Goal: Transaction & Acquisition: Purchase product/service

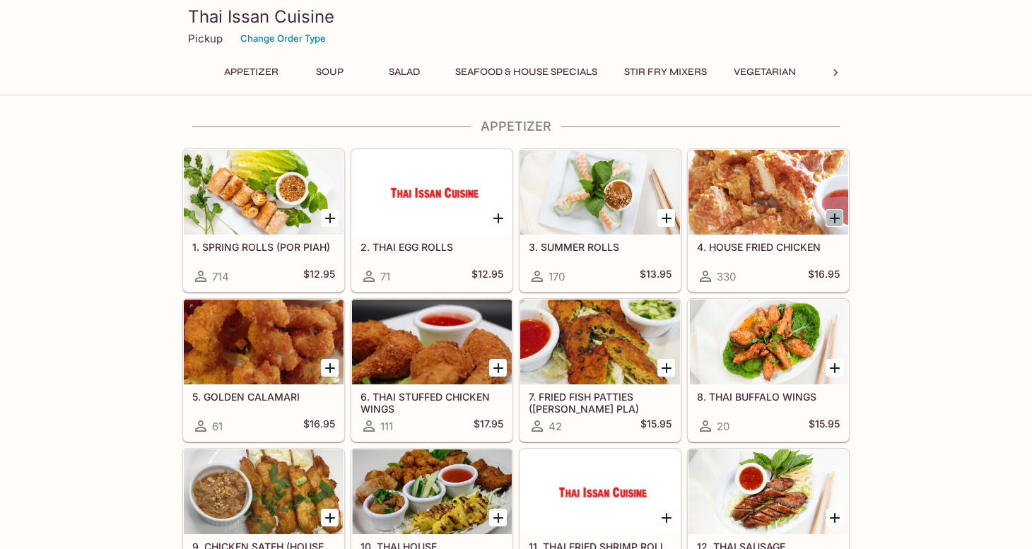
click at [833, 211] on icon "Add 4. HOUSE FRIED CHICKEN" at bounding box center [834, 218] width 17 height 17
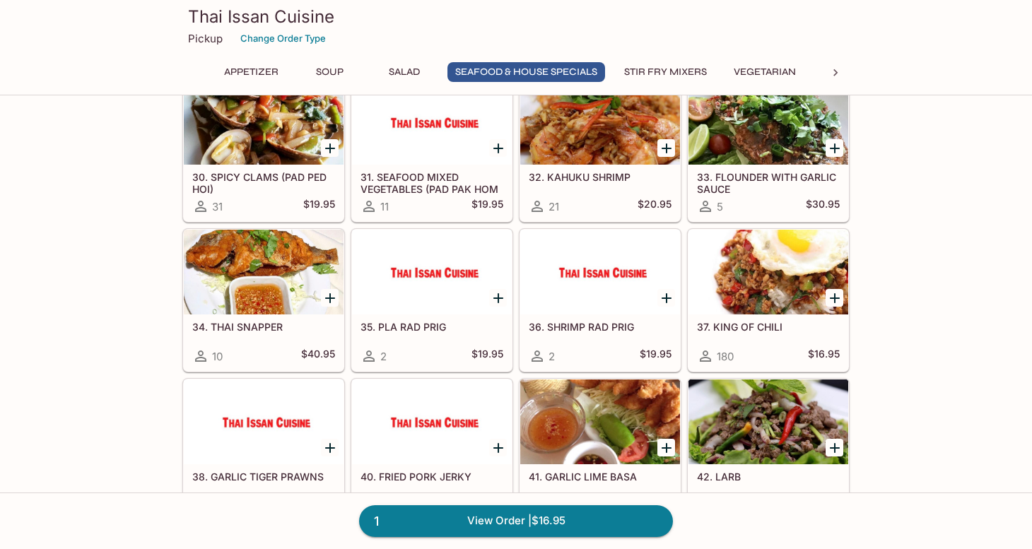
scroll to position [1277, 0]
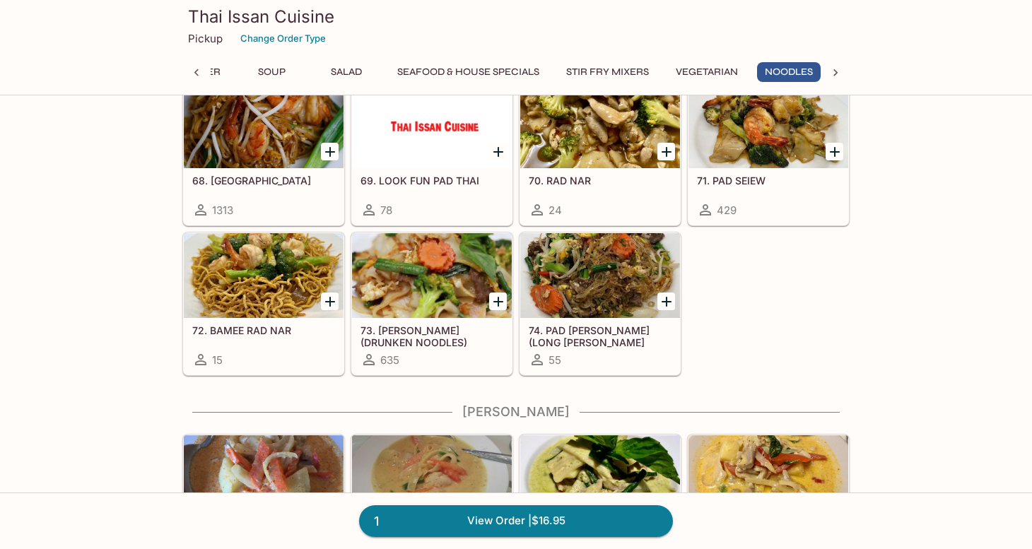
scroll to position [0, 62]
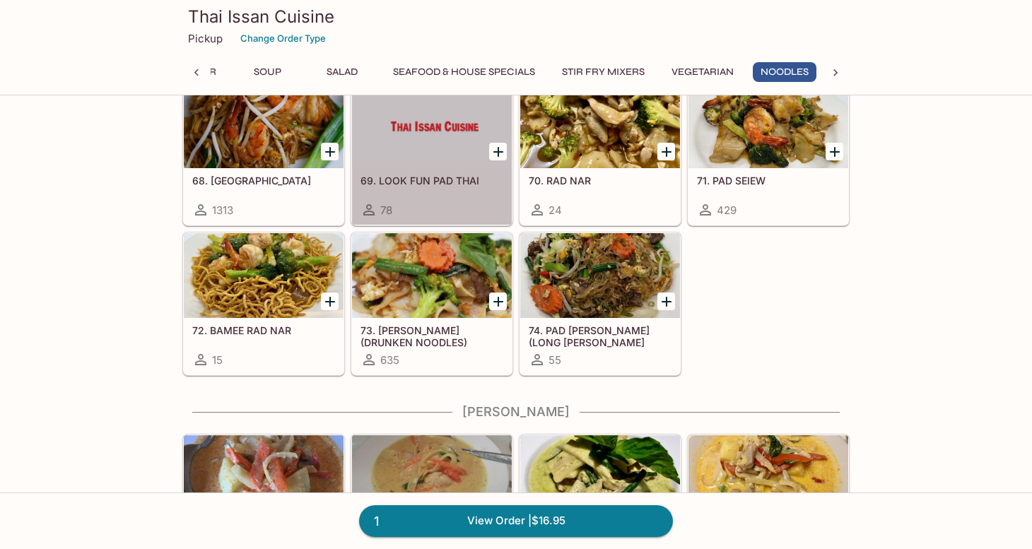
click at [436, 144] on div at bounding box center [432, 125] width 160 height 85
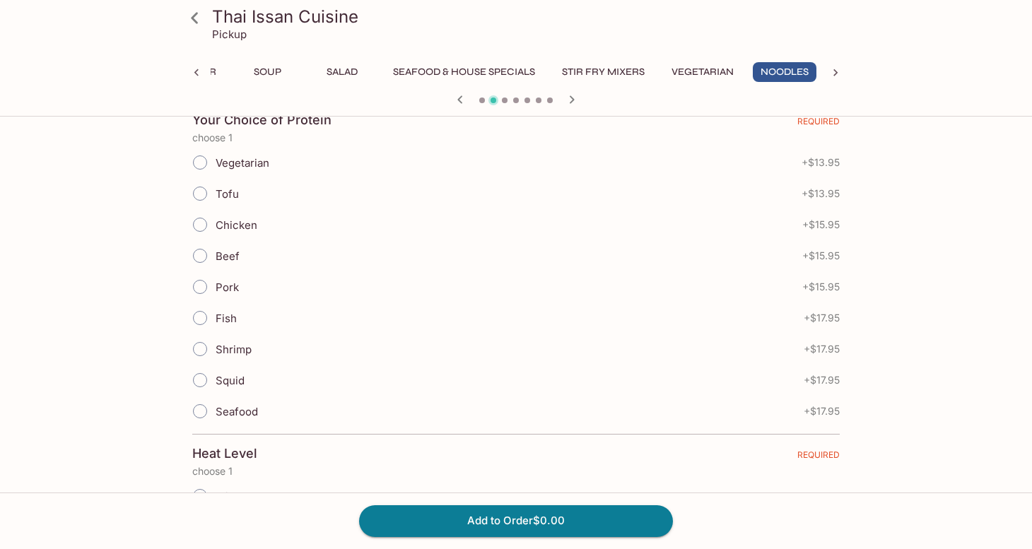
scroll to position [365, 0]
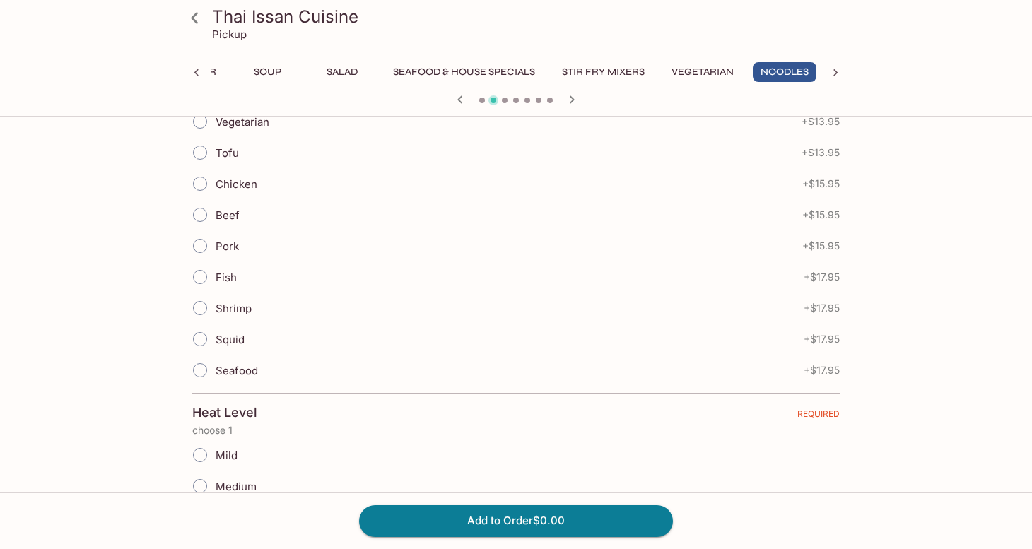
click at [199, 155] on input "Tofu" at bounding box center [200, 153] width 30 height 30
radio input "true"
click at [503, 524] on button "Add to Order $13.95" at bounding box center [516, 520] width 314 height 31
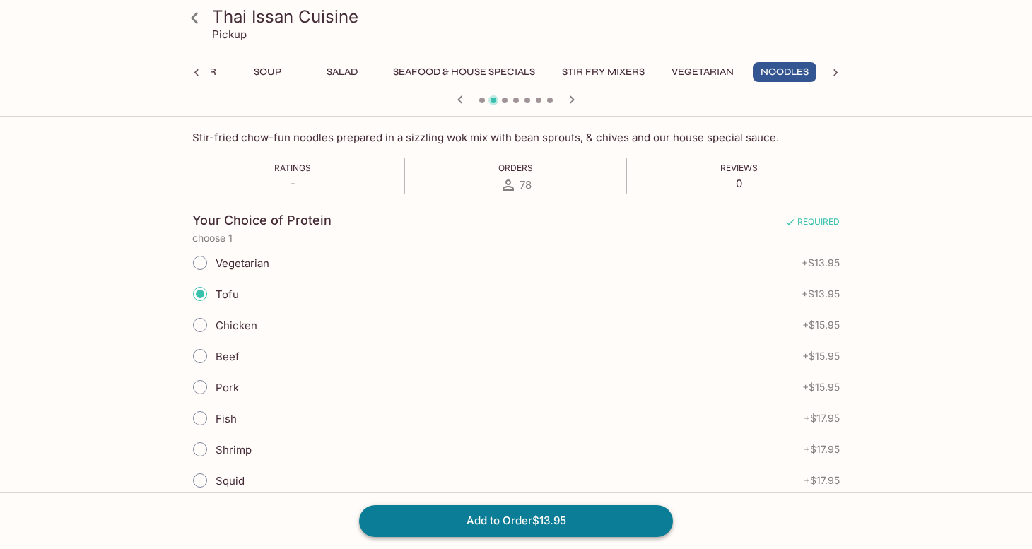
scroll to position [199, 0]
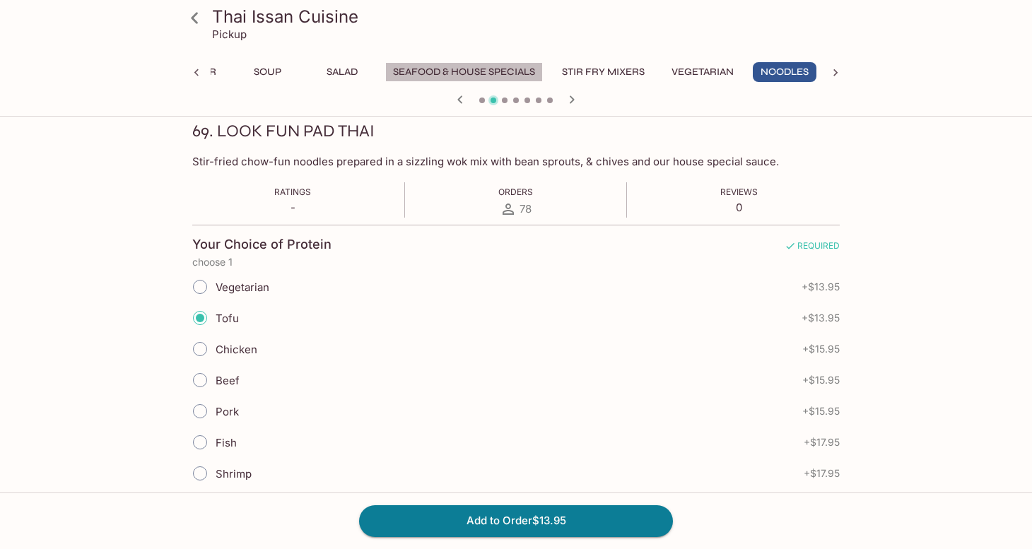
click at [460, 74] on button "Seafood & House Specials" at bounding box center [464, 72] width 158 height 20
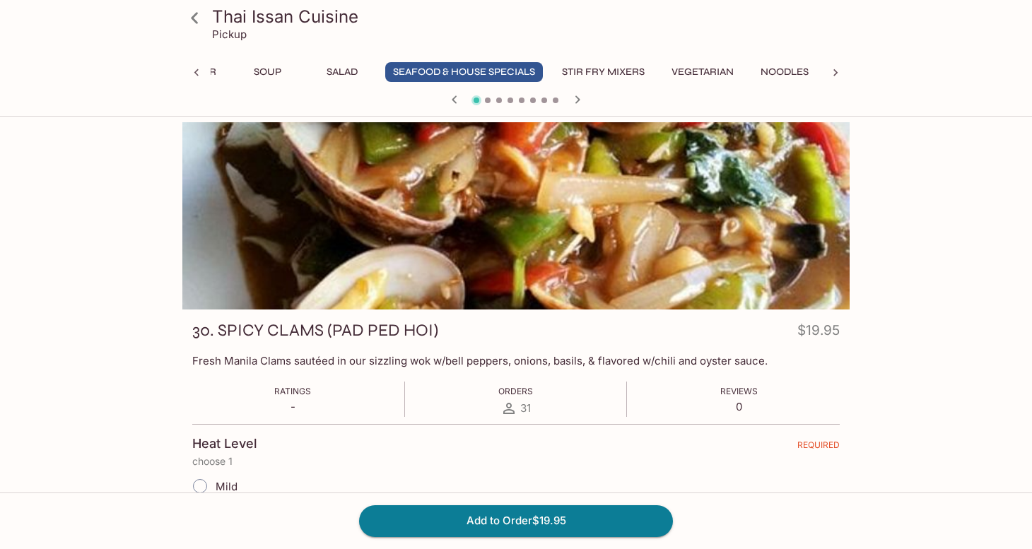
scroll to position [0, 0]
click at [579, 99] on icon "button" at bounding box center [577, 99] width 5 height 8
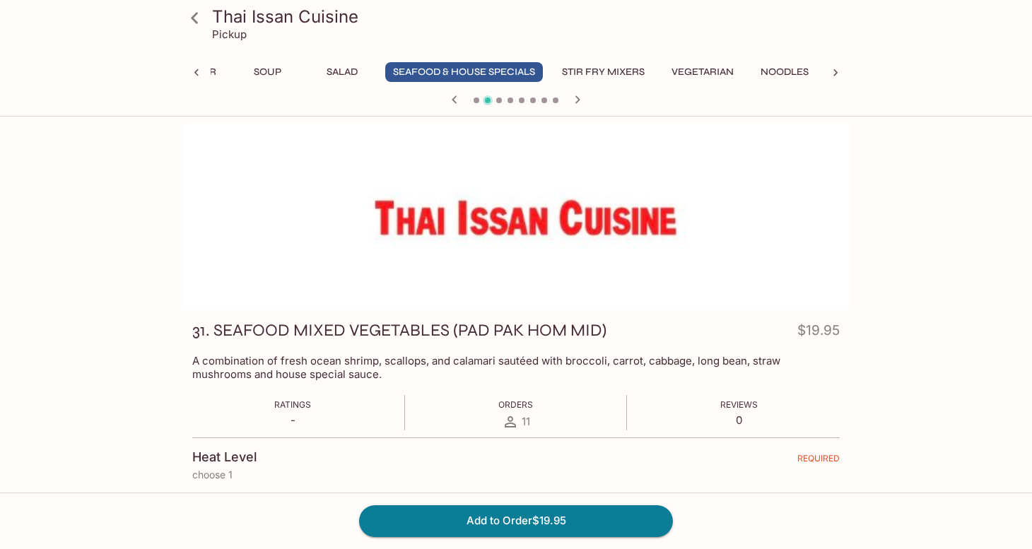
click at [198, 18] on icon at bounding box center [194, 18] width 25 height 25
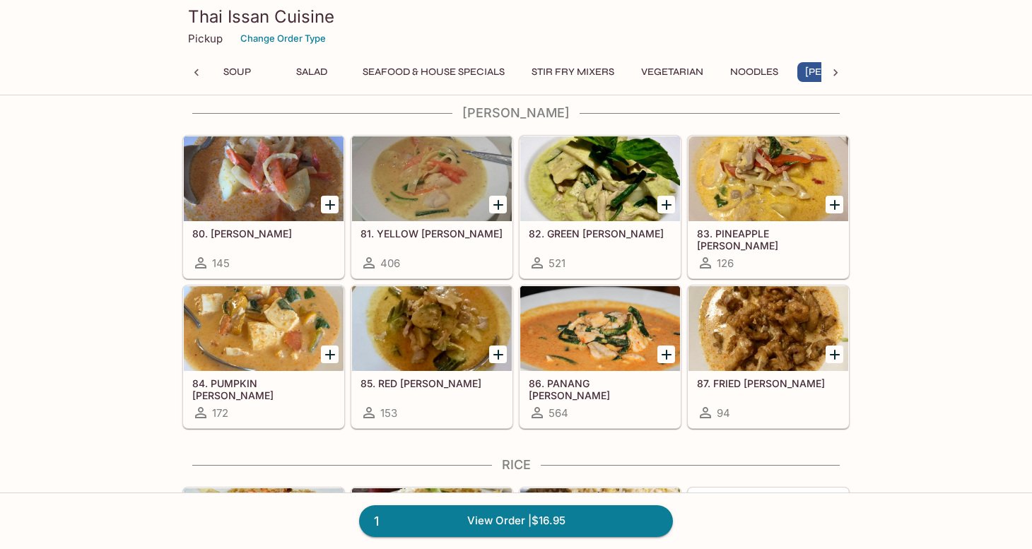
scroll to position [0, 137]
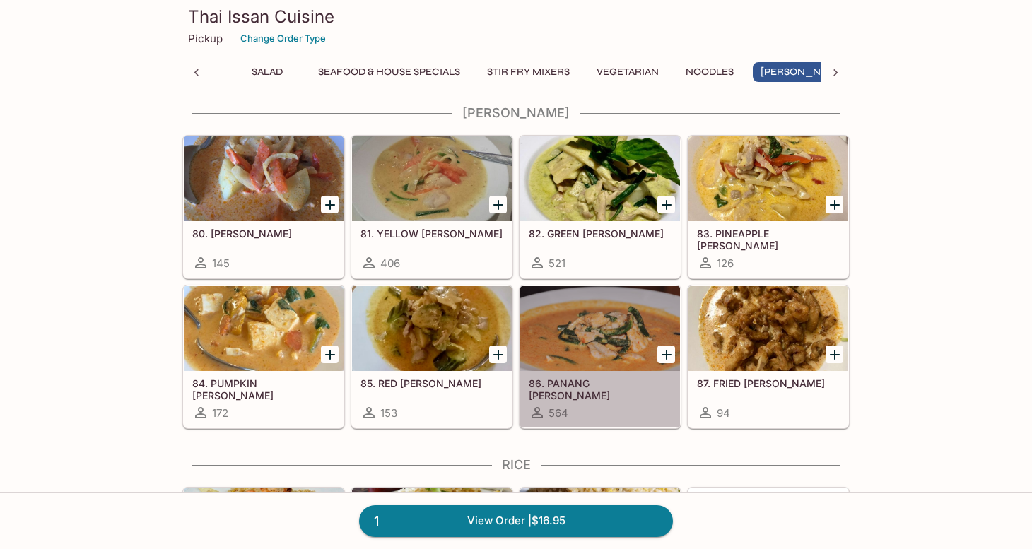
click at [588, 343] on div at bounding box center [600, 328] width 160 height 85
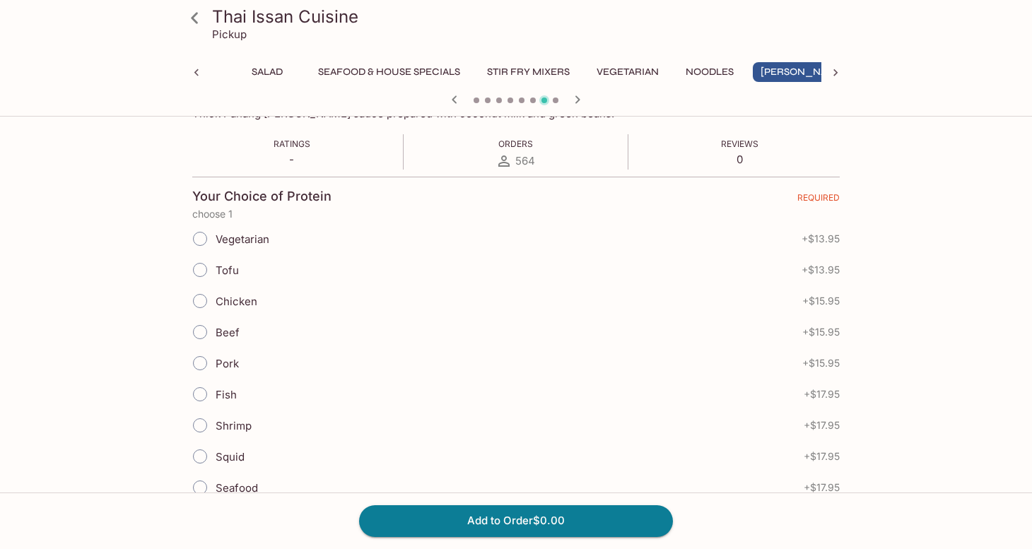
scroll to position [252, 0]
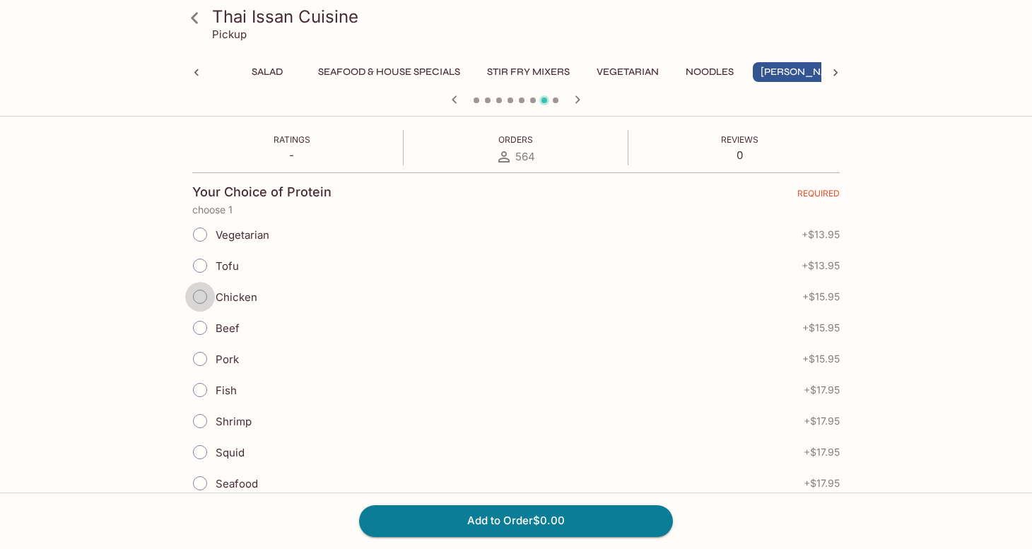
click at [199, 299] on input "Chicken" at bounding box center [200, 297] width 30 height 30
radio input "true"
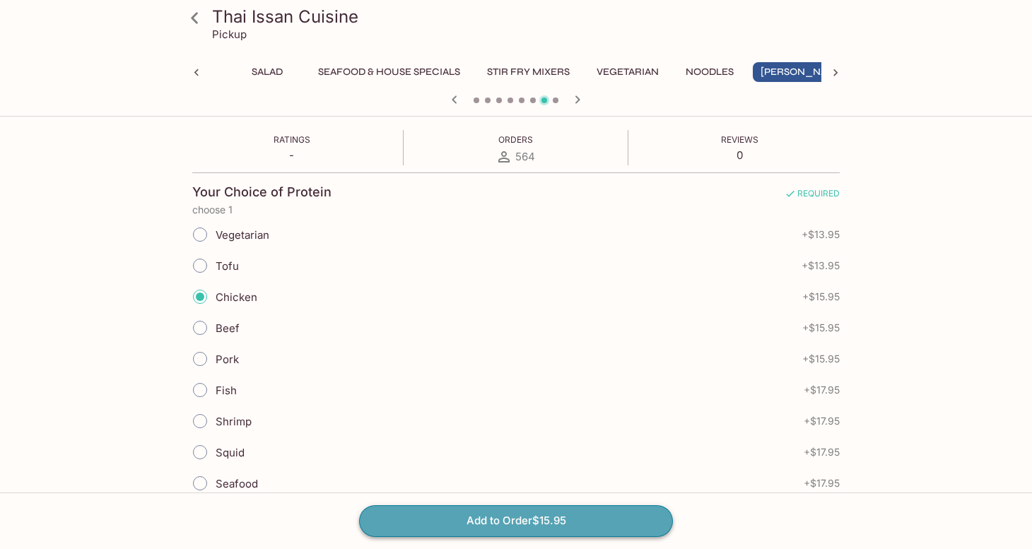
click at [462, 521] on button "Add to Order $15.95" at bounding box center [516, 520] width 314 height 31
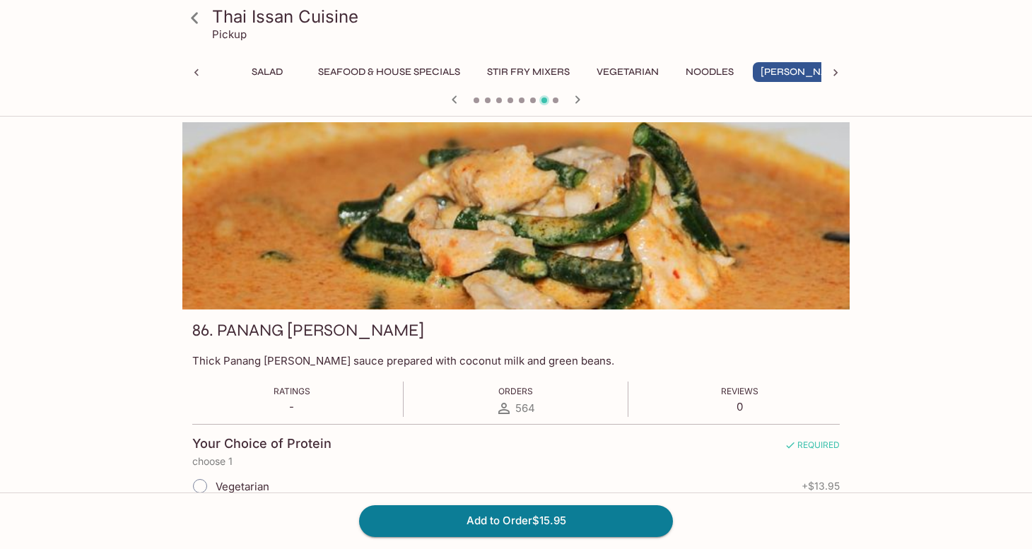
scroll to position [0, 0]
click at [797, 66] on button "[PERSON_NAME]" at bounding box center [803, 72] width 101 height 20
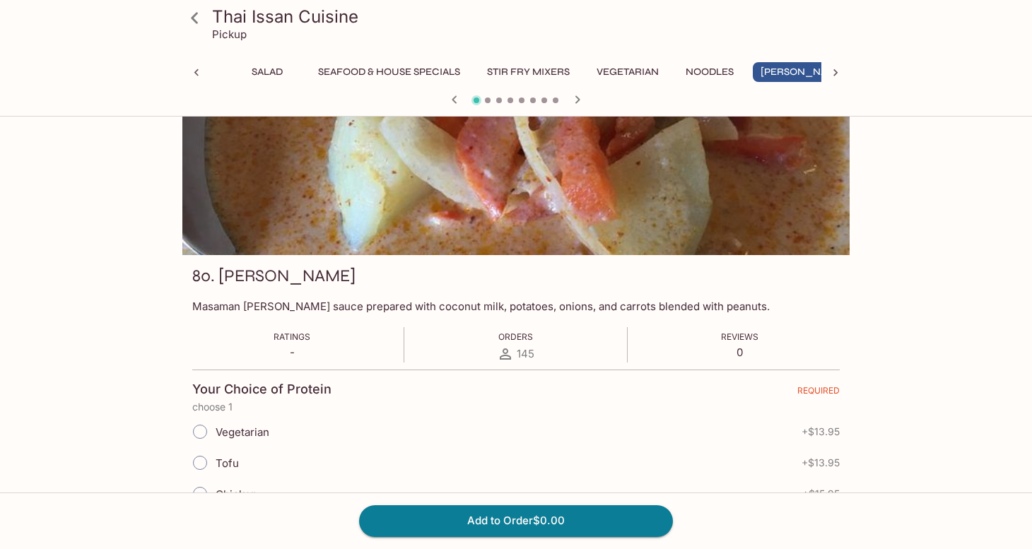
scroll to position [-1, 0]
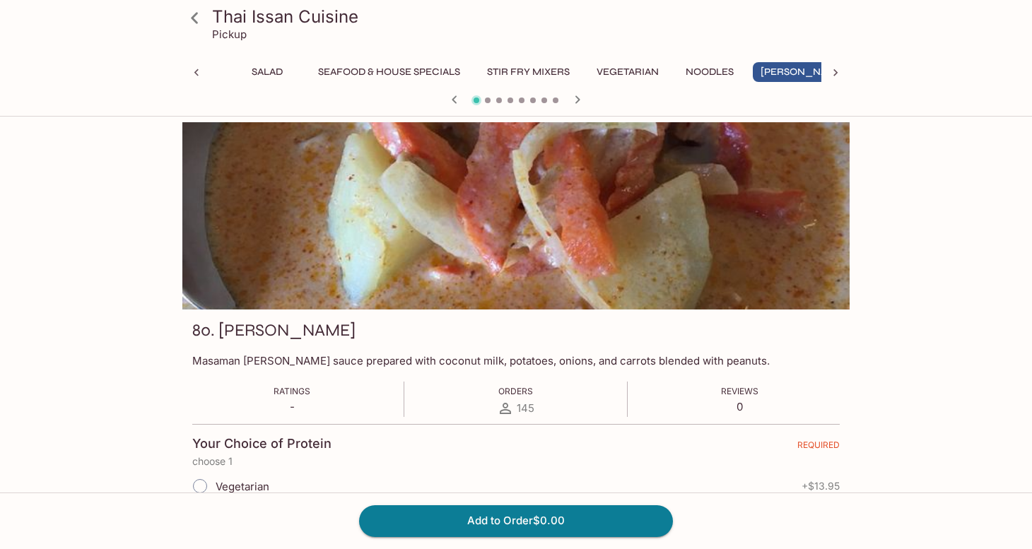
click at [578, 99] on icon "button" at bounding box center [577, 99] width 5 height 8
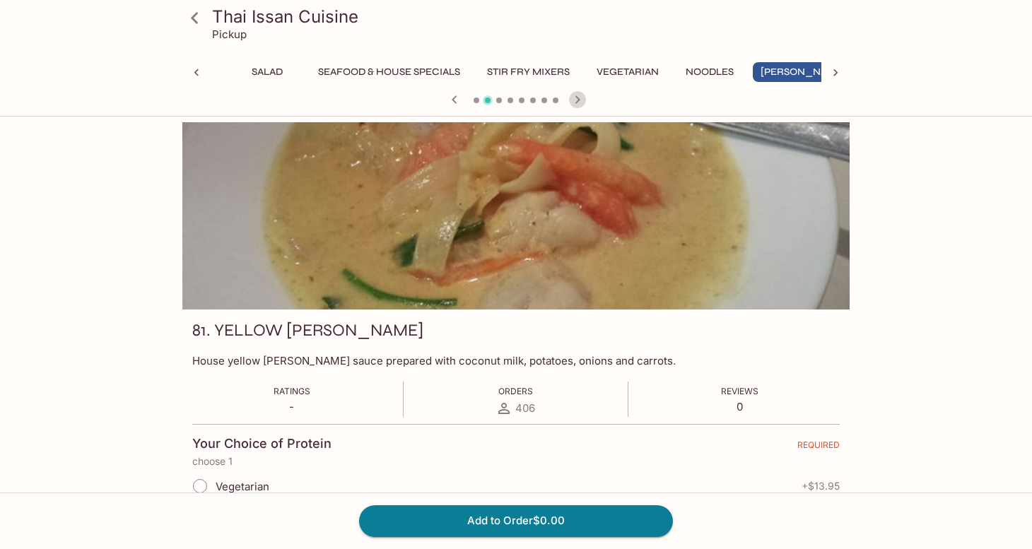
click at [578, 99] on icon "button" at bounding box center [577, 99] width 5 height 8
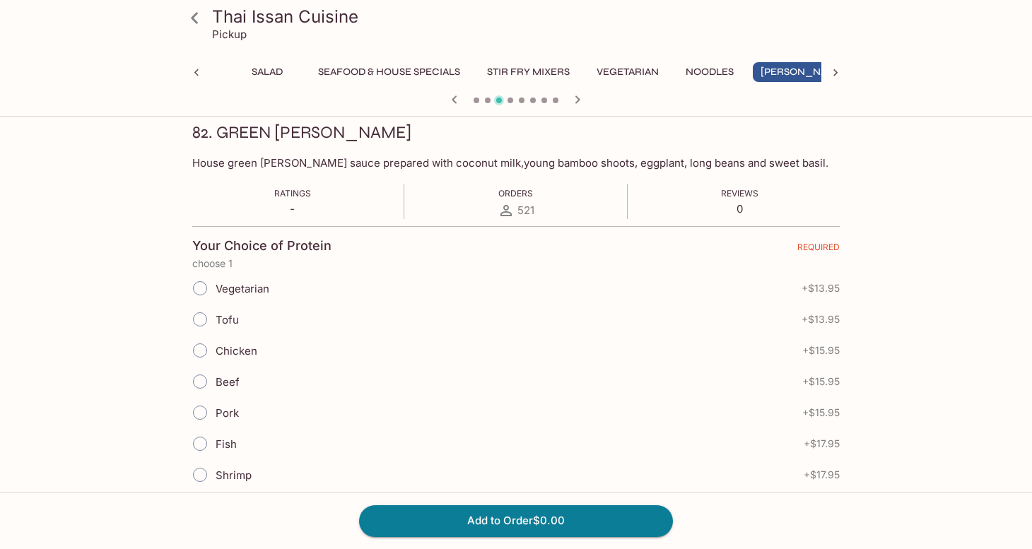
scroll to position [206, 0]
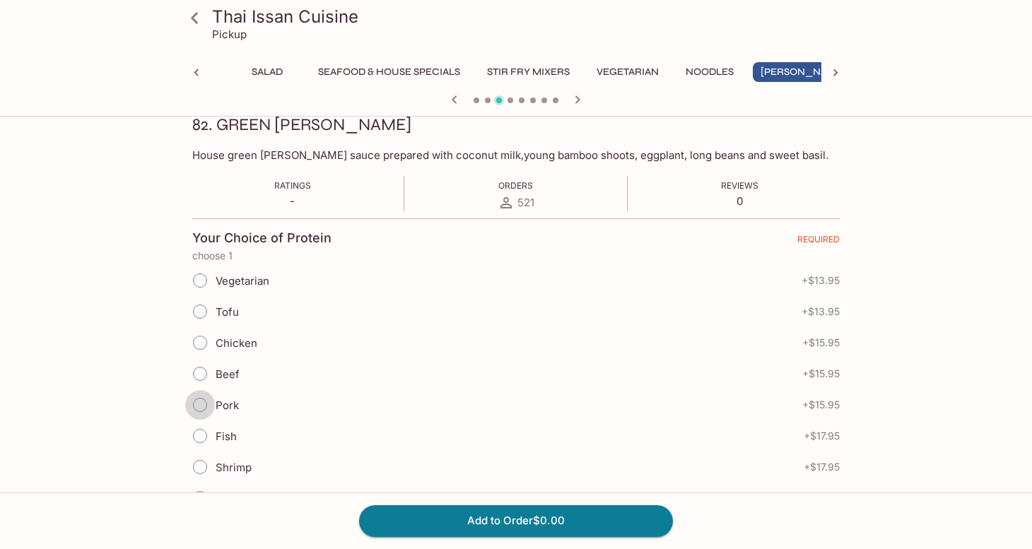
click at [200, 402] on input "Pork" at bounding box center [200, 405] width 30 height 30
radio input "true"
click at [405, 523] on button "Add to Order $15.95" at bounding box center [516, 520] width 314 height 31
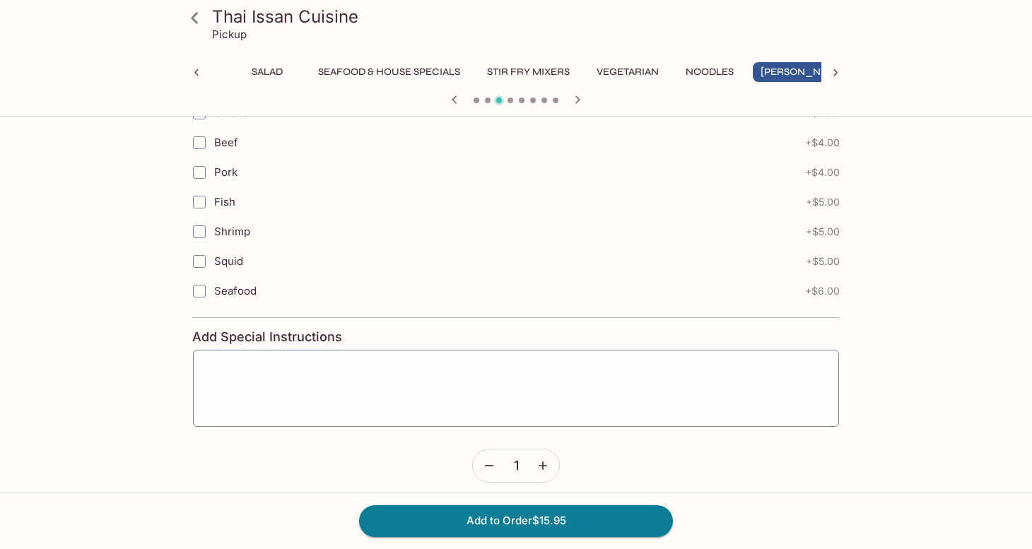
scroll to position [1141, 0]
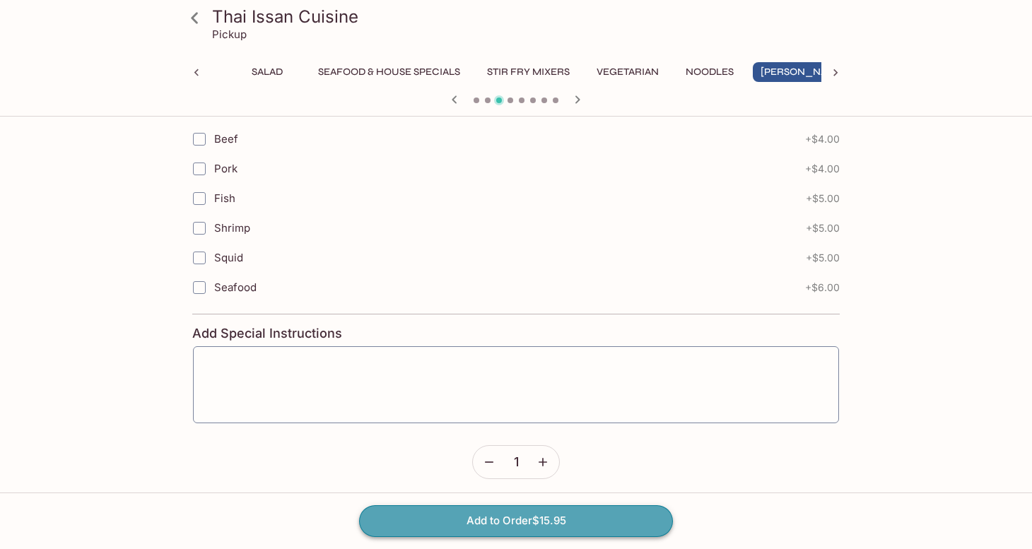
click at [518, 513] on button "Add to Order $15.95" at bounding box center [516, 520] width 314 height 31
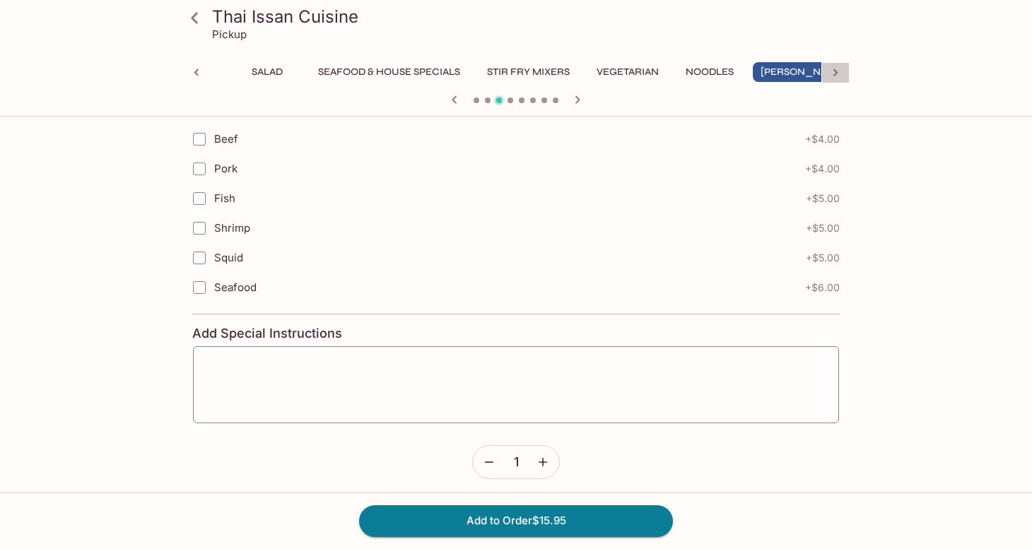
click at [834, 70] on icon at bounding box center [835, 72] width 4 height 7
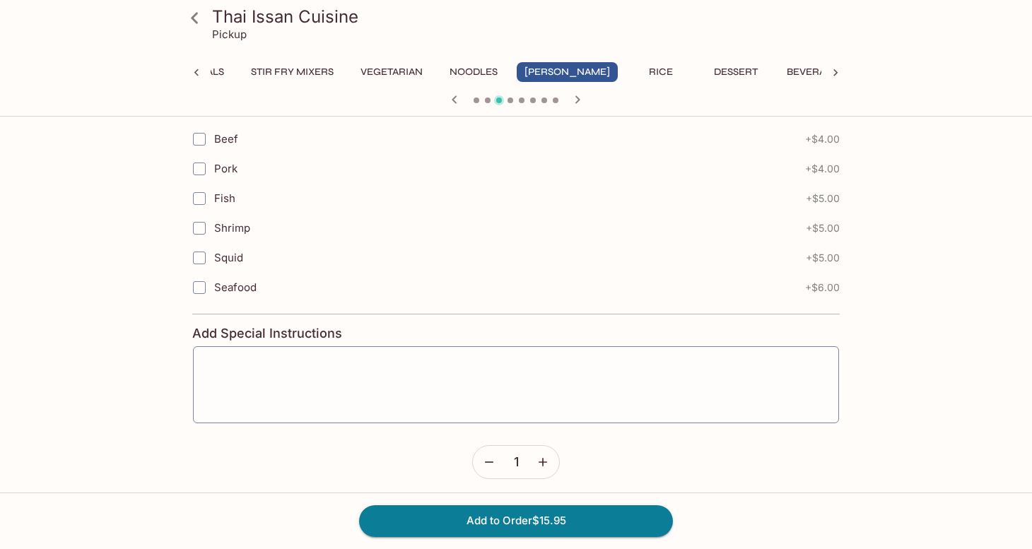
scroll to position [0, 373]
click at [194, 74] on icon at bounding box center [196, 73] width 14 height 14
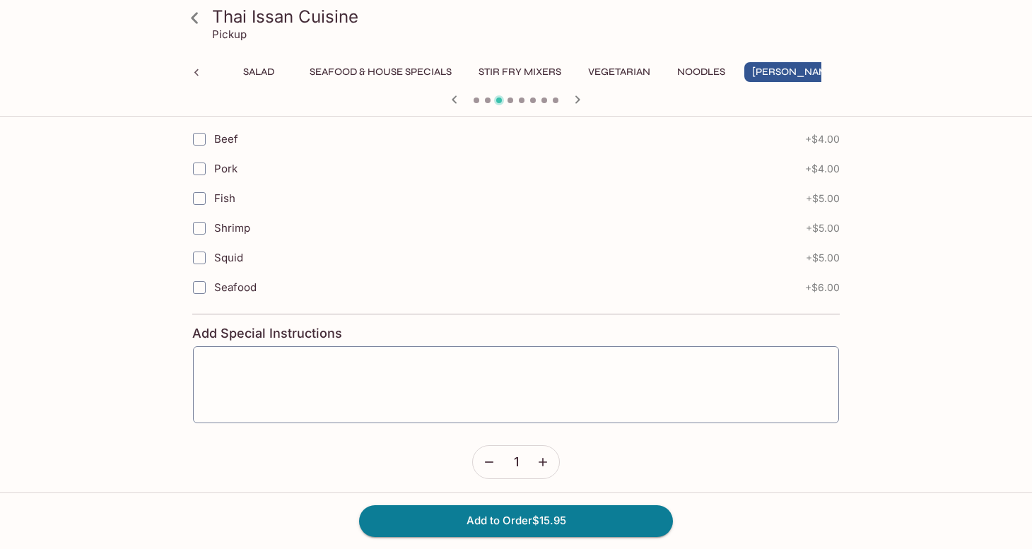
scroll to position [0, 0]
click at [826, 71] on div at bounding box center [835, 72] width 28 height 21
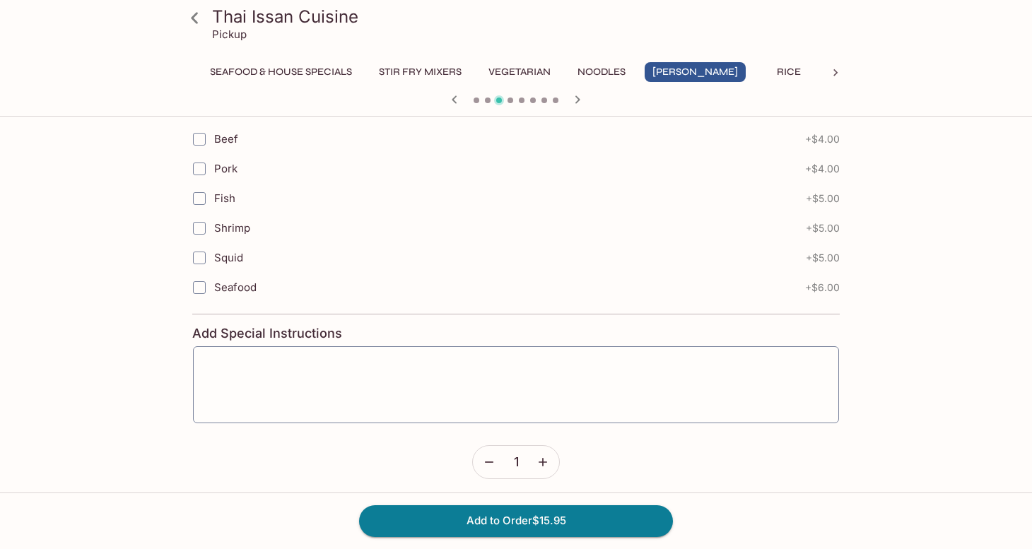
scroll to position [0, 373]
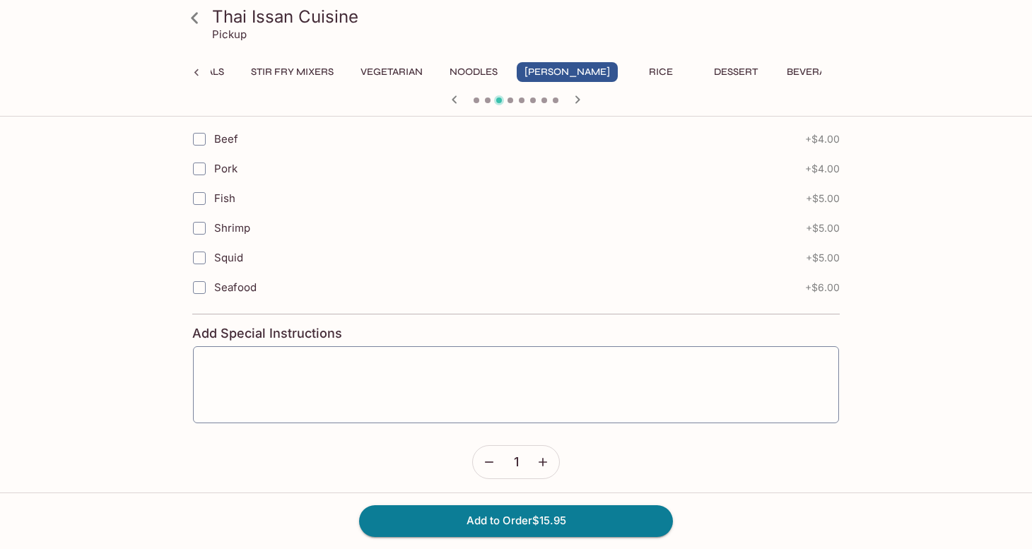
click at [629, 71] on button "Rice" at bounding box center [661, 72] width 64 height 20
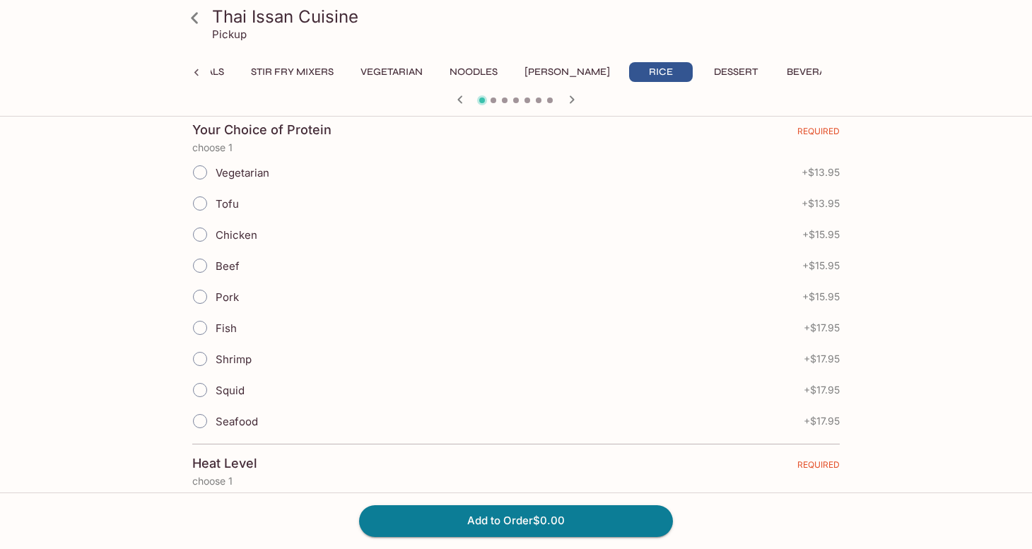
scroll to position [305, 0]
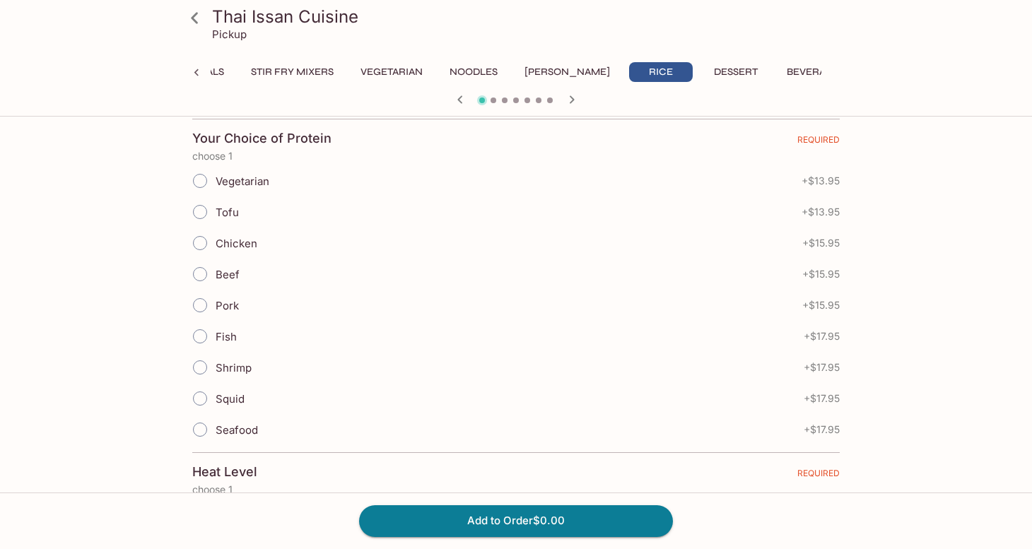
click at [570, 101] on icon "button" at bounding box center [571, 99] width 17 height 17
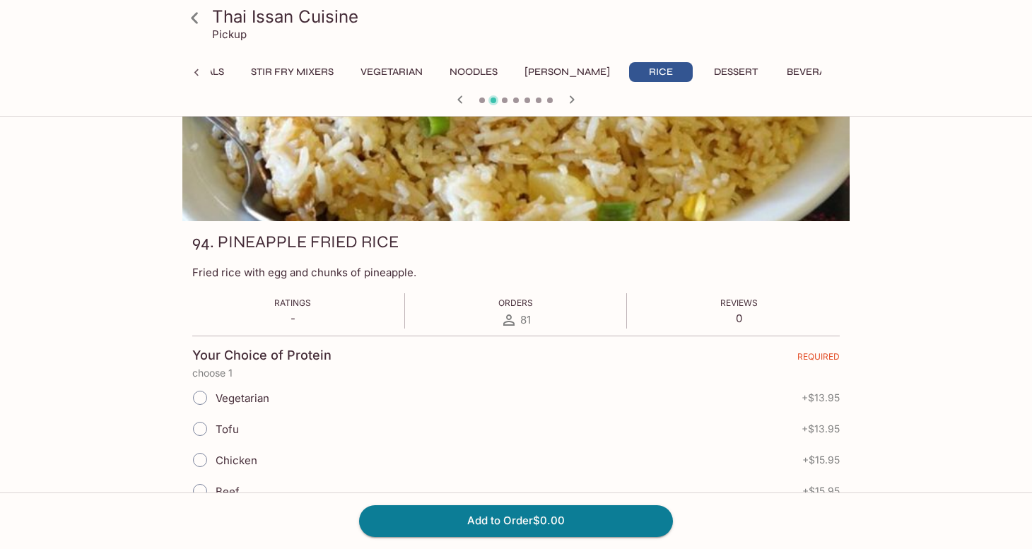
scroll to position [80, 0]
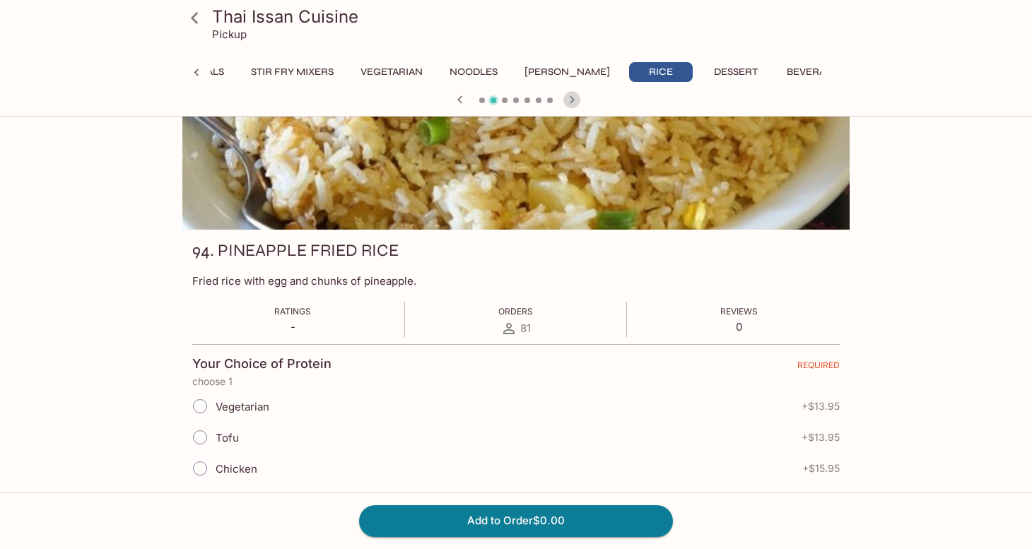
click at [573, 100] on icon "button" at bounding box center [572, 99] width 5 height 8
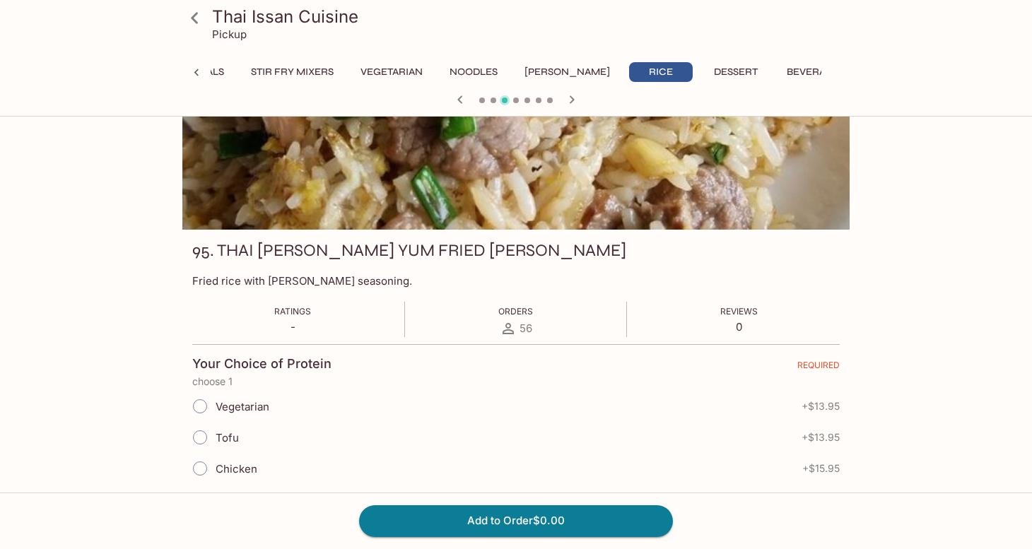
click at [573, 100] on icon "button" at bounding box center [572, 99] width 5 height 8
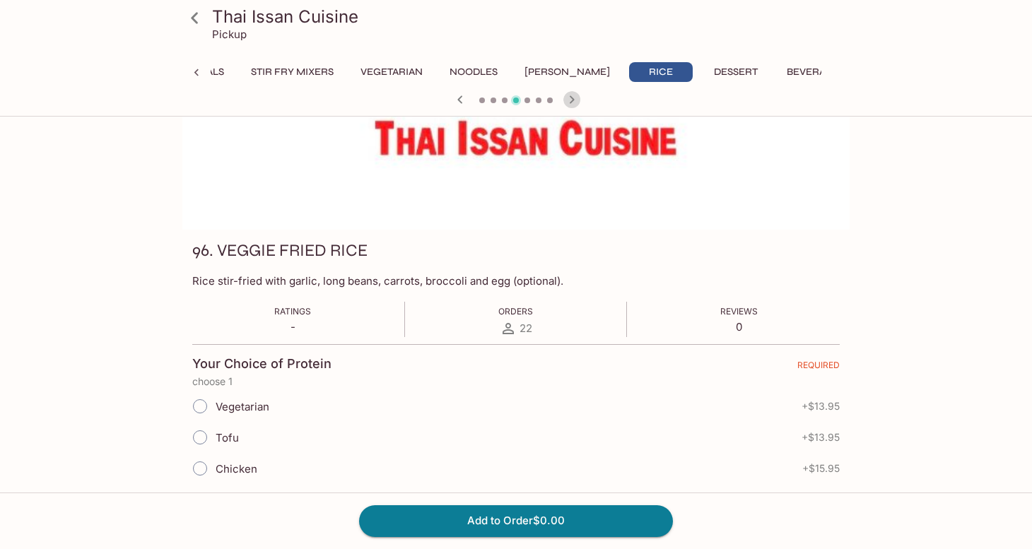
click at [573, 101] on icon "button" at bounding box center [571, 99] width 17 height 17
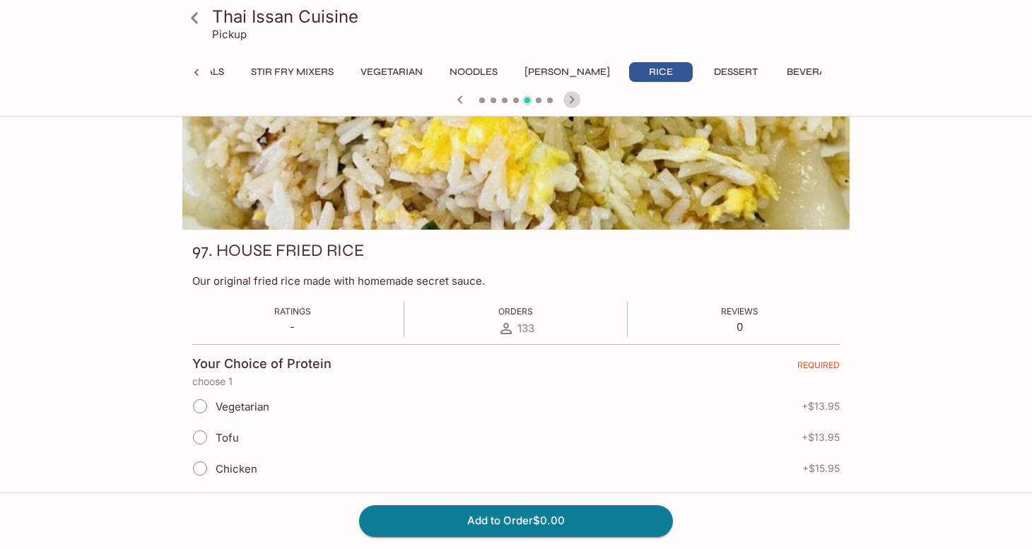
click at [573, 101] on icon "button" at bounding box center [571, 99] width 17 height 17
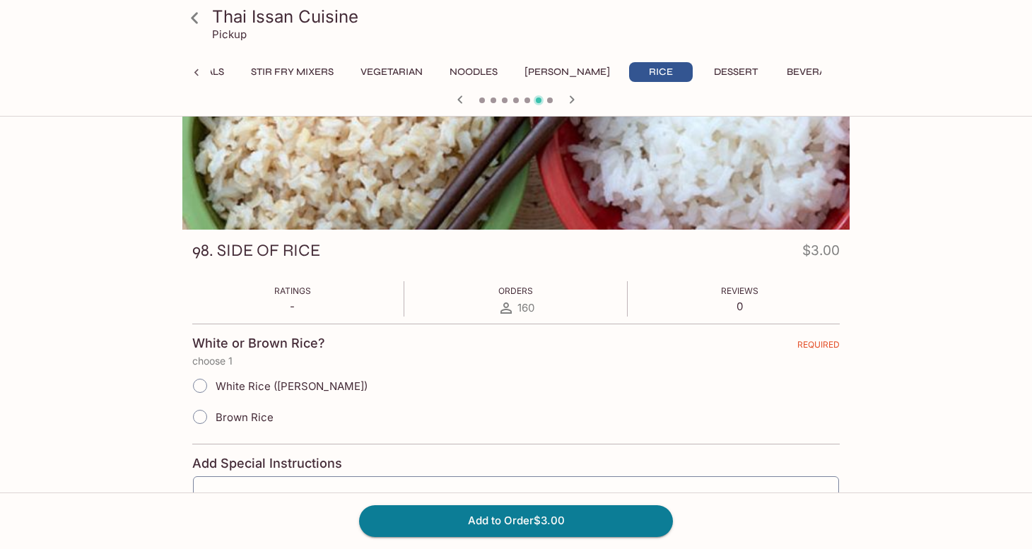
click at [198, 387] on input "White Rice ([PERSON_NAME])" at bounding box center [200, 386] width 30 height 30
radio input "true"
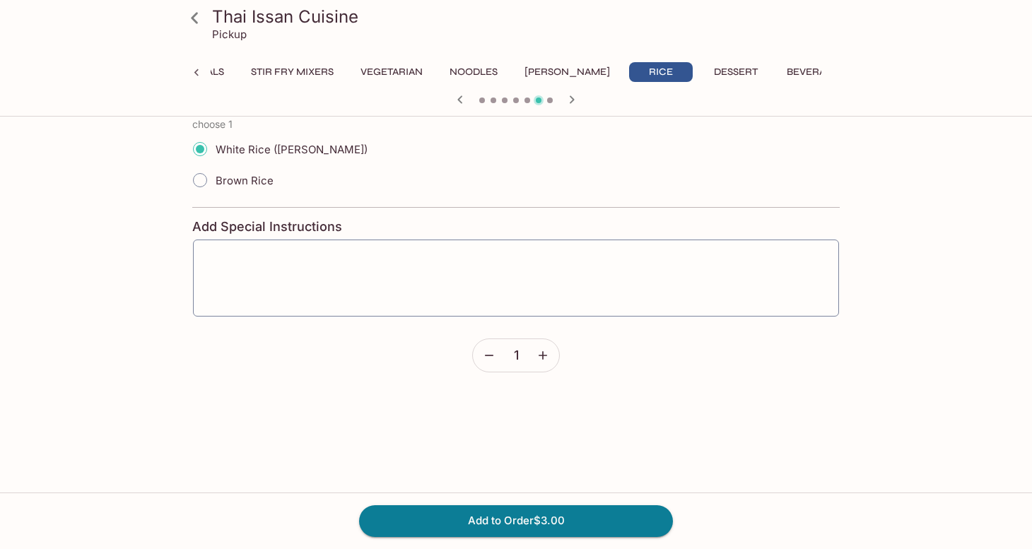
scroll to position [304, 0]
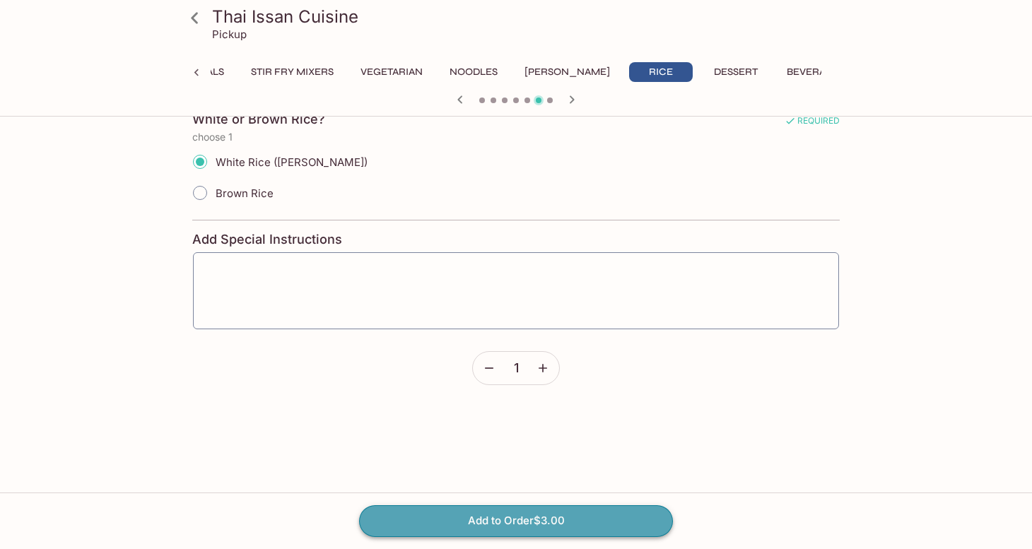
click at [505, 518] on button "Add to Order $3.00" at bounding box center [516, 520] width 314 height 31
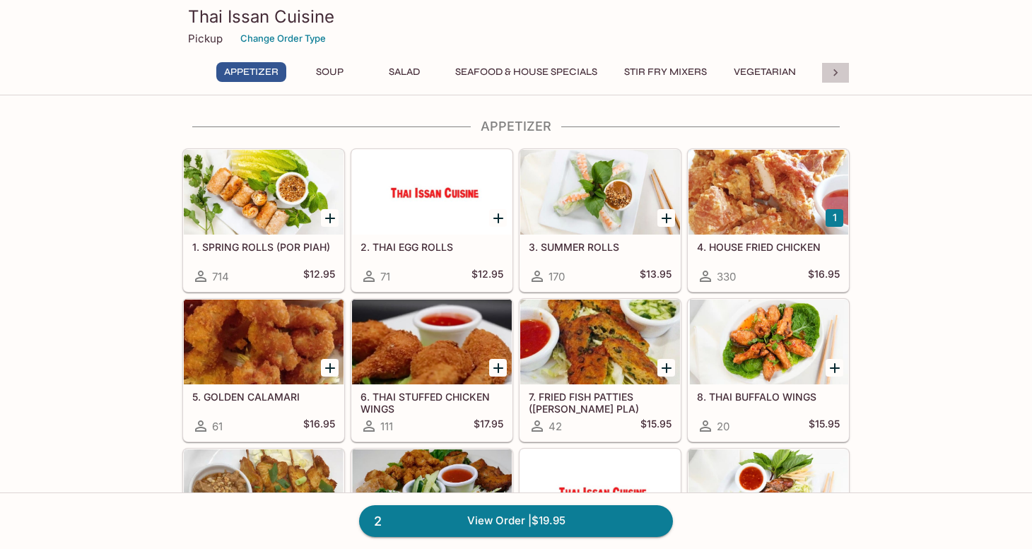
click at [826, 75] on div at bounding box center [835, 72] width 28 height 21
click at [629, 70] on button "Rice" at bounding box center [661, 72] width 64 height 20
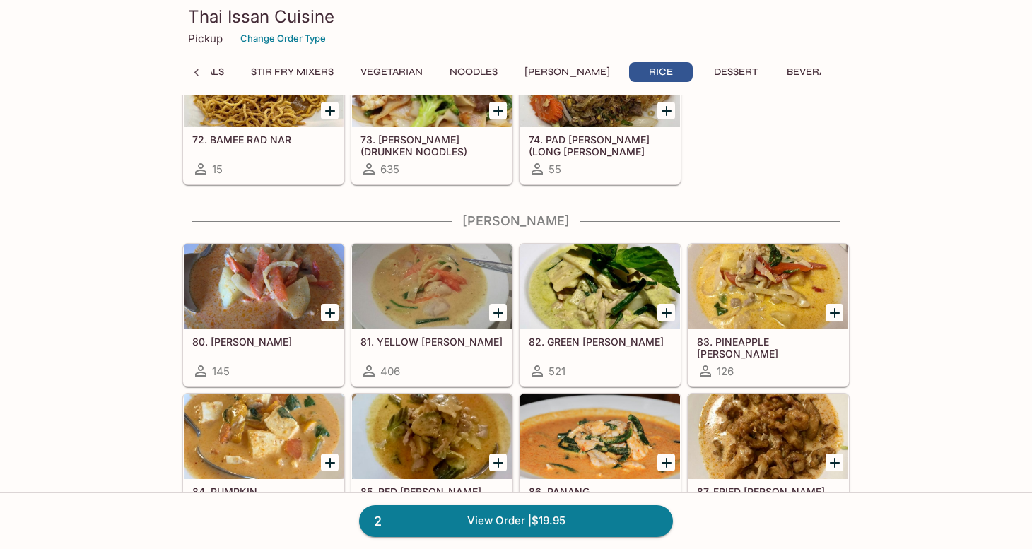
scroll to position [3264, 0]
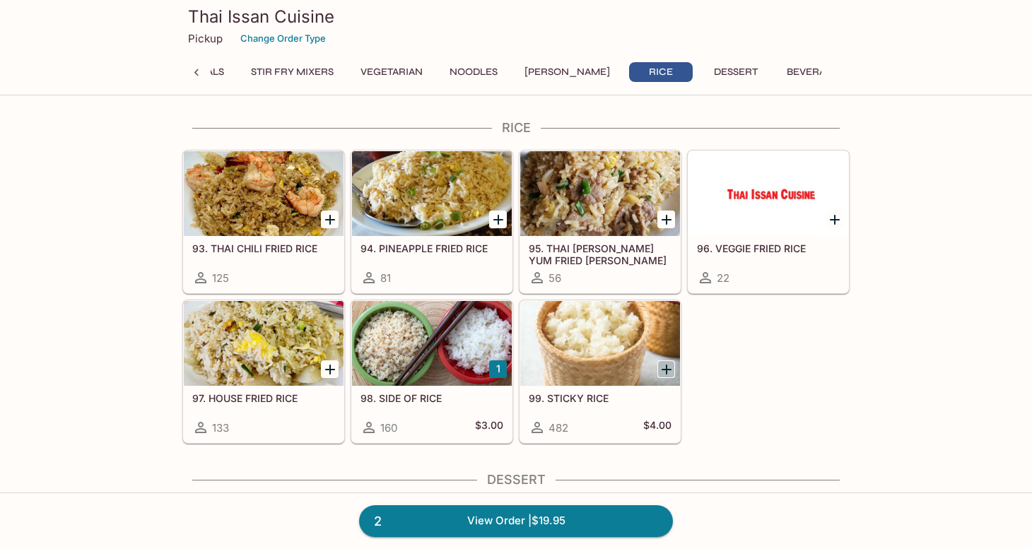
click at [664, 370] on icon "Add 99. STICKY RICE" at bounding box center [667, 370] width 10 height 10
click at [704, 69] on button "Dessert" at bounding box center [736, 72] width 64 height 20
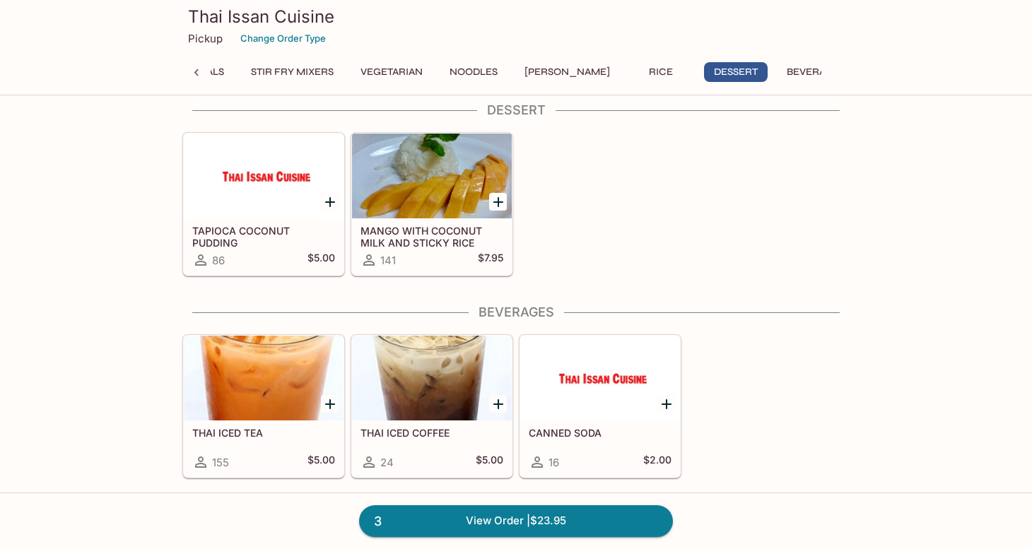
scroll to position [3634, 0]
click at [476, 522] on link "3 View Order | $23.95" at bounding box center [516, 520] width 314 height 31
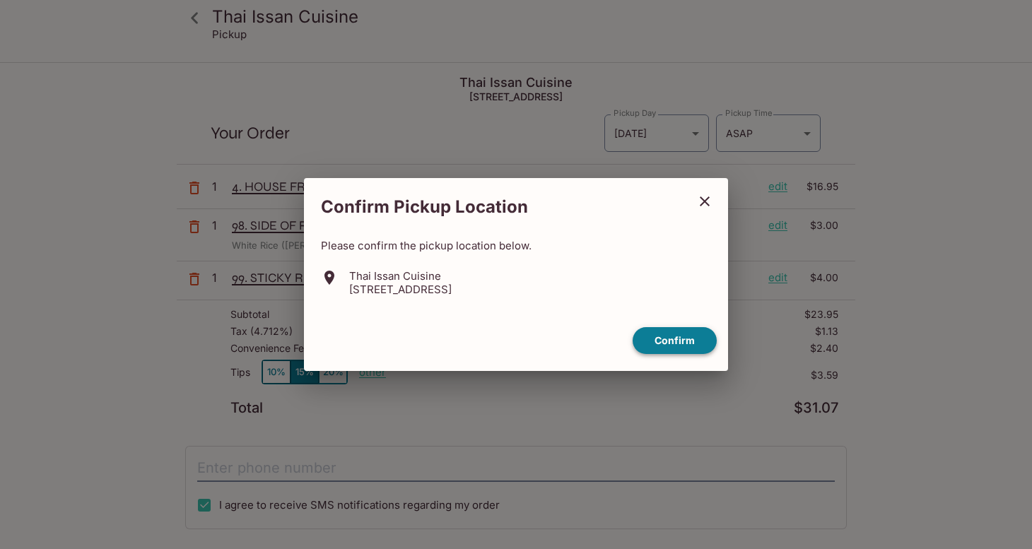
click at [674, 344] on button "Confirm" at bounding box center [675, 341] width 84 height 28
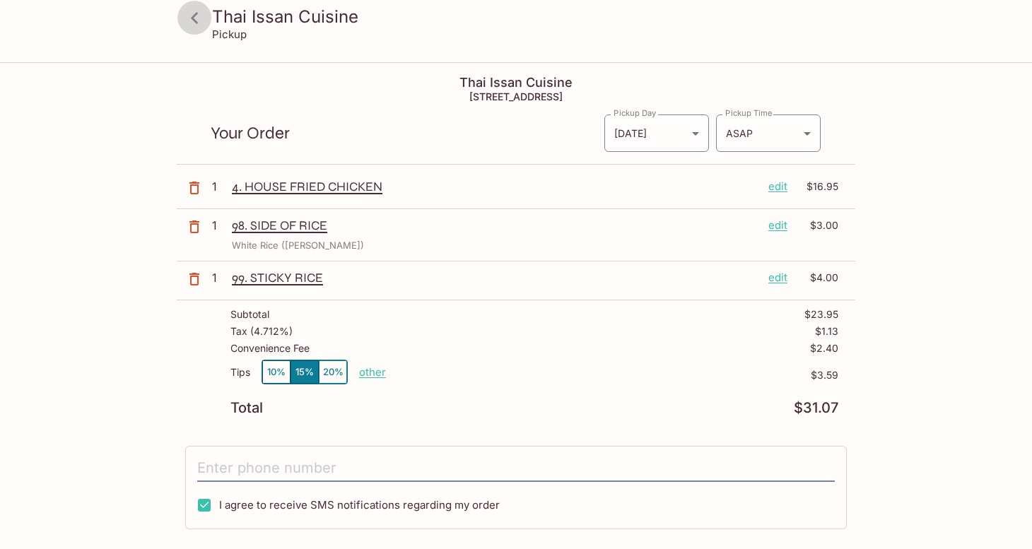
click at [197, 20] on icon at bounding box center [194, 18] width 25 height 25
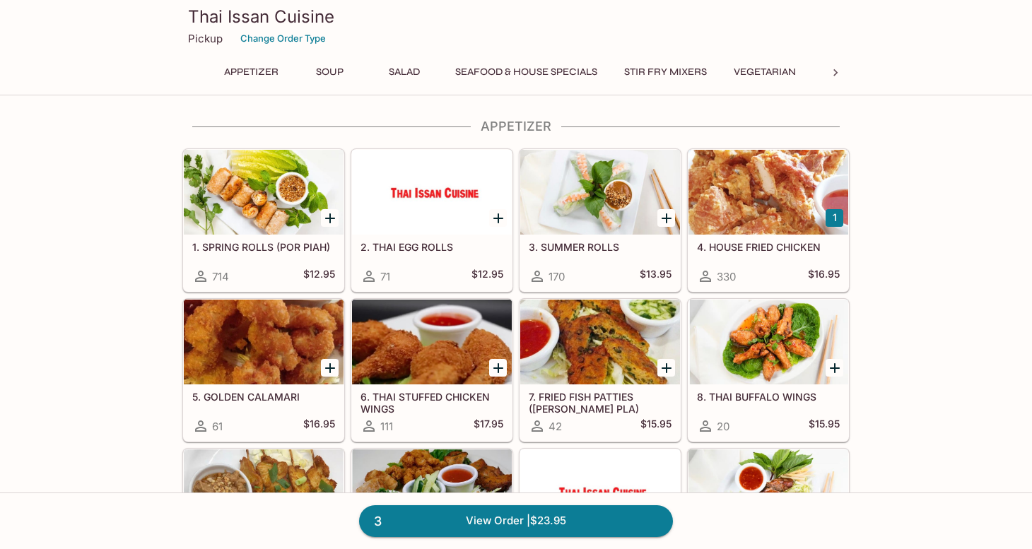
click at [833, 66] on icon at bounding box center [835, 73] width 14 height 14
click at [474, 69] on button "Noodles" at bounding box center [474, 72] width 64 height 20
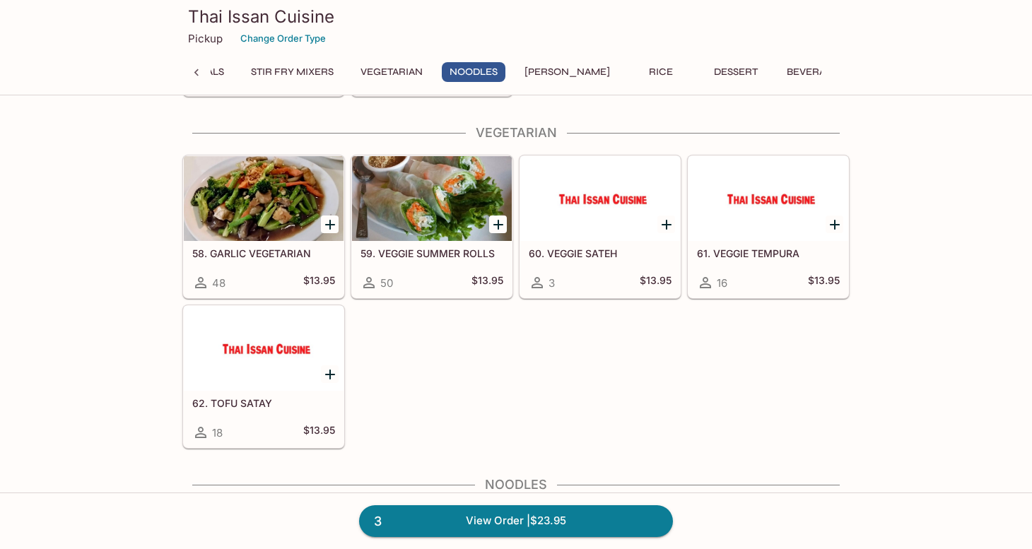
scroll to position [2560, 0]
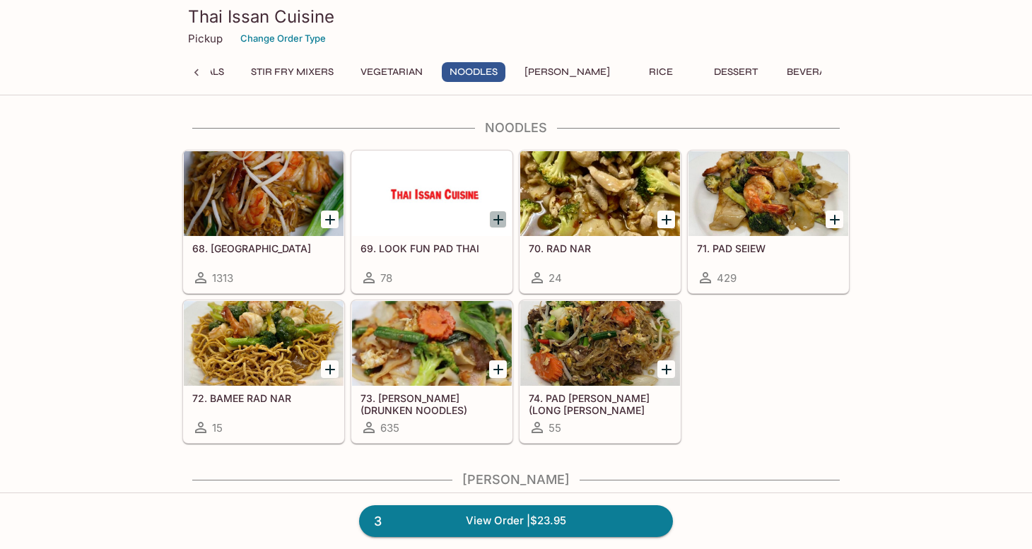
click at [500, 217] on icon "Add 69. LOOK FUN PAD THAI" at bounding box center [498, 219] width 17 height 17
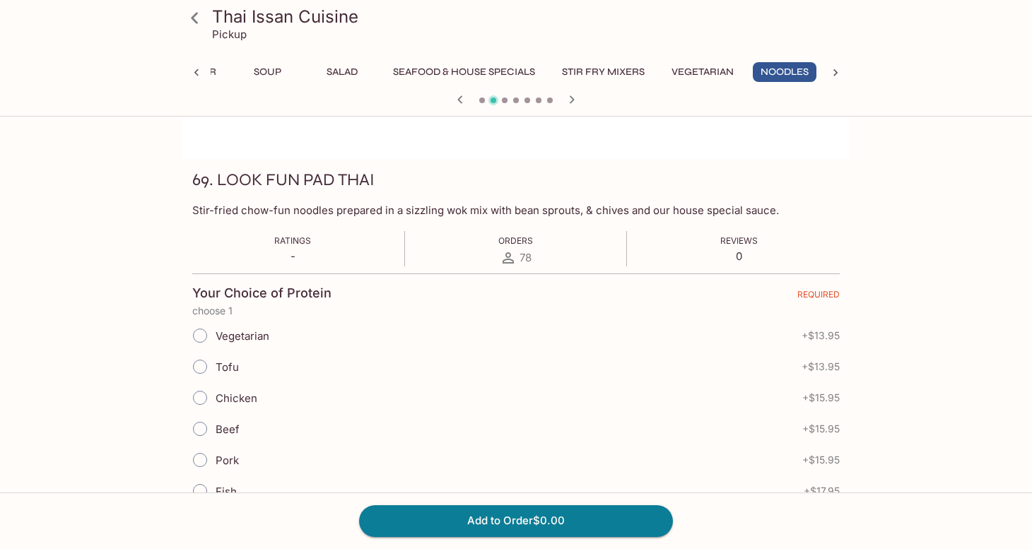
scroll to position [171, 0]
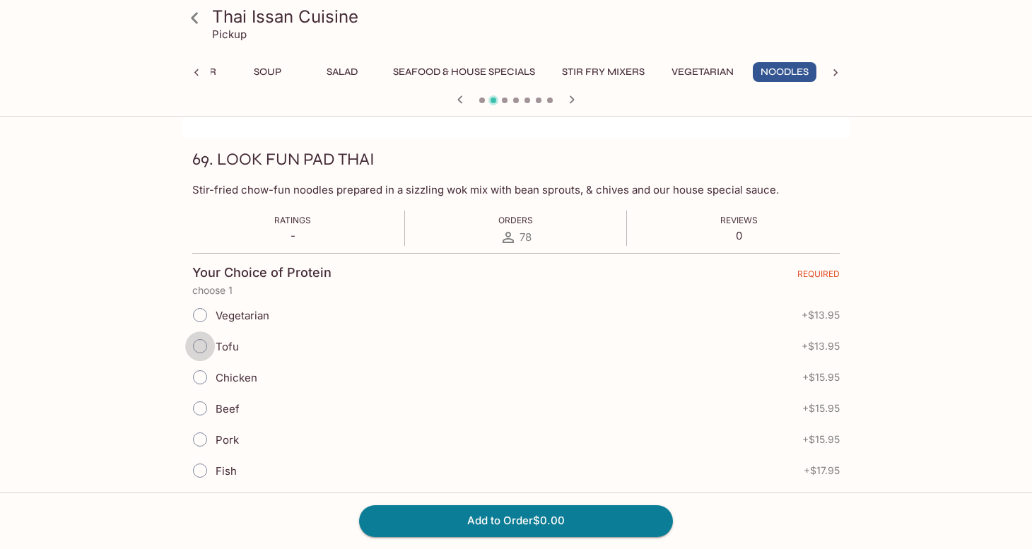
click at [201, 346] on input "Tofu" at bounding box center [200, 347] width 30 height 30
radio input "true"
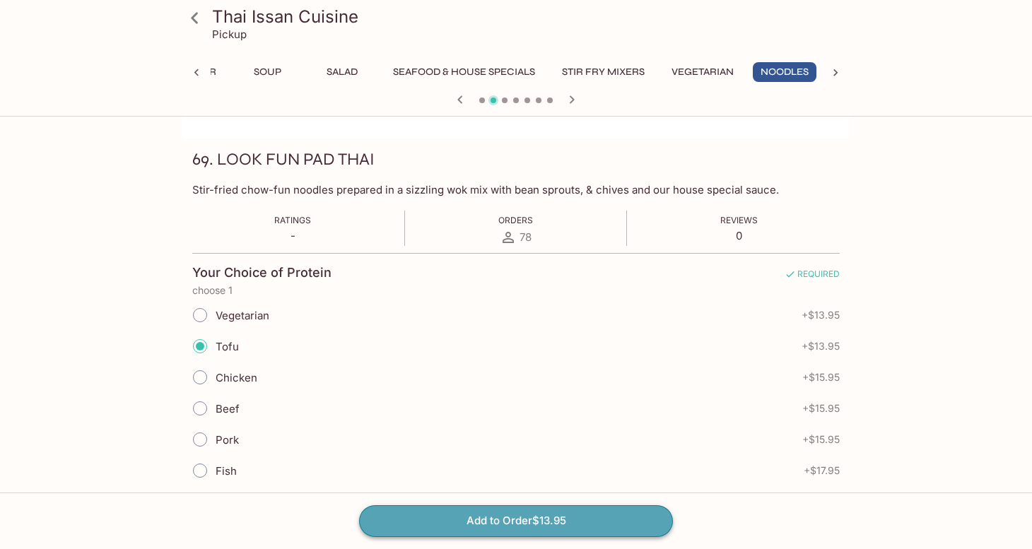
click at [505, 517] on button "Add to Order $13.95" at bounding box center [516, 520] width 314 height 31
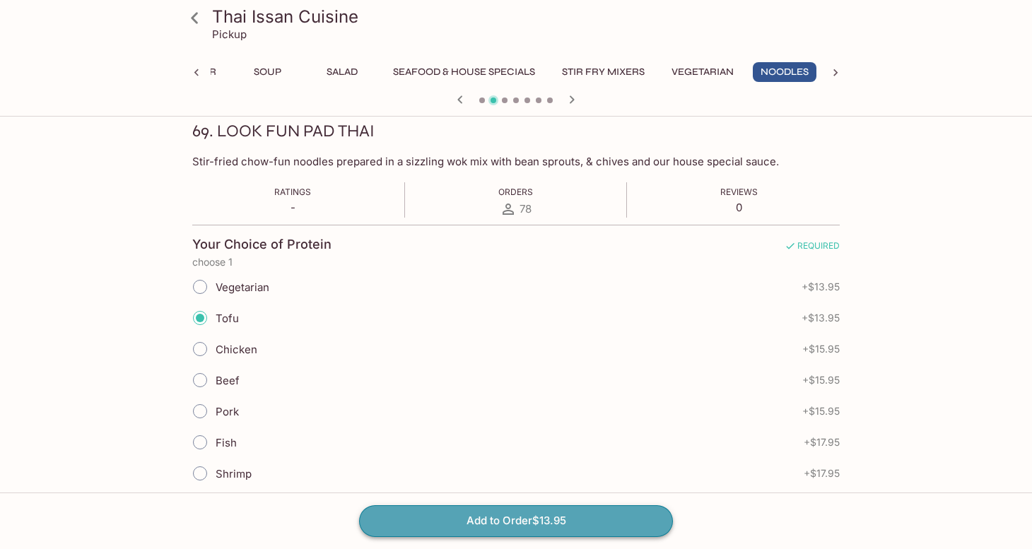
click at [489, 516] on button "Add to Order $13.95" at bounding box center [516, 520] width 314 height 31
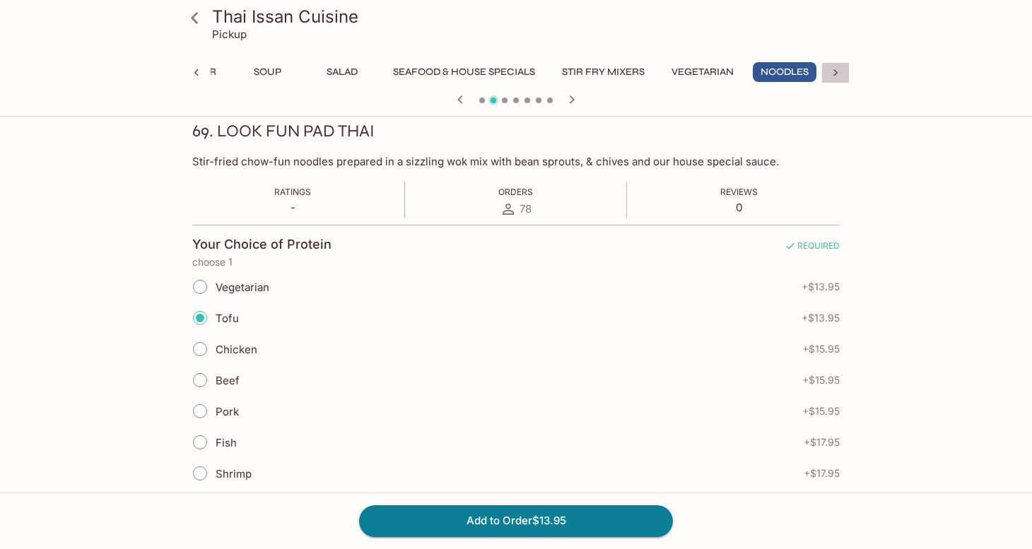
click at [835, 71] on icon at bounding box center [835, 73] width 14 height 14
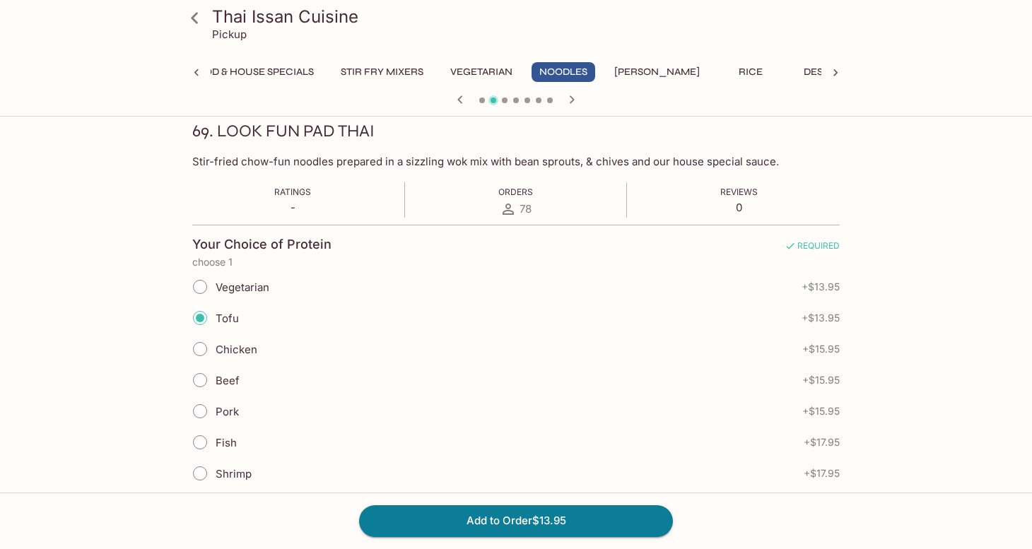
scroll to position [0, 373]
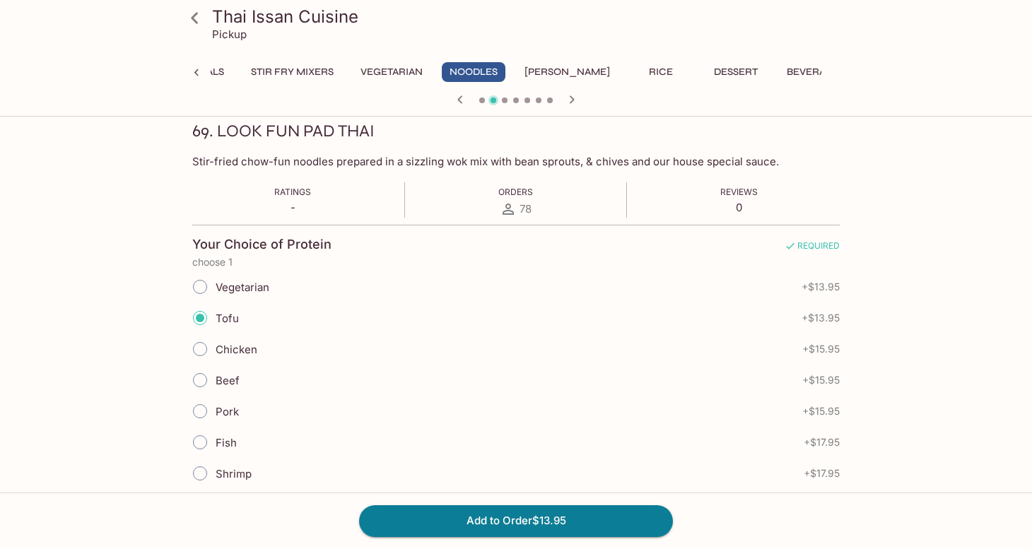
click at [550, 71] on button "[PERSON_NAME]" at bounding box center [567, 72] width 101 height 20
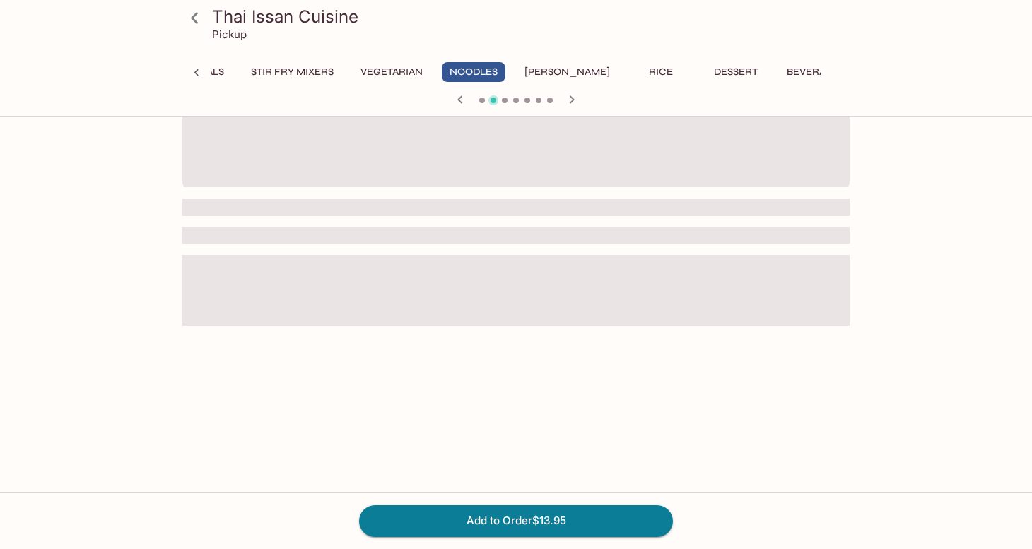
scroll to position [122, 0]
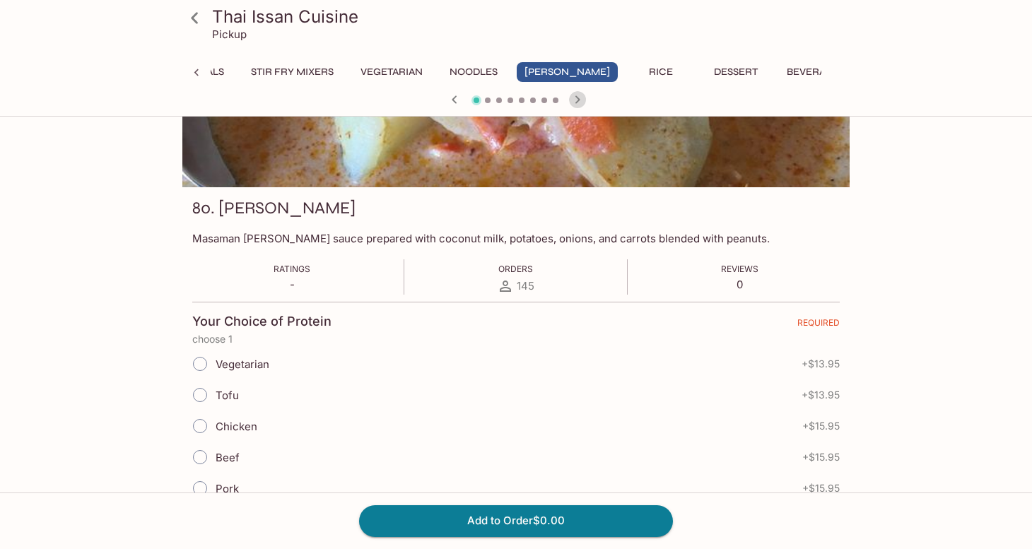
click at [578, 102] on icon "button" at bounding box center [577, 99] width 17 height 17
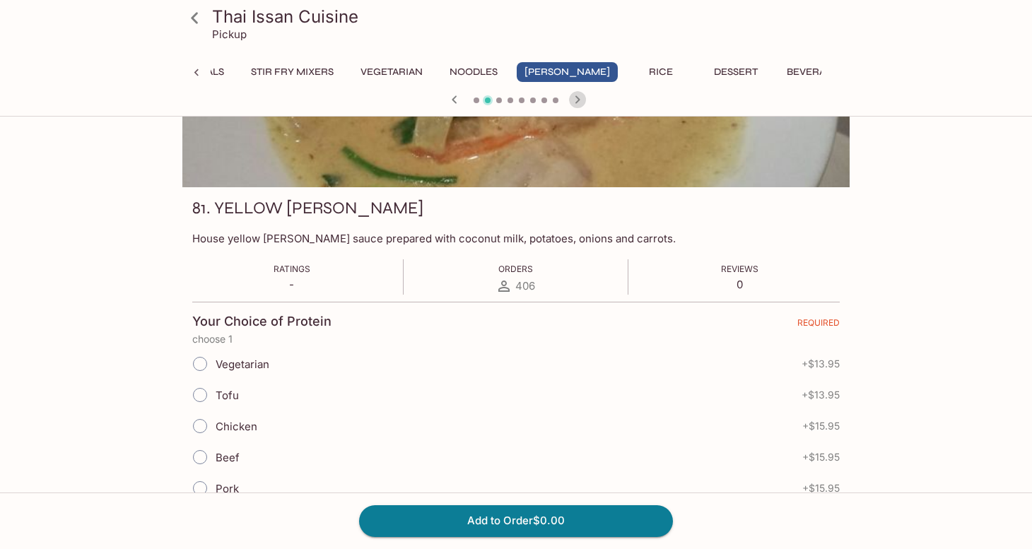
click at [578, 102] on icon "button" at bounding box center [577, 99] width 17 height 17
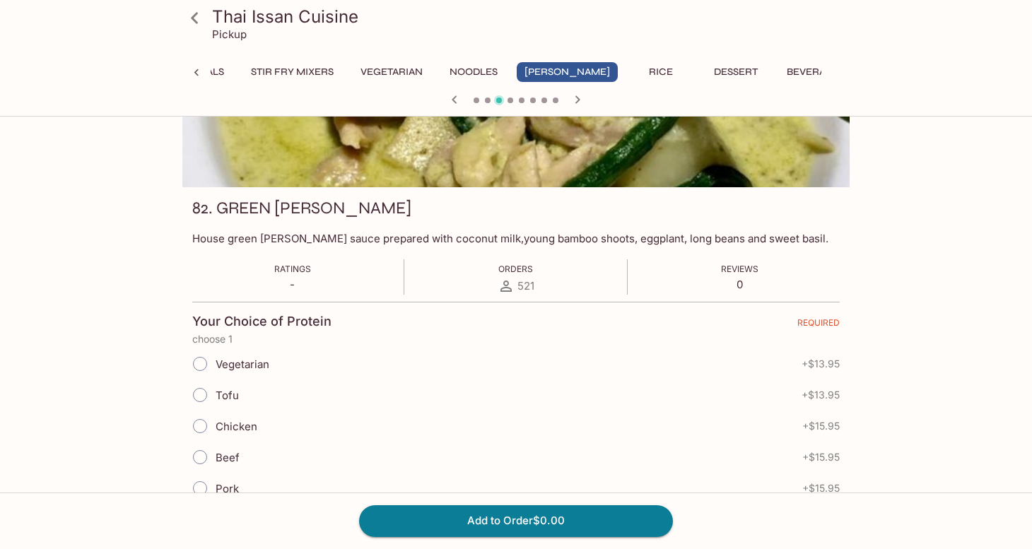
drag, startPoint x: 578, startPoint y: 102, endPoint x: 532, endPoint y: 464, distance: 364.9
click at [203, 426] on input "Chicken" at bounding box center [200, 426] width 30 height 30
radio input "true"
click at [199, 485] on input "Pork" at bounding box center [200, 489] width 30 height 30
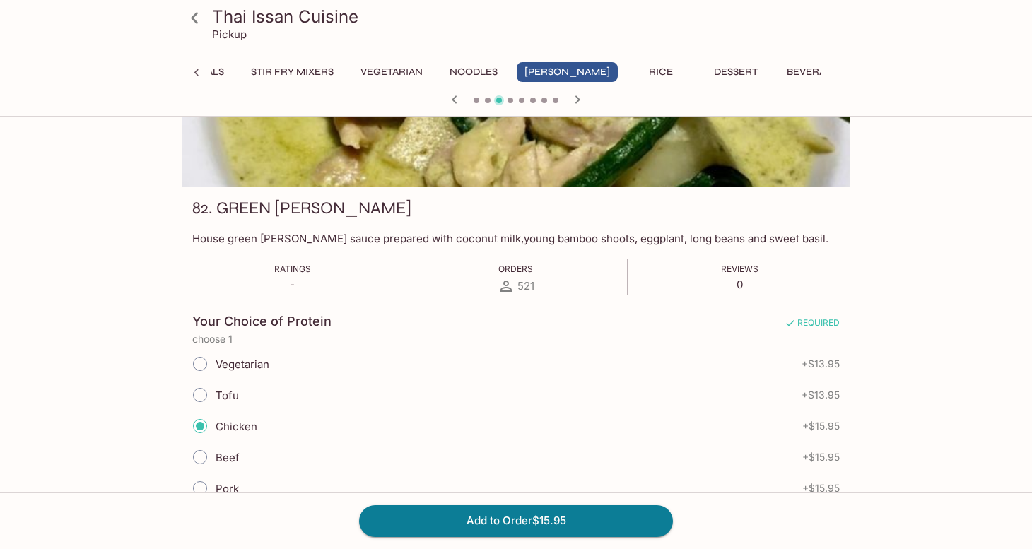
radio input "true"
click at [453, 527] on button "Add to Order $15.95" at bounding box center [516, 520] width 314 height 31
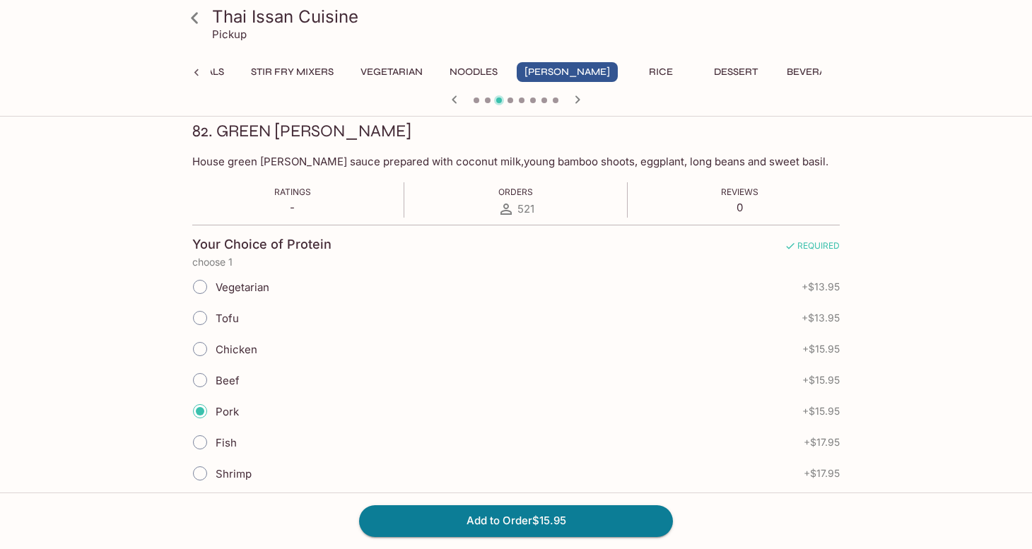
click at [580, 92] on icon "button" at bounding box center [577, 99] width 17 height 17
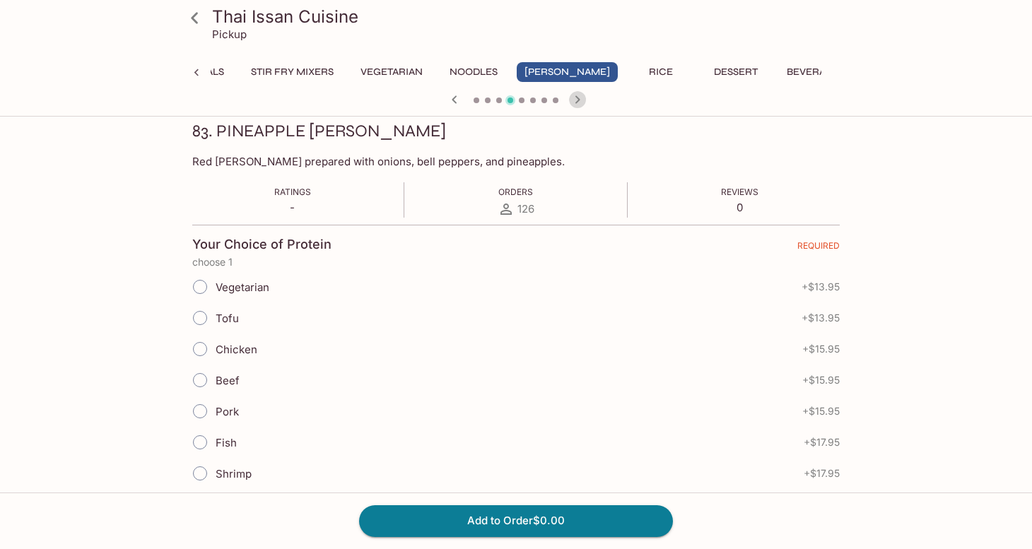
click at [580, 95] on icon "button" at bounding box center [577, 99] width 17 height 17
click at [580, 96] on icon "button" at bounding box center [577, 99] width 17 height 17
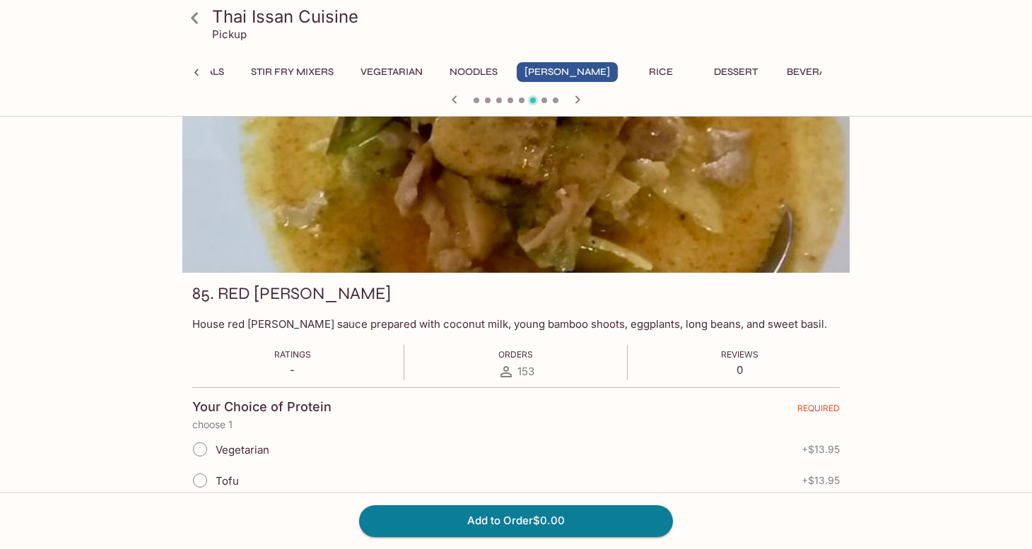
scroll to position [33, 0]
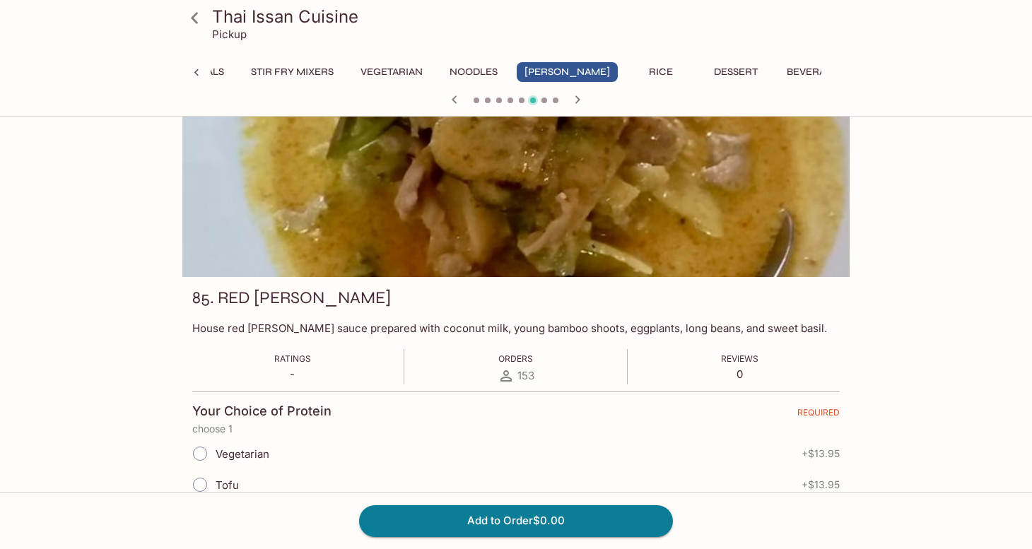
click at [576, 102] on icon "button" at bounding box center [577, 99] width 5 height 8
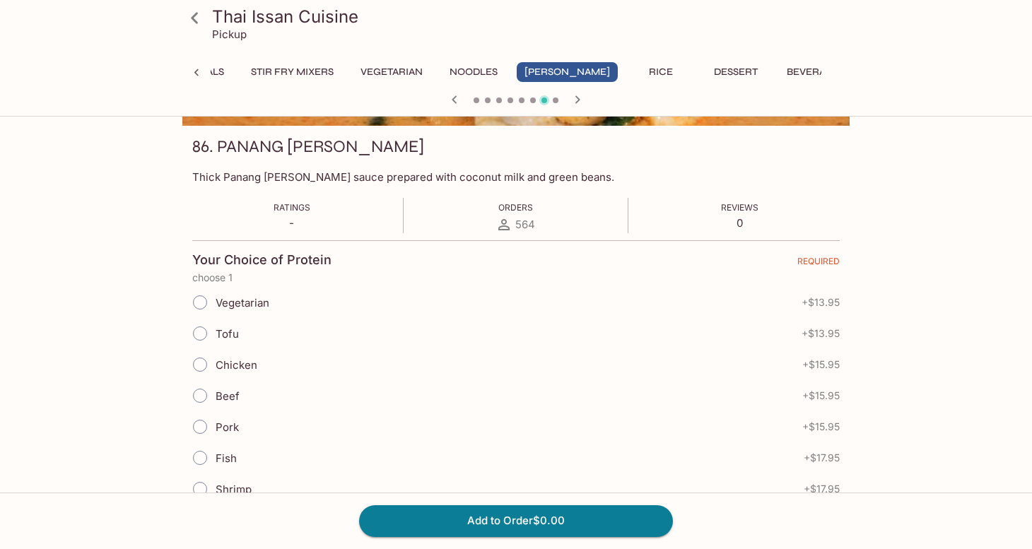
scroll to position [187, 0]
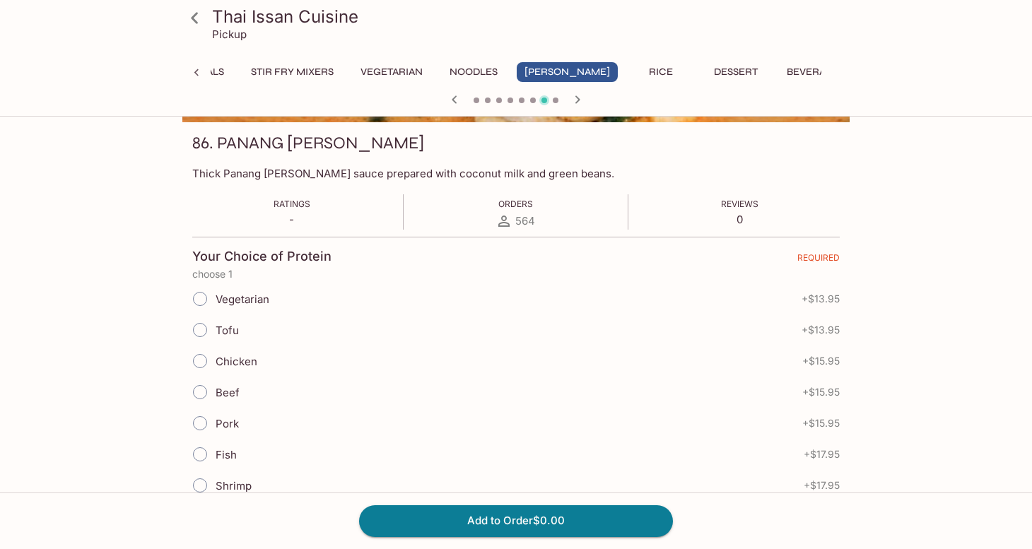
click at [198, 356] on input "Chicken" at bounding box center [200, 361] width 30 height 30
radio input "true"
click at [452, 528] on button "Add to Order $15.95" at bounding box center [516, 520] width 314 height 31
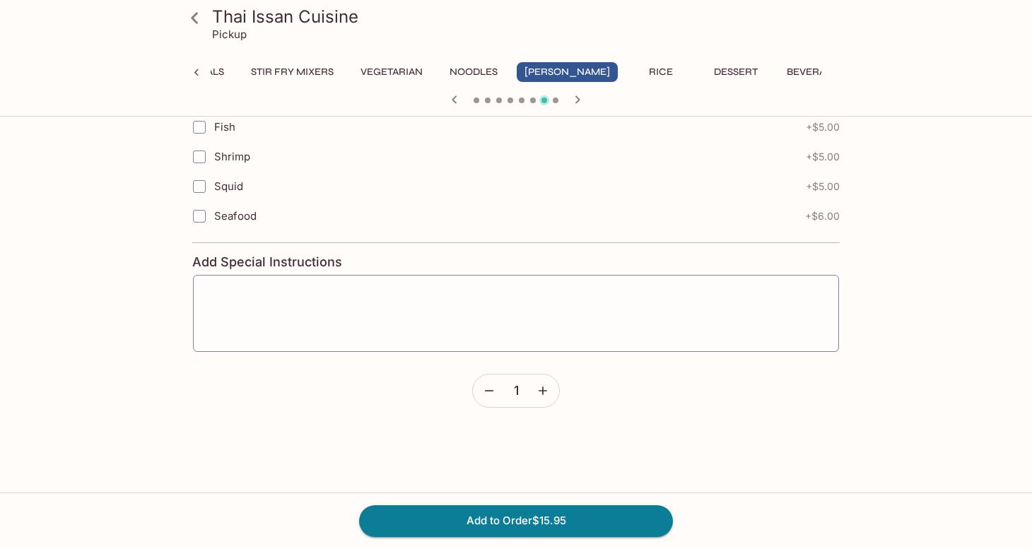
scroll to position [1258, 0]
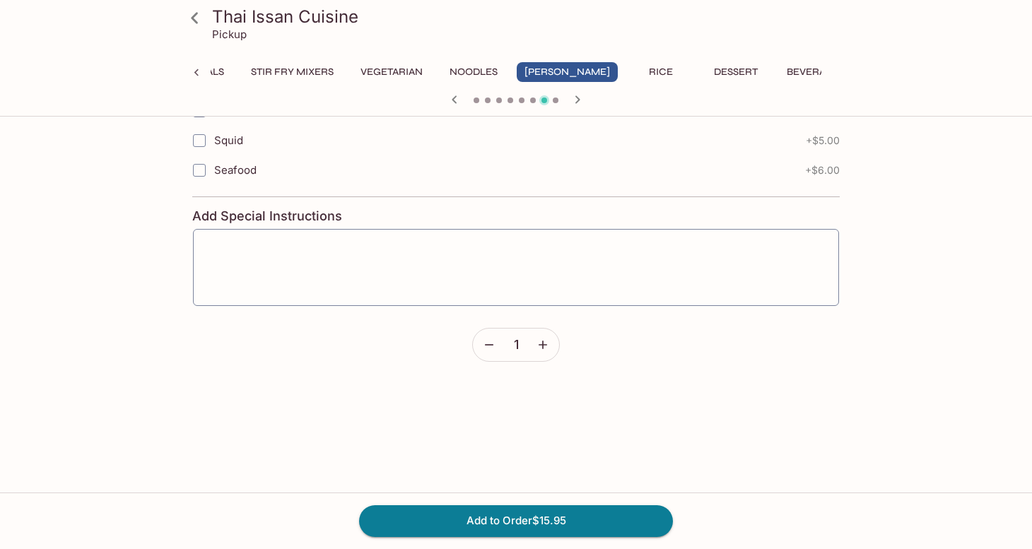
click at [277, 18] on h3 "Thai Issan Cuisine" at bounding box center [528, 17] width 632 height 22
click at [200, 21] on icon at bounding box center [194, 18] width 25 height 25
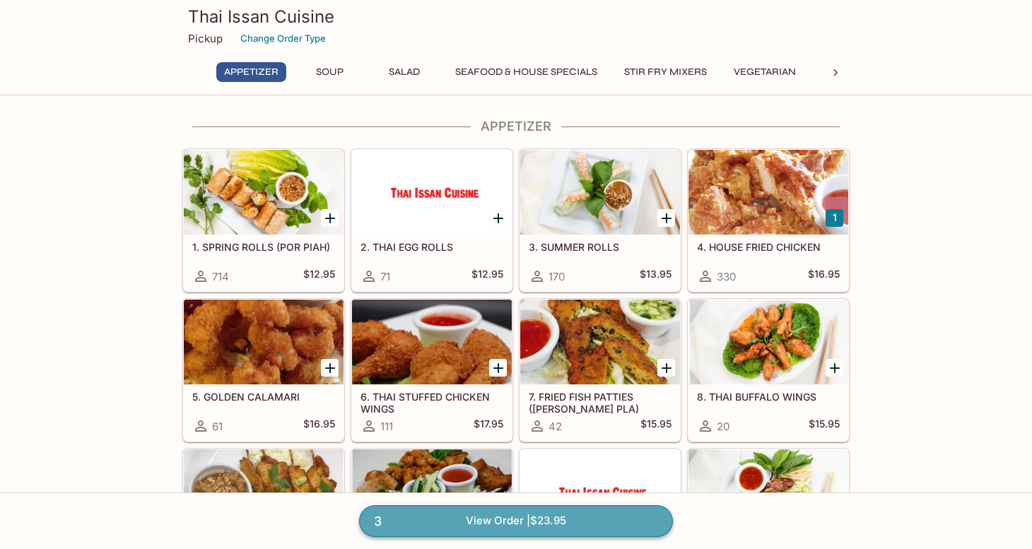
click at [510, 521] on link "3 View Order | $23.95" at bounding box center [516, 520] width 314 height 31
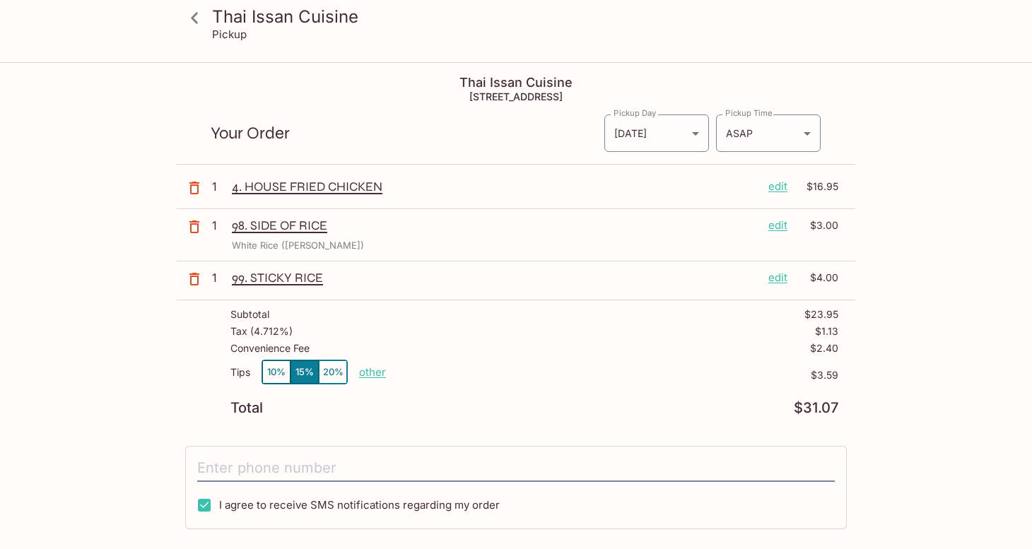
click at [971, 298] on div "Thai Issan Cuisine Pickup Thai Issan Cuisine [STREET_ADDRESS] Your Order Pickup…" at bounding box center [516, 338] width 1032 height 549
click at [197, 20] on icon at bounding box center [194, 18] width 25 height 25
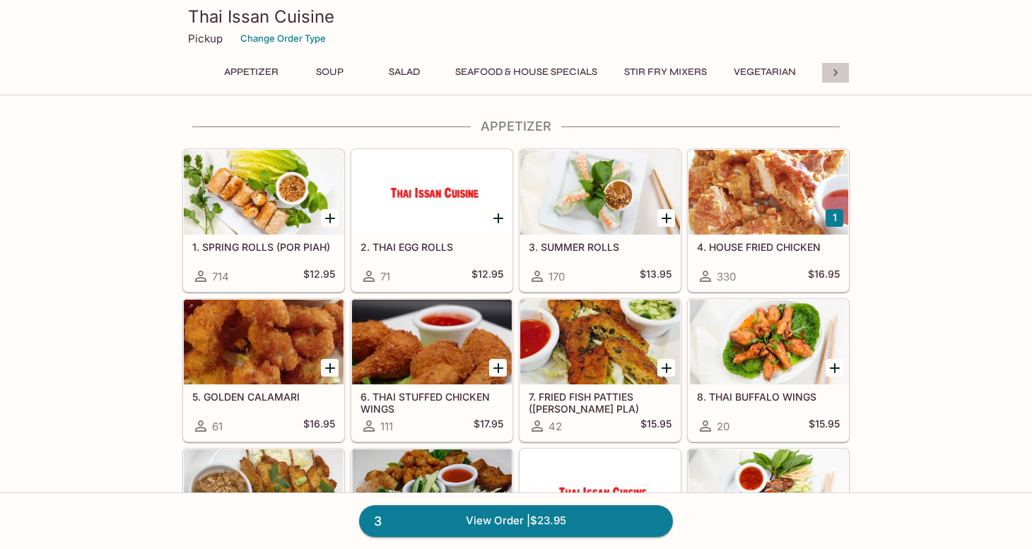
click at [831, 74] on icon at bounding box center [835, 73] width 14 height 14
click at [565, 71] on button "[PERSON_NAME]" at bounding box center [567, 72] width 101 height 20
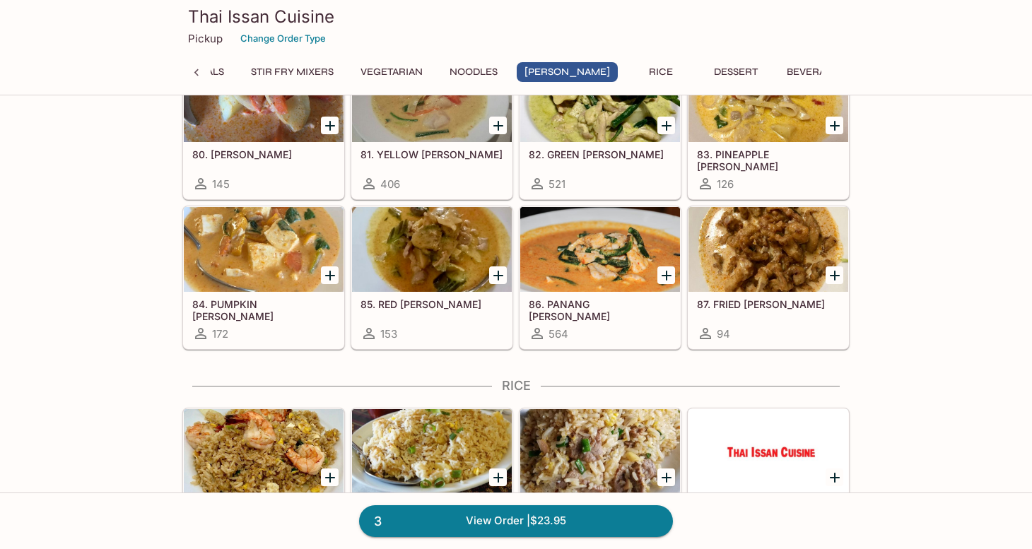
scroll to position [3031, 0]
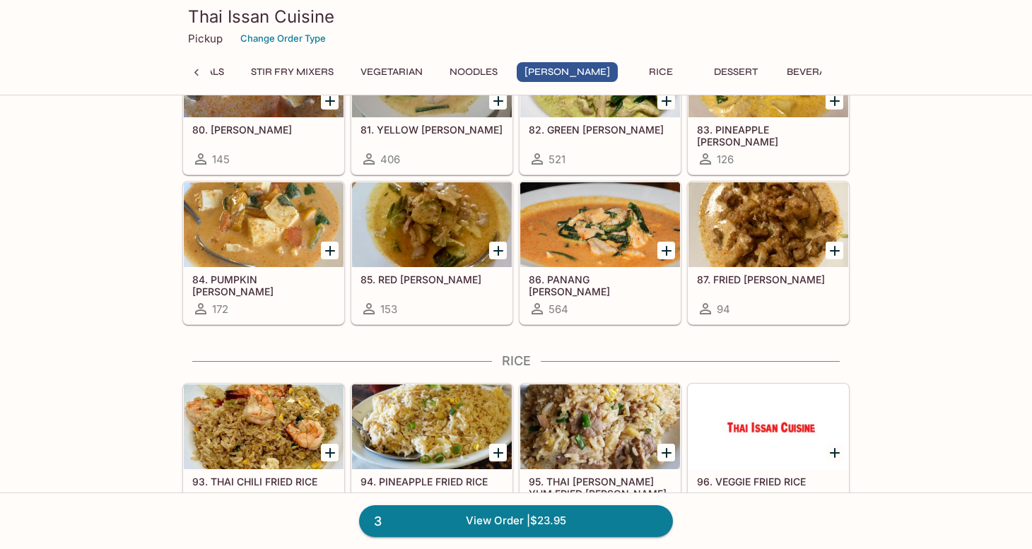
click at [645, 219] on div at bounding box center [600, 224] width 160 height 85
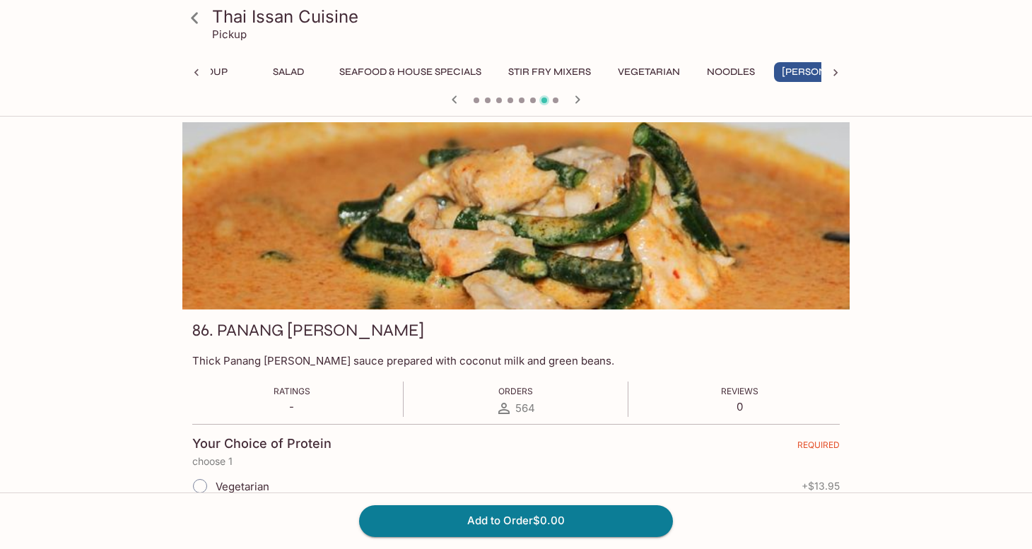
scroll to position [0, 137]
click at [615, 347] on div "86. PANANG [PERSON_NAME]" at bounding box center [515, 333] width 647 height 28
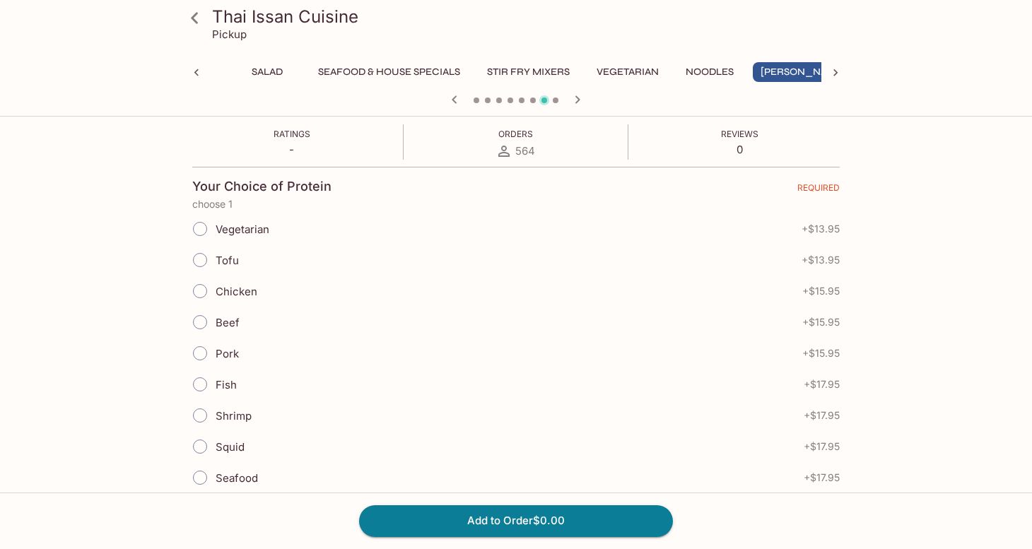
scroll to position [273, 0]
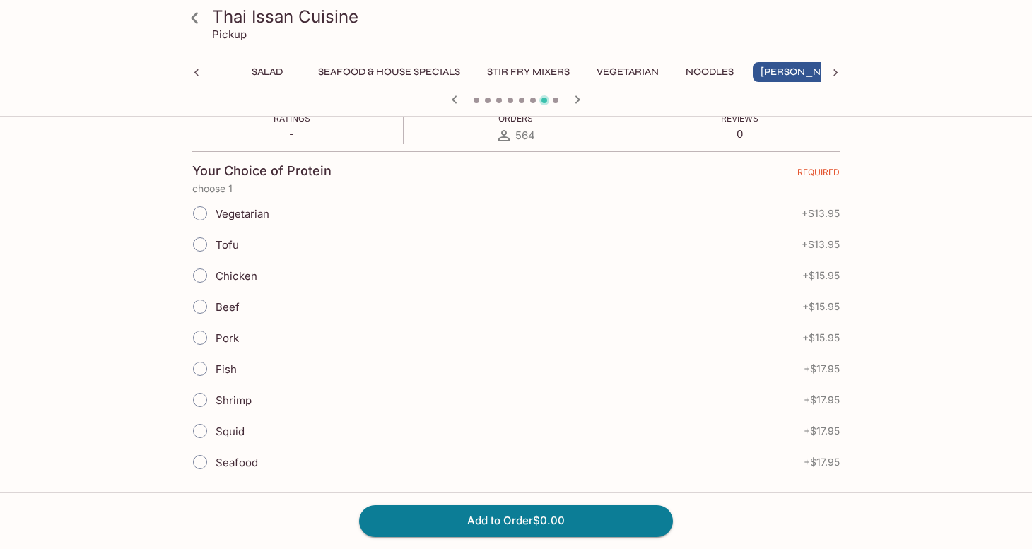
click at [247, 278] on span "Chicken" at bounding box center [237, 275] width 42 height 13
click at [215, 278] on input "Chicken" at bounding box center [200, 276] width 30 height 30
radio input "true"
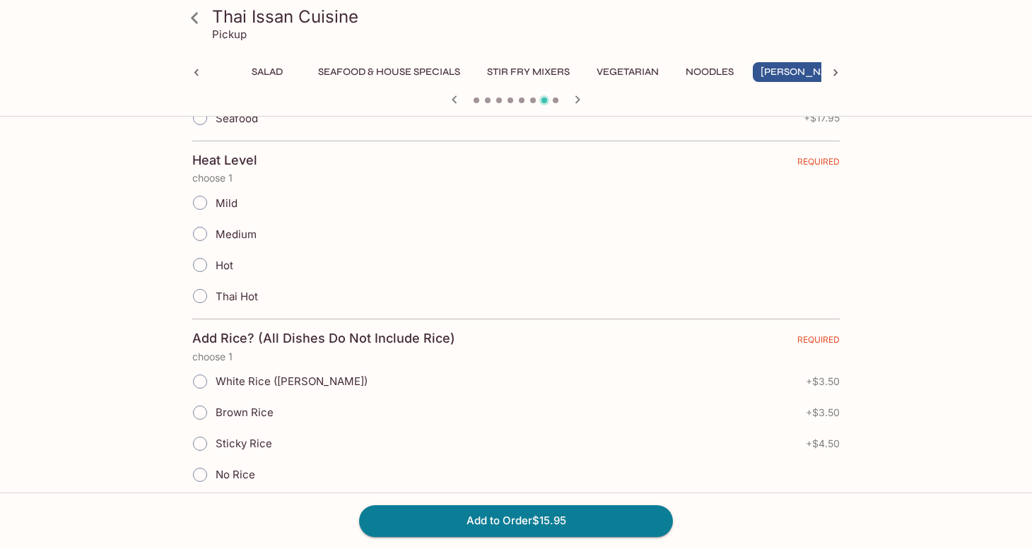
scroll to position [630, 0]
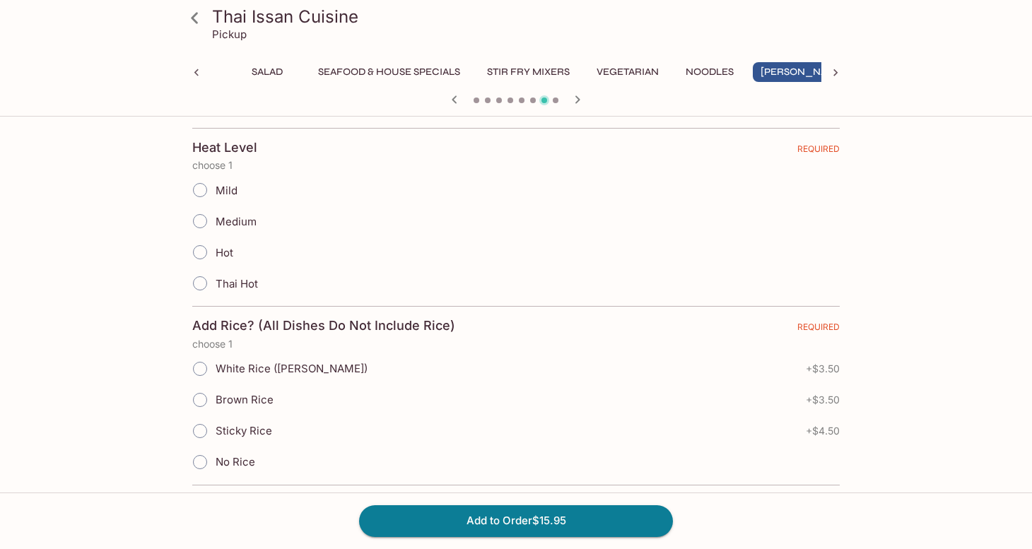
click at [240, 185] on div "Mild" at bounding box center [515, 190] width 647 height 31
click at [225, 190] on span "Mild" at bounding box center [227, 190] width 22 height 13
click at [215, 190] on input "Mild" at bounding box center [200, 190] width 30 height 30
radio input "true"
click at [878, 206] on div "Thai Issan Cuisine Pickup Appetizer Soup Salad Seafood & House Specials Stir Fr…" at bounding box center [516, 368] width 905 height 1753
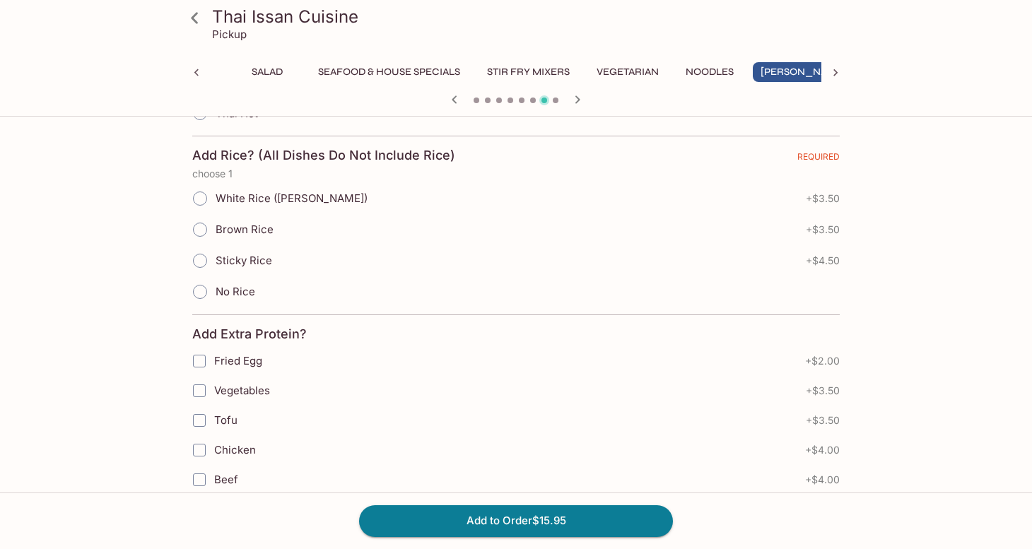
scroll to position [803, 0]
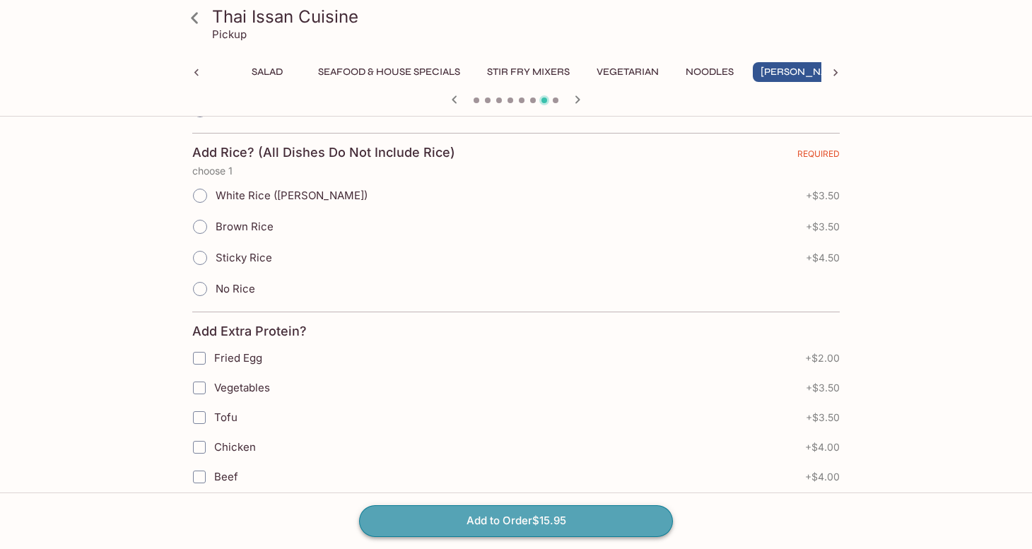
click at [456, 515] on button "Add to Order $15.95" at bounding box center [516, 520] width 314 height 31
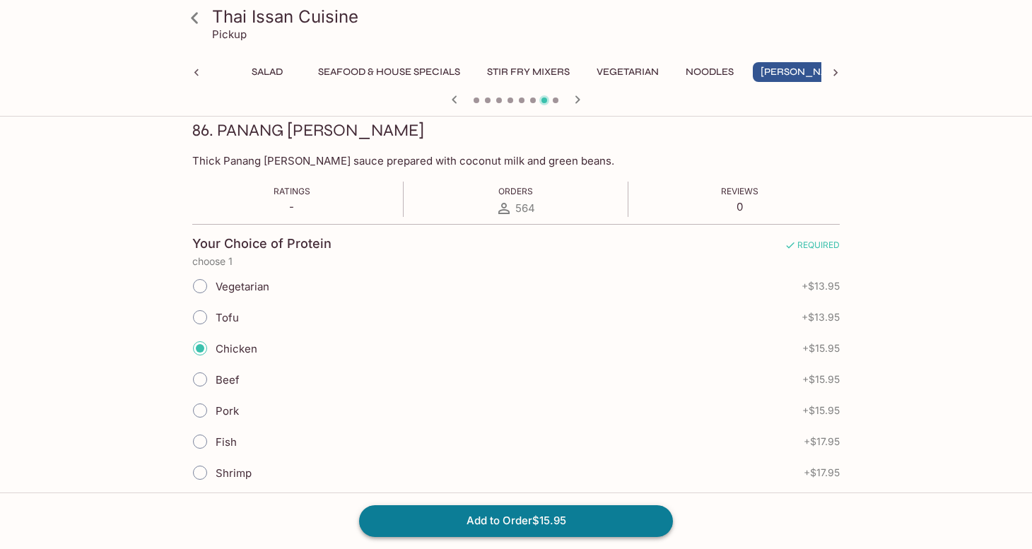
scroll to position [199, 0]
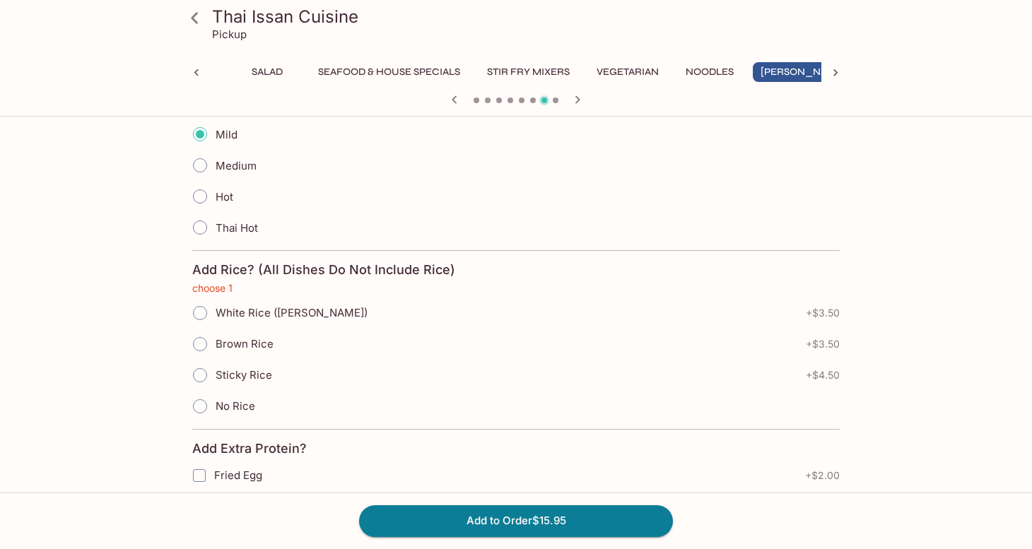
scroll to position [715, 0]
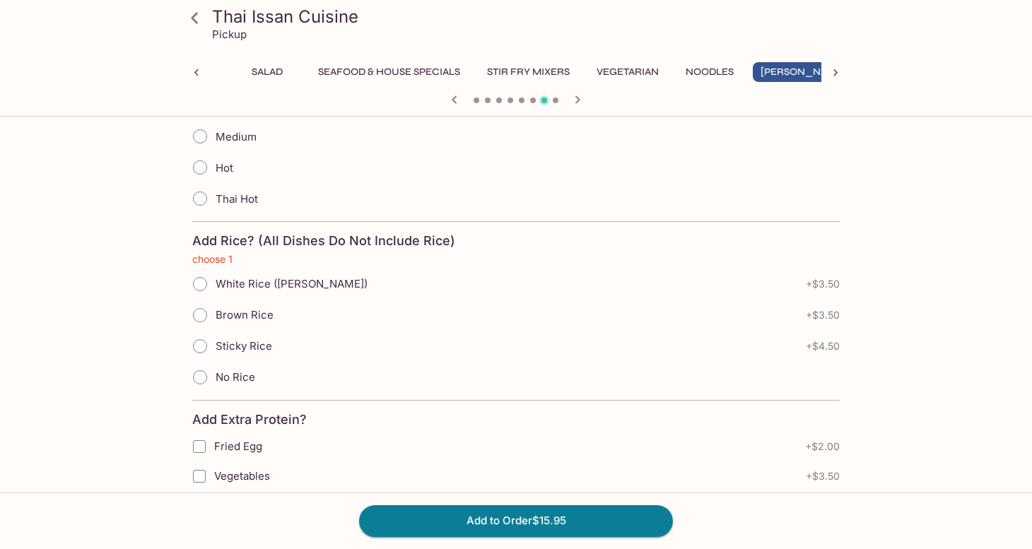
click at [230, 369] on label "No Rice" at bounding box center [219, 377] width 71 height 31
click at [215, 369] on input "No Rice" at bounding box center [200, 378] width 30 height 30
radio input "true"
click at [142, 449] on div "Thai Issan Cuisine Pickup Appetizer Soup Salad Seafood & House Specials Stir Fr…" at bounding box center [516, 284] width 905 height 1753
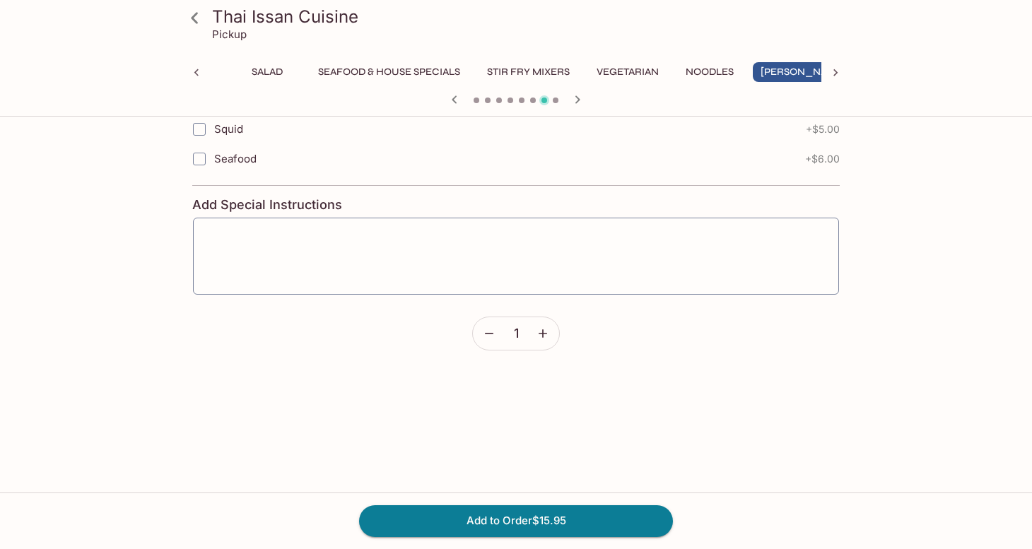
scroll to position [1329, 0]
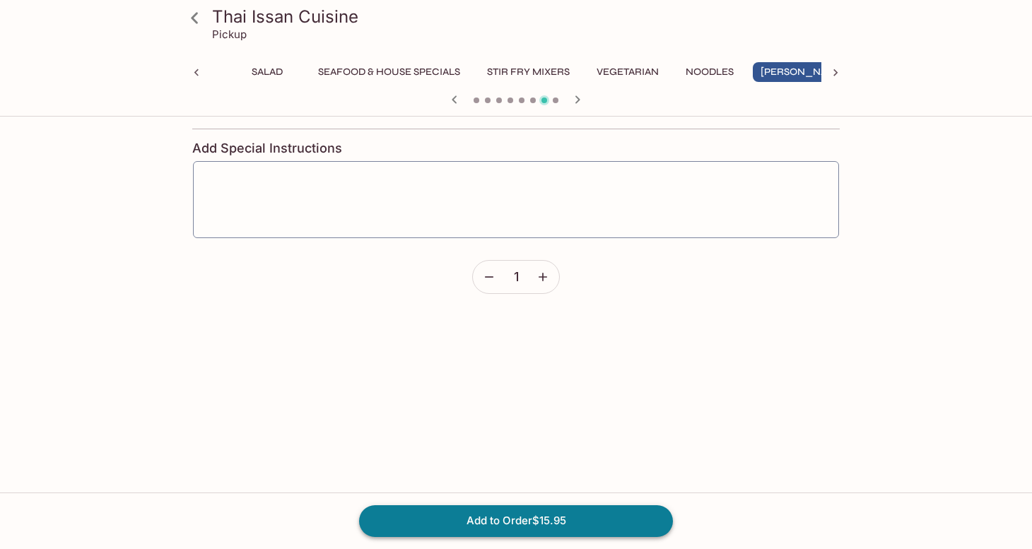
click at [481, 510] on button "Add to Order $15.95" at bounding box center [516, 520] width 314 height 31
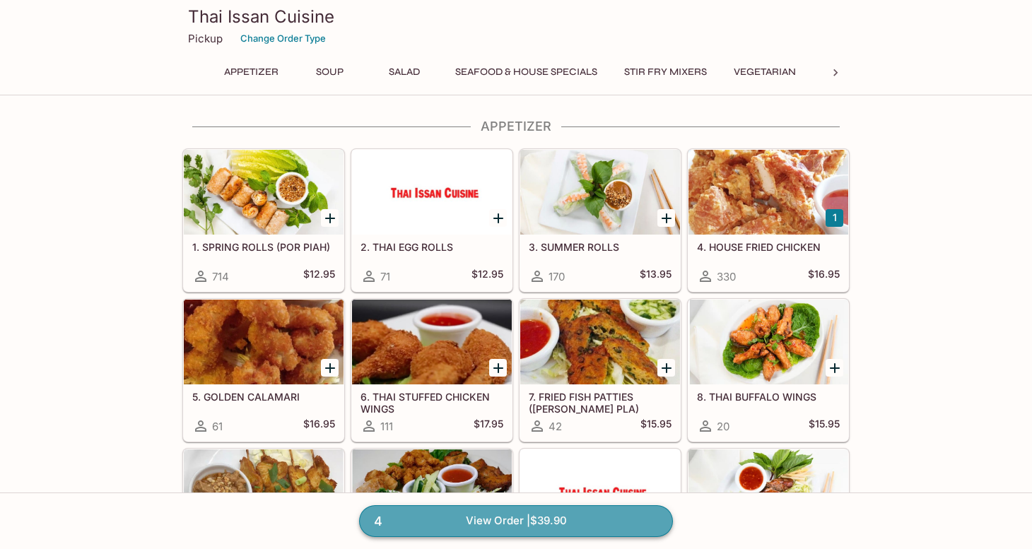
click at [590, 511] on link "4 View Order | $39.90" at bounding box center [516, 520] width 314 height 31
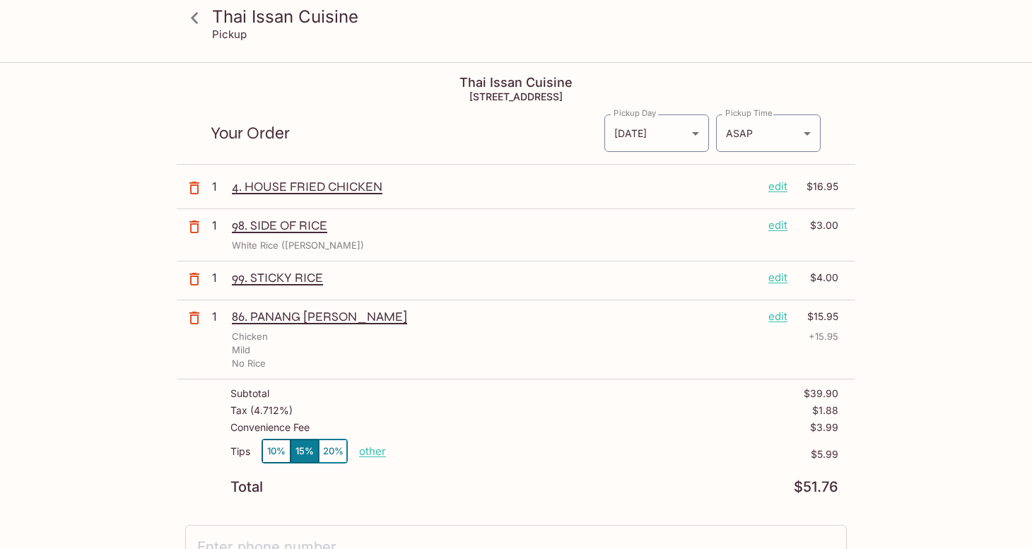
click at [184, 18] on icon at bounding box center [194, 18] width 25 height 25
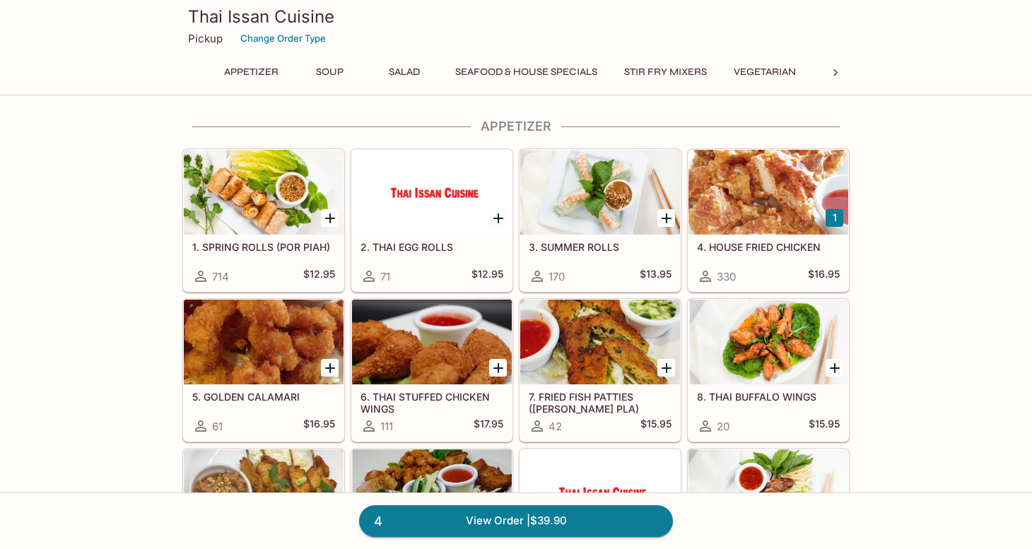
click at [840, 79] on icon at bounding box center [835, 73] width 14 height 14
click at [568, 68] on button "[PERSON_NAME]" at bounding box center [567, 72] width 101 height 20
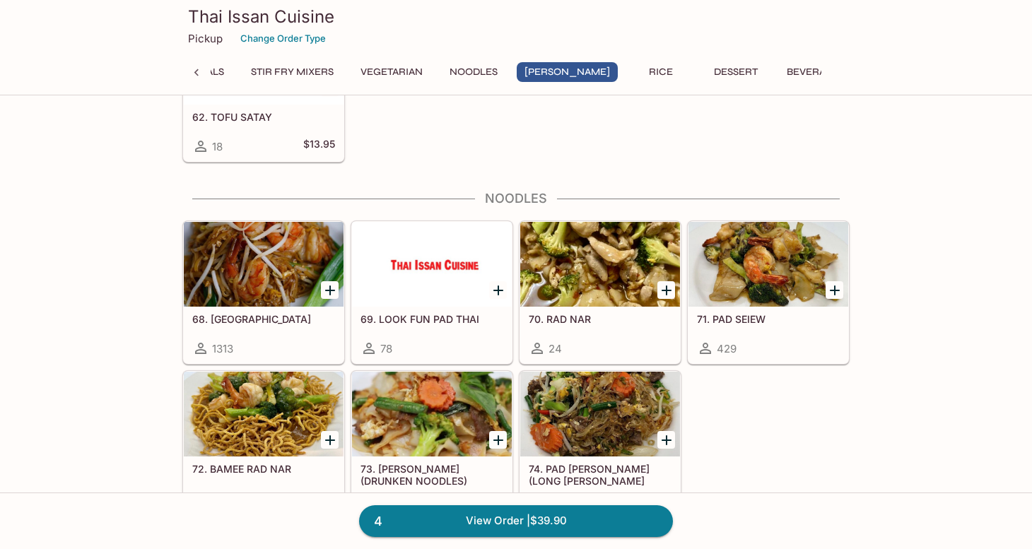
scroll to position [2912, 0]
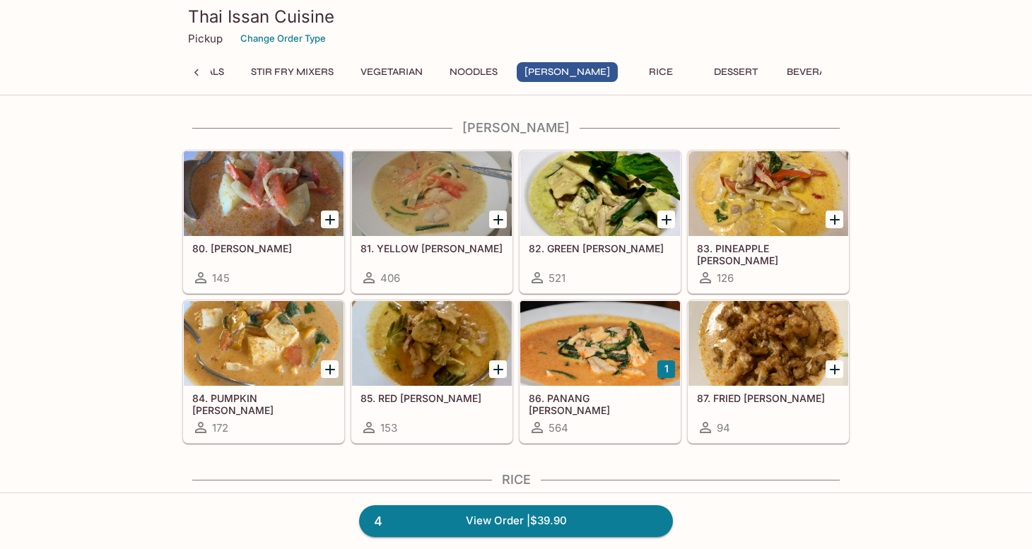
click at [577, 239] on div "82. GREEN [PERSON_NAME] 521" at bounding box center [600, 264] width 160 height 57
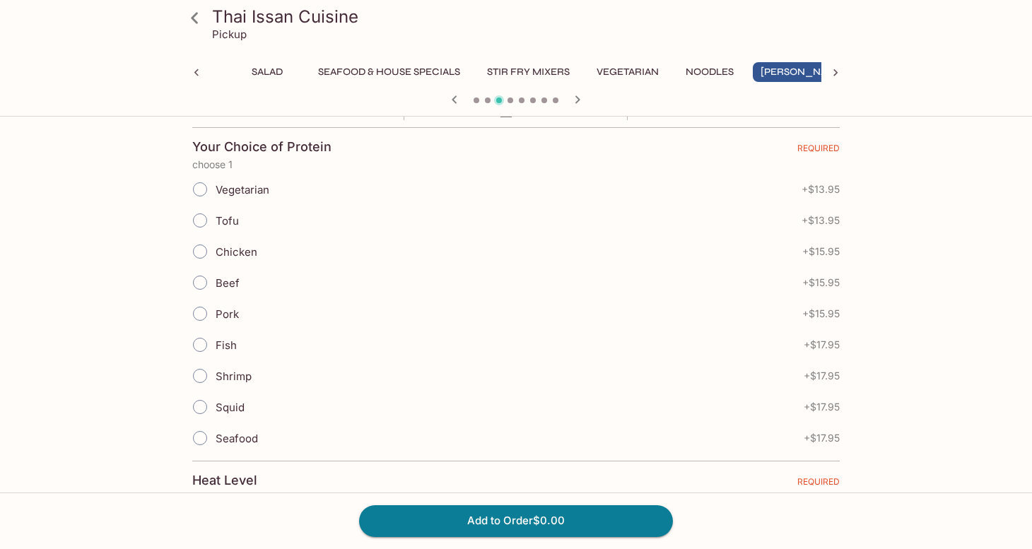
scroll to position [304, 0]
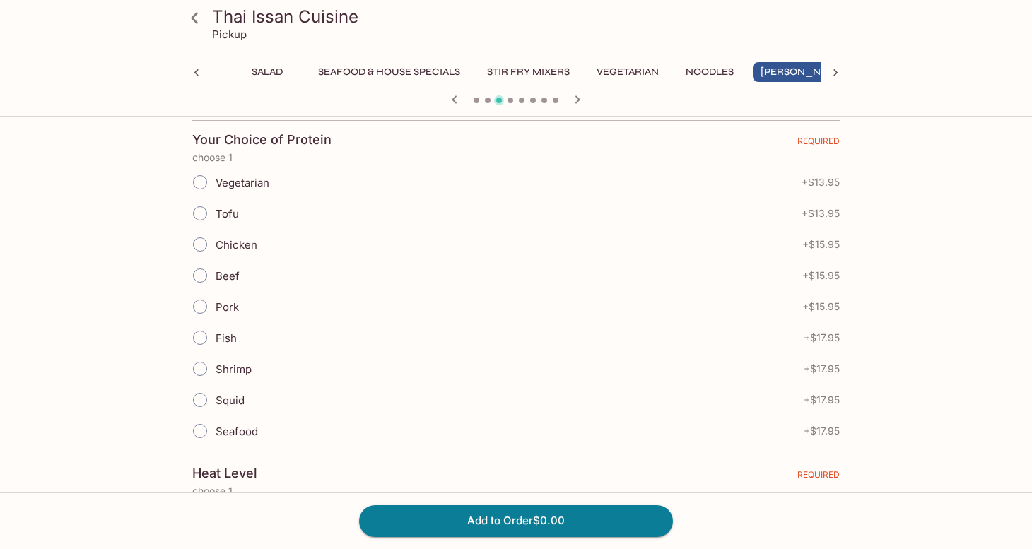
click at [225, 305] on span "Pork" at bounding box center [227, 306] width 23 height 13
click at [215, 305] on input "Pork" at bounding box center [200, 307] width 30 height 30
radio input "true"
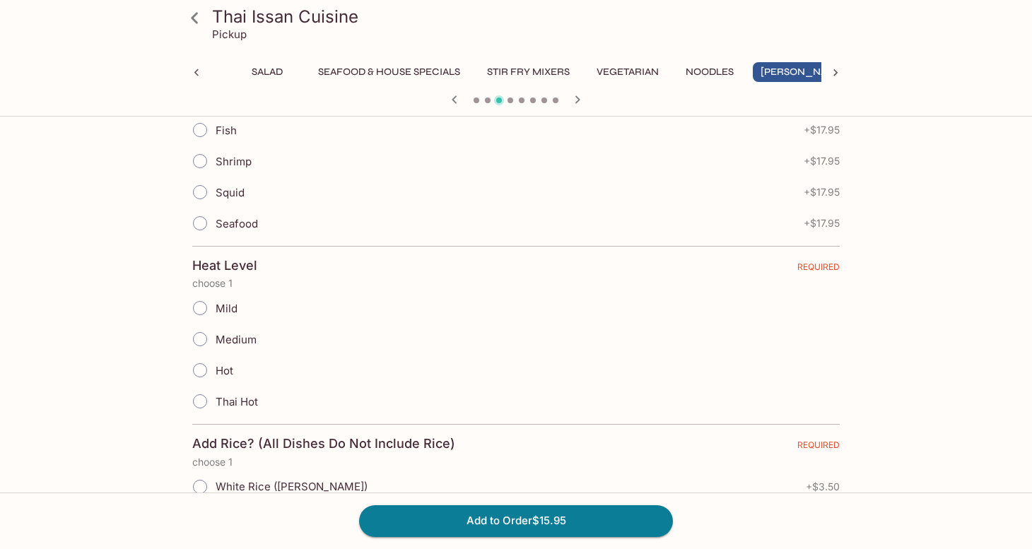
scroll to position [513, 0]
click at [217, 315] on label "Mild" at bounding box center [210, 306] width 53 height 31
click at [215, 315] on input "Mild" at bounding box center [200, 307] width 30 height 30
radio input "true"
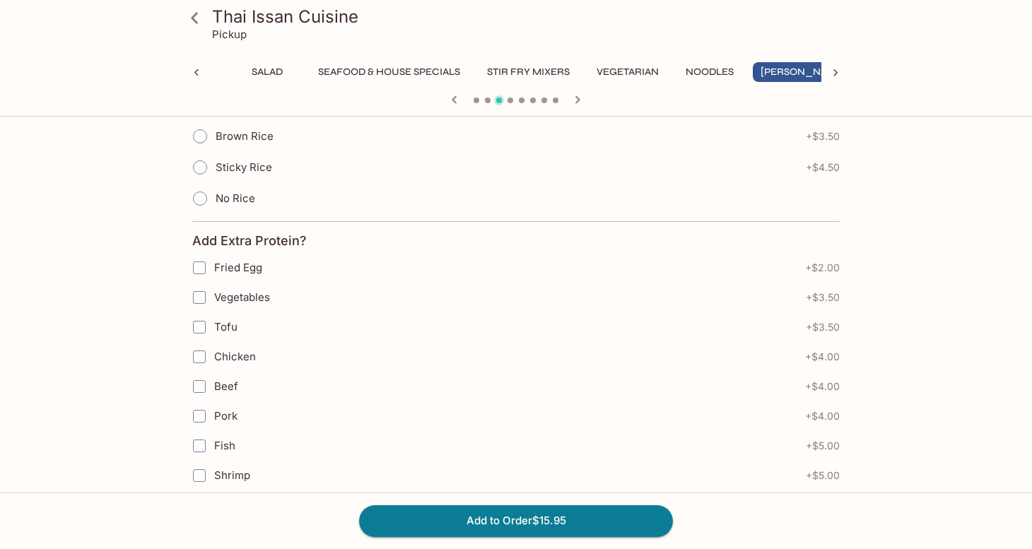
scroll to position [921, 0]
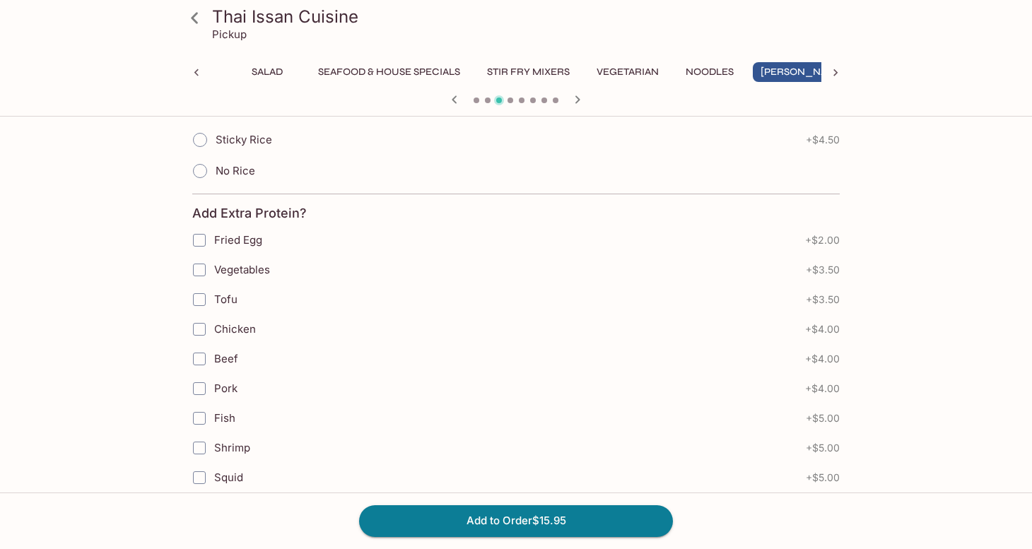
click at [244, 181] on label "No Rice" at bounding box center [219, 171] width 71 height 31
click at [215, 181] on input "No Rice" at bounding box center [200, 171] width 30 height 30
radio input "true"
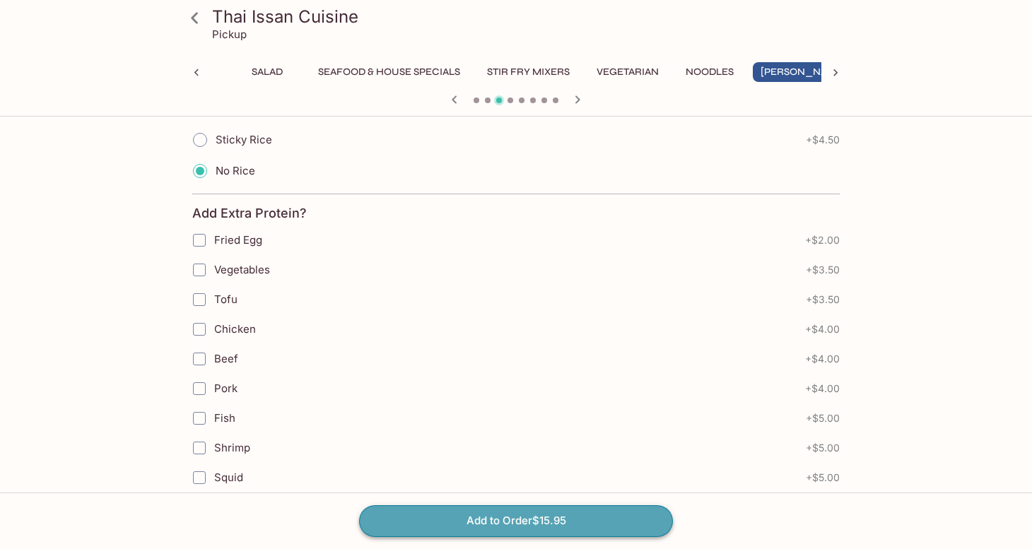
click at [456, 513] on button "Add to Order $15.95" at bounding box center [516, 520] width 314 height 31
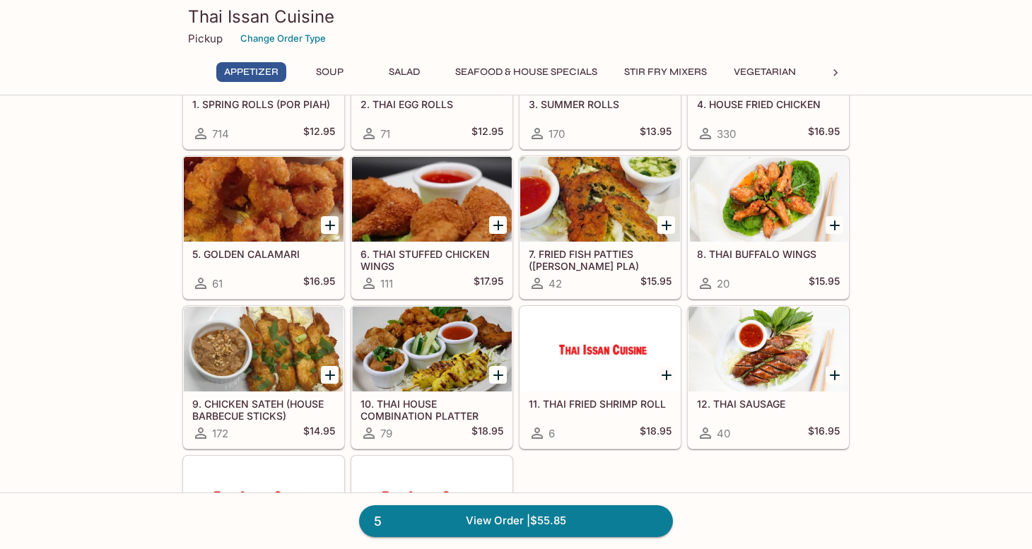
scroll to position [143, 0]
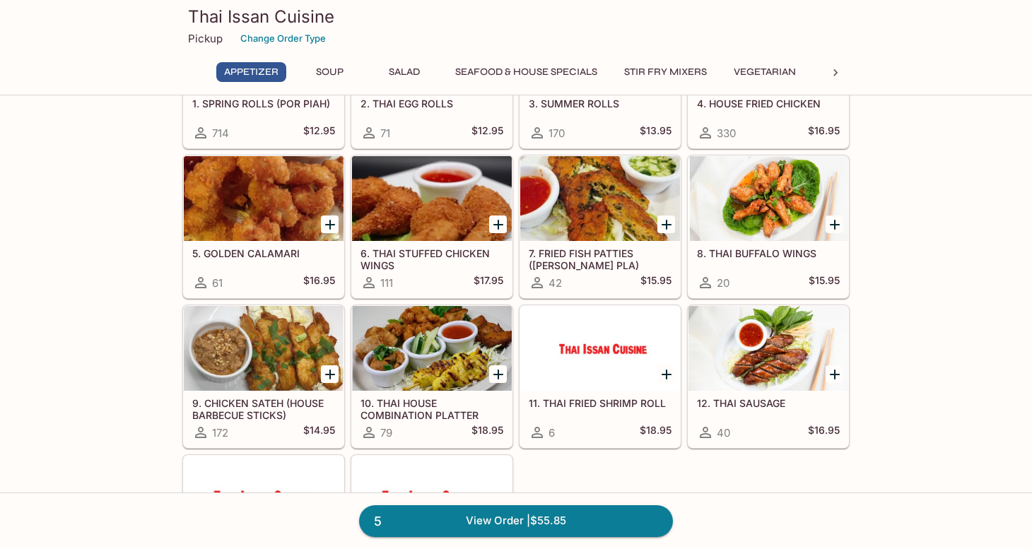
click at [837, 72] on icon at bounding box center [835, 72] width 4 height 7
click at [483, 70] on button "Noodles" at bounding box center [474, 72] width 64 height 20
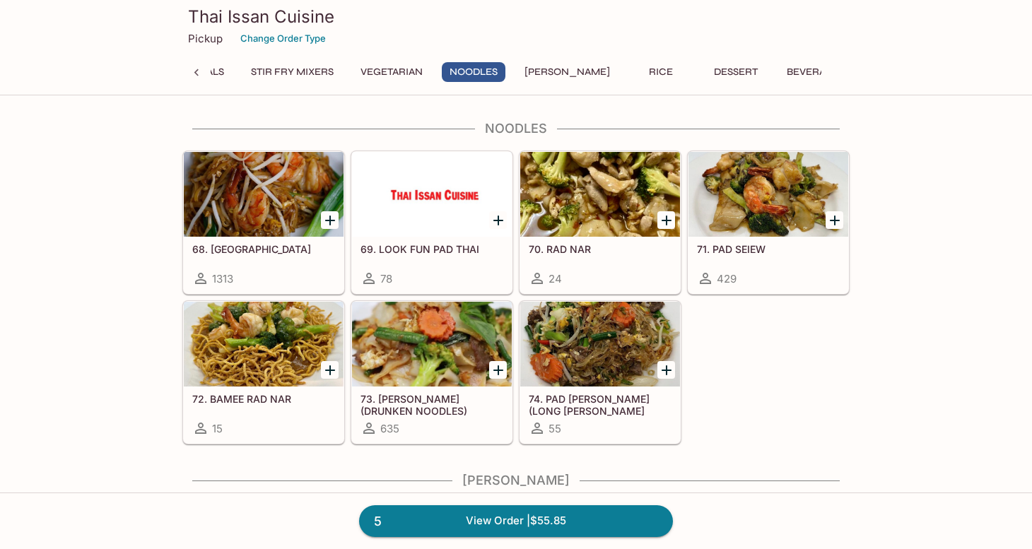
scroll to position [2560, 0]
click at [432, 204] on div at bounding box center [432, 193] width 160 height 85
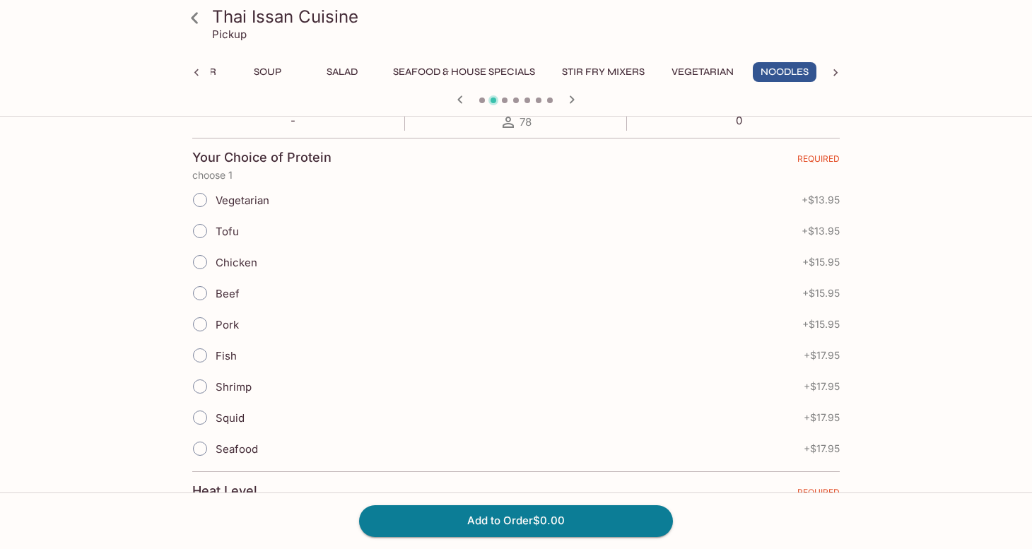
scroll to position [312, 0]
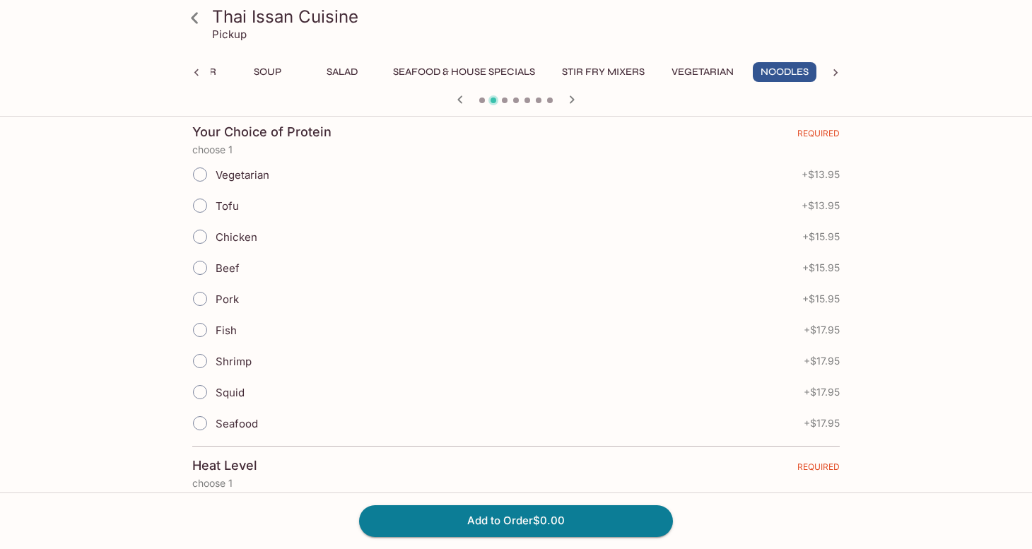
click at [227, 199] on span "Tofu" at bounding box center [227, 205] width 23 height 13
click at [215, 199] on input "Tofu" at bounding box center [200, 206] width 30 height 30
radio input "true"
click at [886, 201] on div "Thai Issan Cuisine Pickup Appetizer Soup Salad Seafood & House Specials Stir Fr…" at bounding box center [516, 509] width 905 height 1397
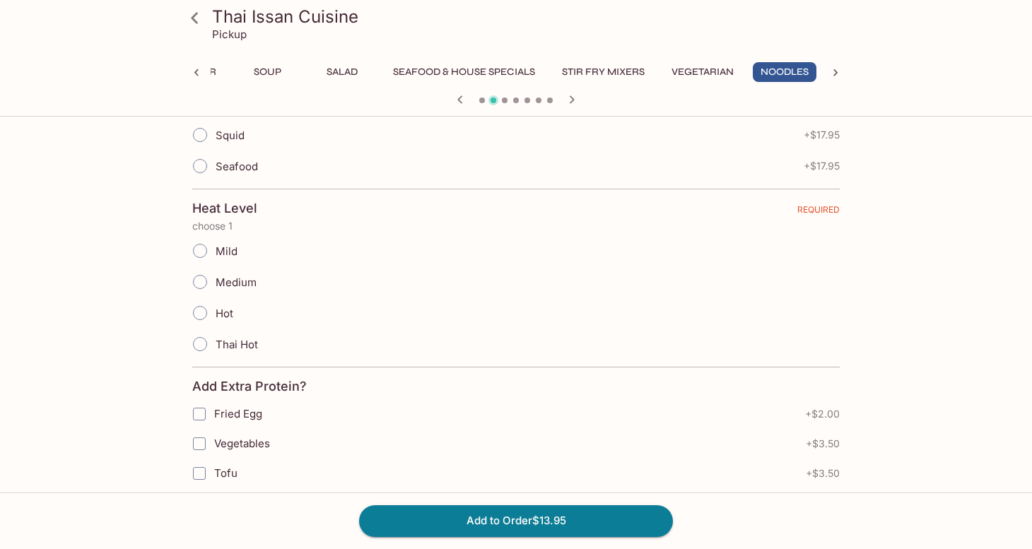
scroll to position [570, 0]
click at [233, 247] on span "Mild" at bounding box center [227, 250] width 22 height 13
click at [215, 247] on input "Mild" at bounding box center [200, 250] width 30 height 30
radio input "true"
click at [118, 287] on div "Thai Issan Cuisine Pickup Appetizer Soup Salad Seafood & House Specials Stir Fr…" at bounding box center [516, 251] width 905 height 1397
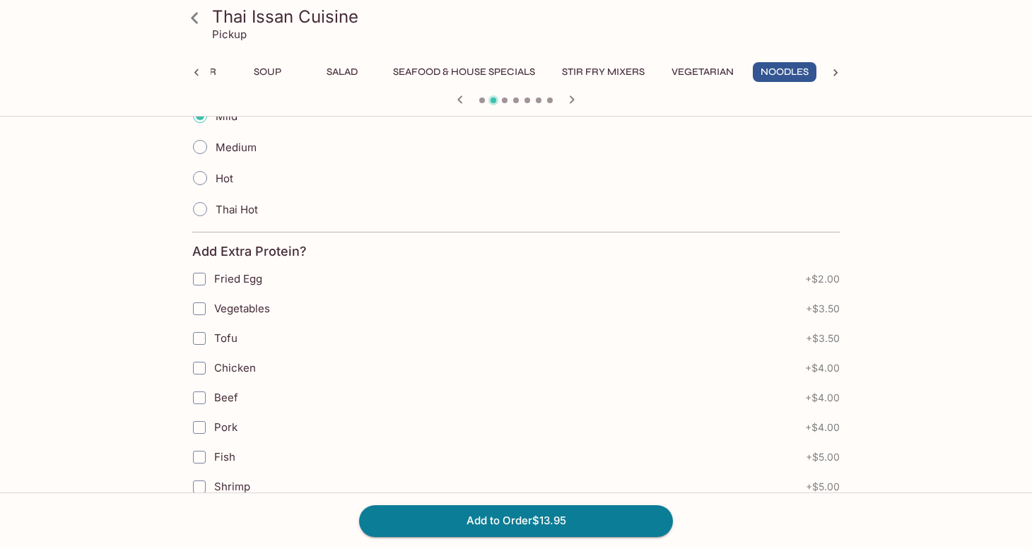
scroll to position [631, 0]
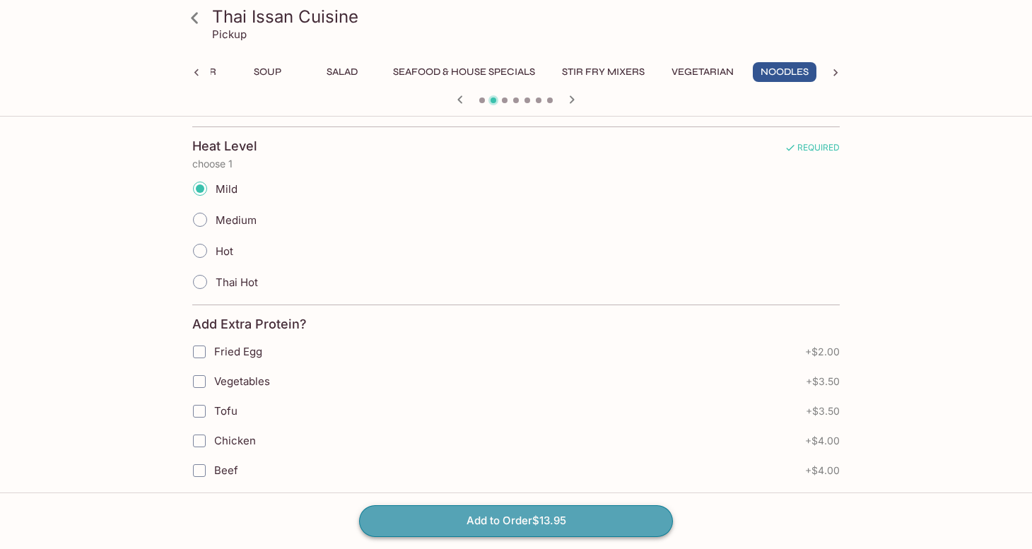
click at [533, 516] on button "Add to Order $13.95" at bounding box center [516, 520] width 314 height 31
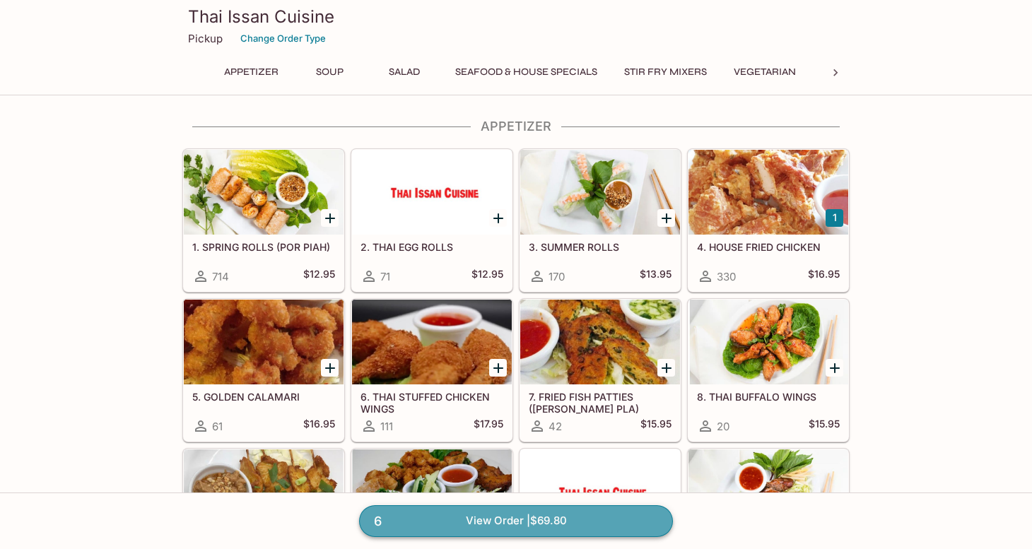
click at [565, 517] on link "6 View Order | $69.80" at bounding box center [516, 520] width 314 height 31
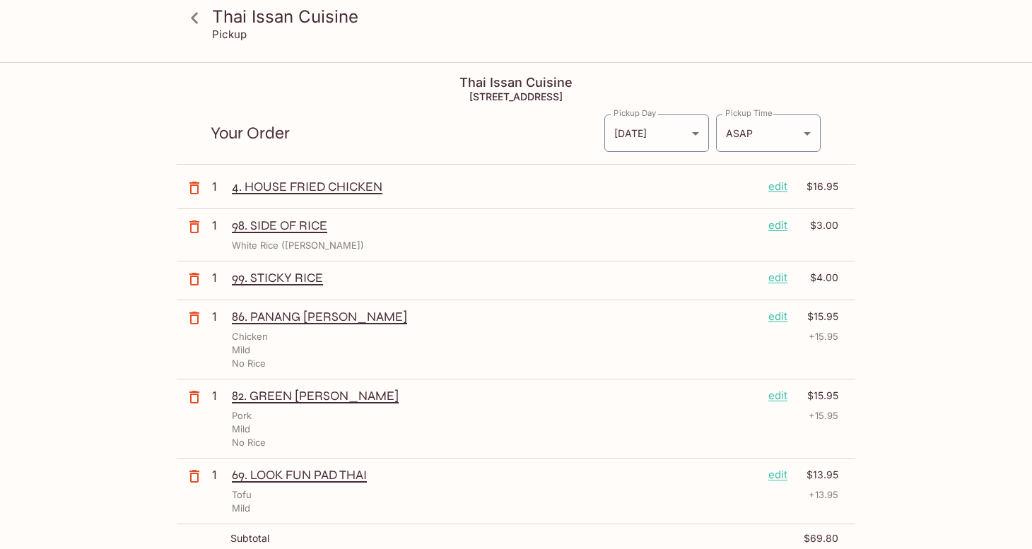
click at [923, 351] on div "Thai Issan Cuisine Pickup Thai Issan Cuisine [STREET_ADDRESS] Your Order Pickup…" at bounding box center [516, 539] width 905 height 950
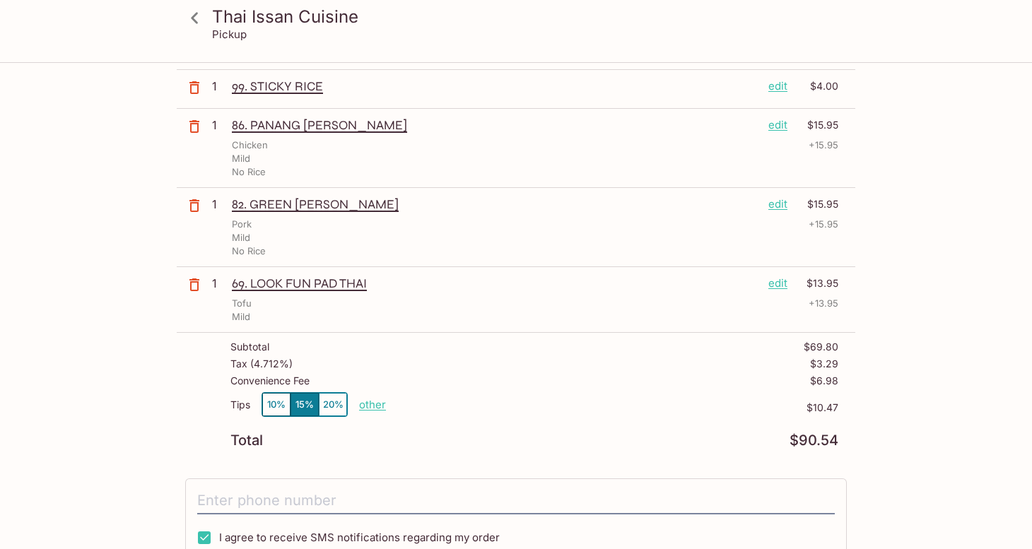
scroll to position [192, 0]
click at [374, 400] on p "other" at bounding box center [372, 403] width 27 height 13
click at [459, 405] on input "10.47" at bounding box center [454, 405] width 45 height 16
drag, startPoint x: 445, startPoint y: 397, endPoint x: 507, endPoint y: 401, distance: 61.6
click at [507, 401] on div "Tips 10% 15% 20% Done 10.47 $10.47" at bounding box center [534, 413] width 608 height 42
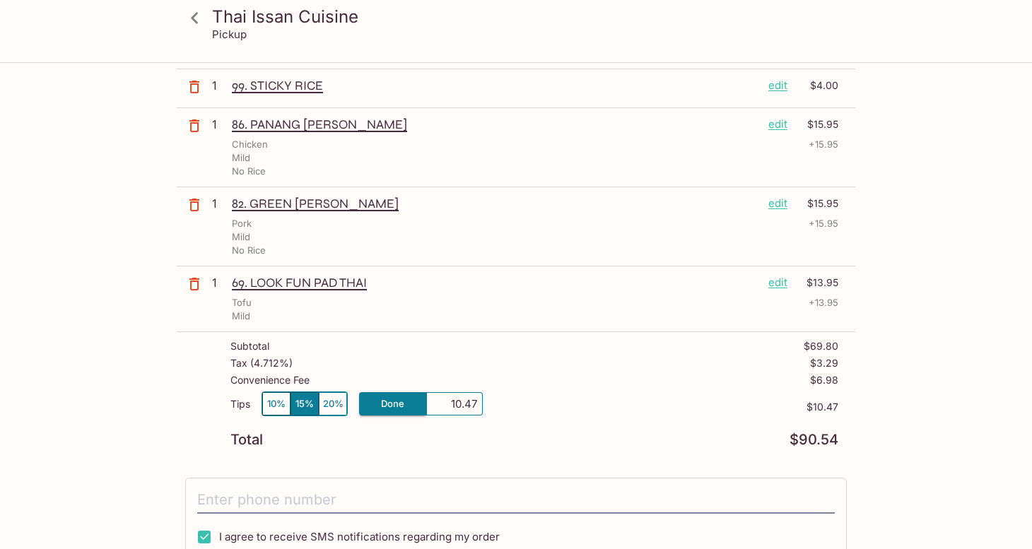
type input "0.00"
click at [411, 432] on div "Tips 10% 15% 20% Done 0.00 $10.47" at bounding box center [534, 413] width 608 height 42
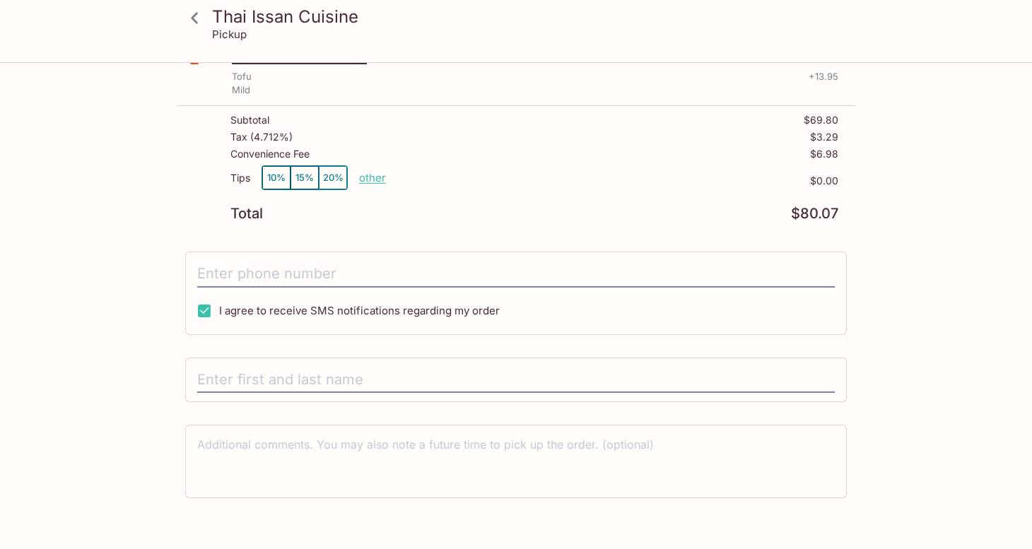
scroll to position [419, 0]
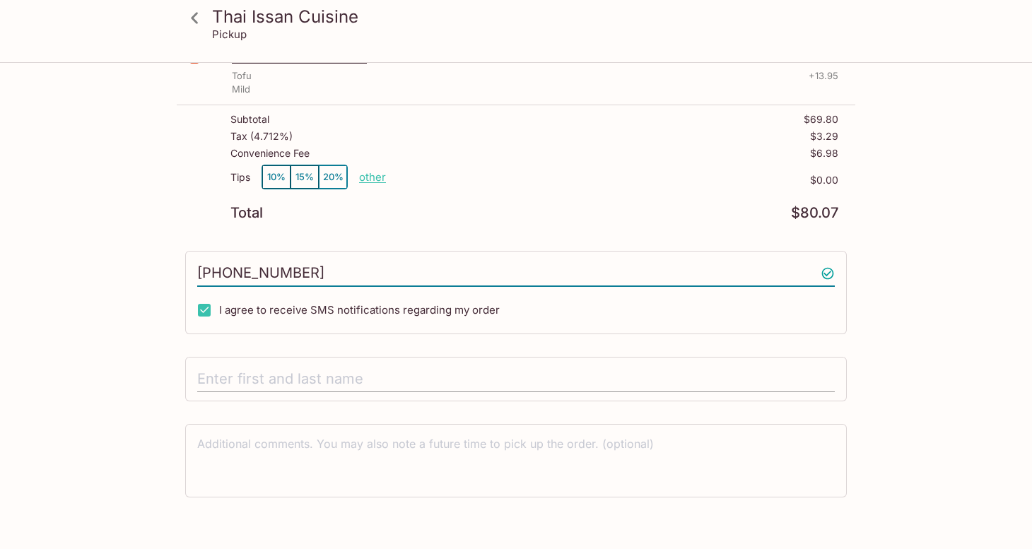
type input "[PHONE_NUMBER]"
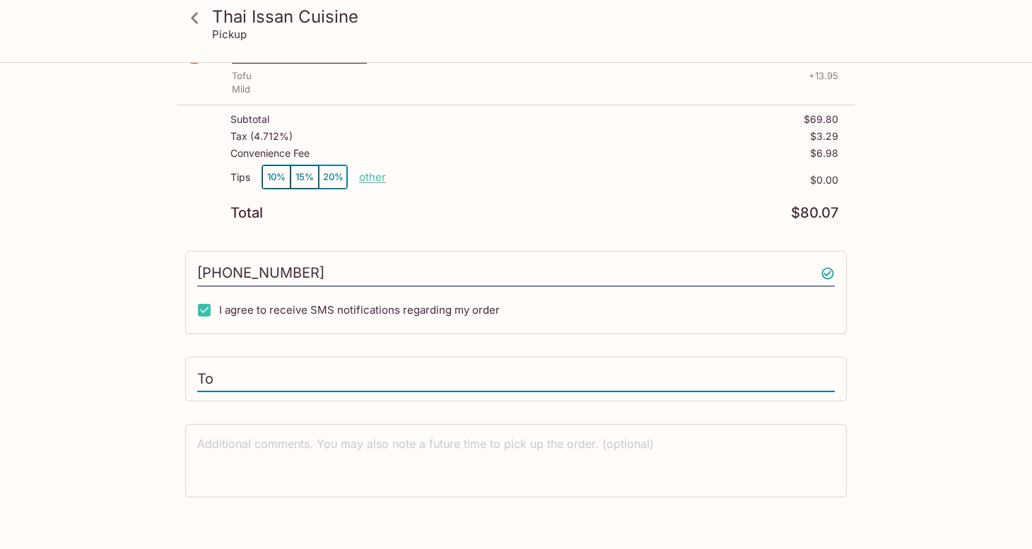
type input "T"
drag, startPoint x: 534, startPoint y: 374, endPoint x: 195, endPoint y: 344, distance: 339.9
click at [195, 344] on div "Thai Issan Cuisine [STREET_ADDRESS] Your Order Pickup Day [DATE] [DATE] Pickup …" at bounding box center [516, 119] width 679 height 950
type input "[PERSON_NAME]"
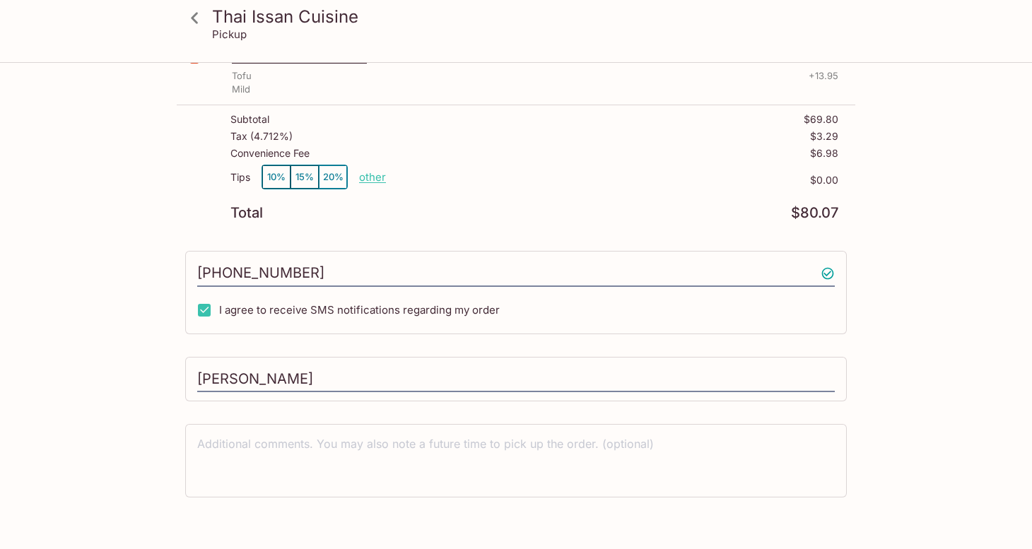
click at [853, 505] on div "Thai Issan Cuisine [STREET_ADDRESS] Your Order Pickup Day [DATE] [DATE] Pickup …" at bounding box center [516, 119] width 679 height 950
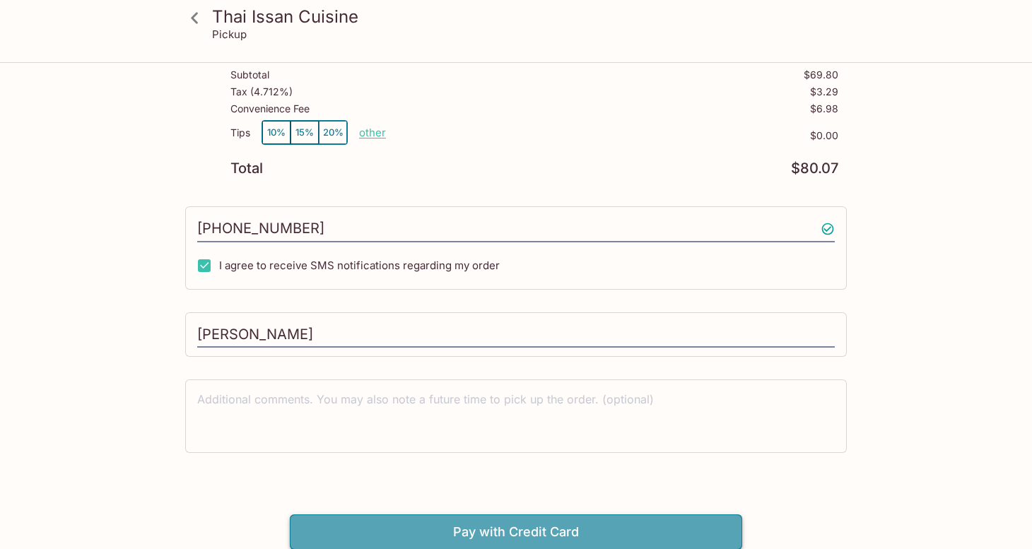
click at [654, 537] on button "Pay with Credit Card" at bounding box center [516, 532] width 452 height 35
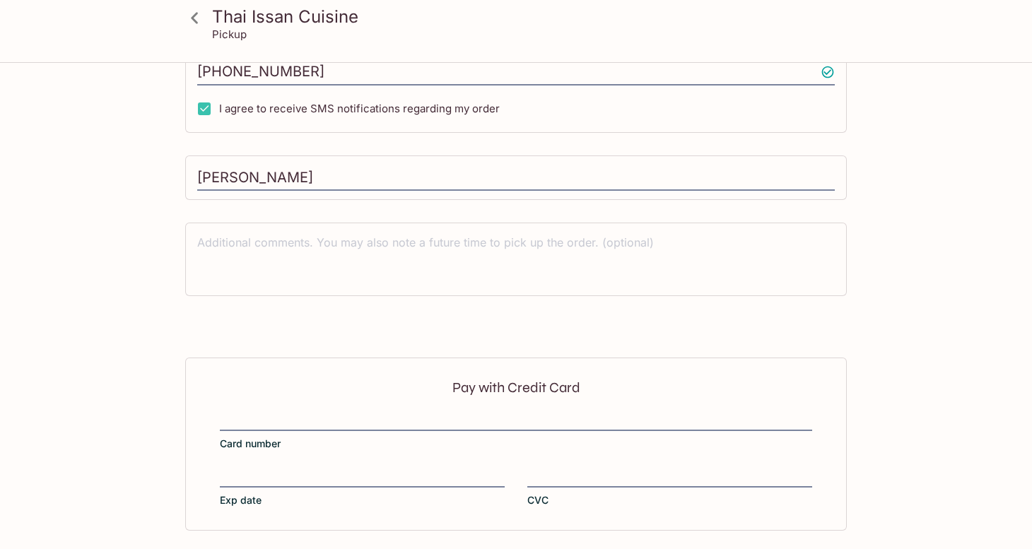
scroll to position [676, 0]
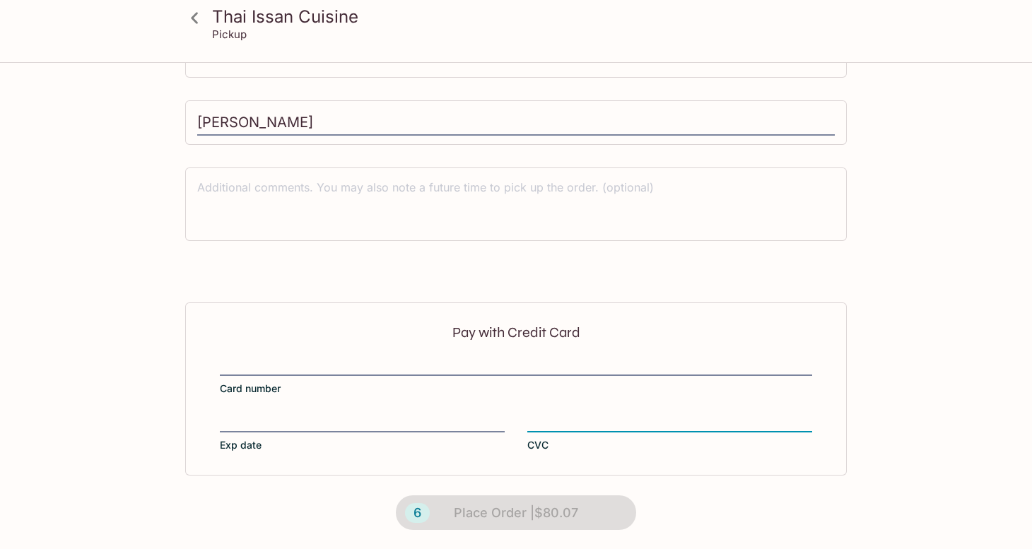
click at [554, 513] on div "6 Place Order | $80.07" at bounding box center [516, 513] width 280 height 75
click at [715, 447] on label "CVC" at bounding box center [669, 433] width 285 height 40
click at [715, 414] on input "CVC" at bounding box center [669, 413] width 285 height 1
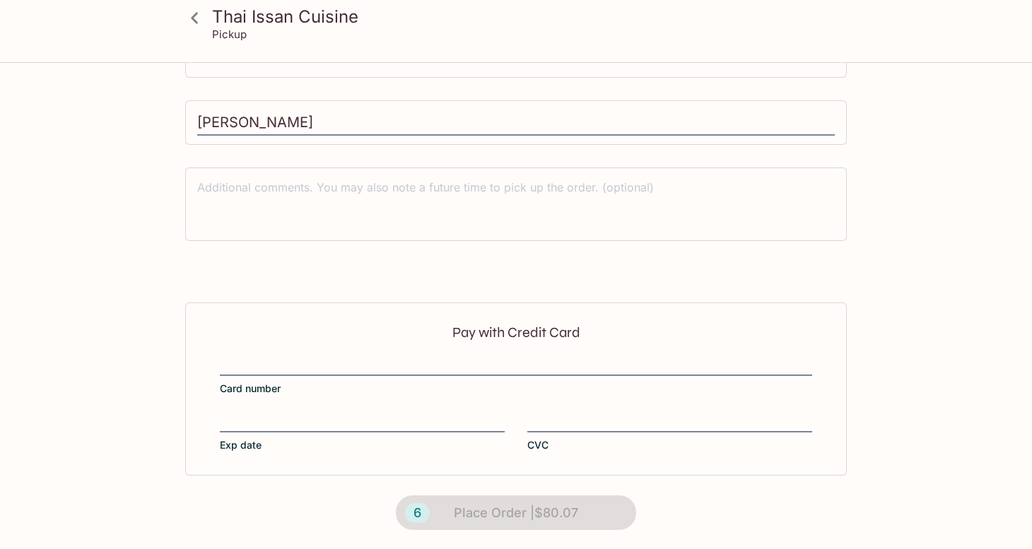
click at [522, 515] on div "6 Place Order | $80.07" at bounding box center [516, 513] width 280 height 75
click at [495, 510] on div "6 Place Order | $80.07" at bounding box center [516, 513] width 280 height 75
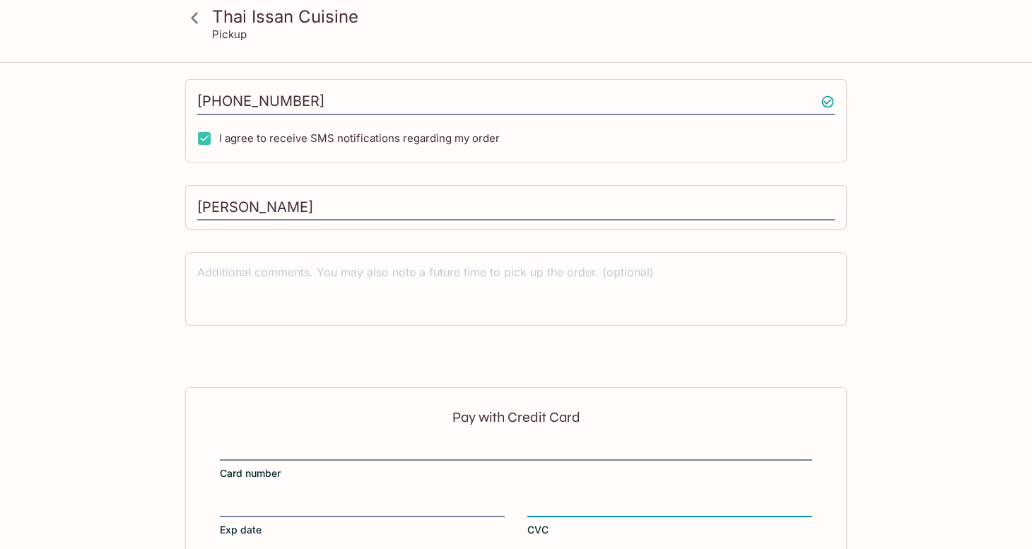
scroll to position [586, 0]
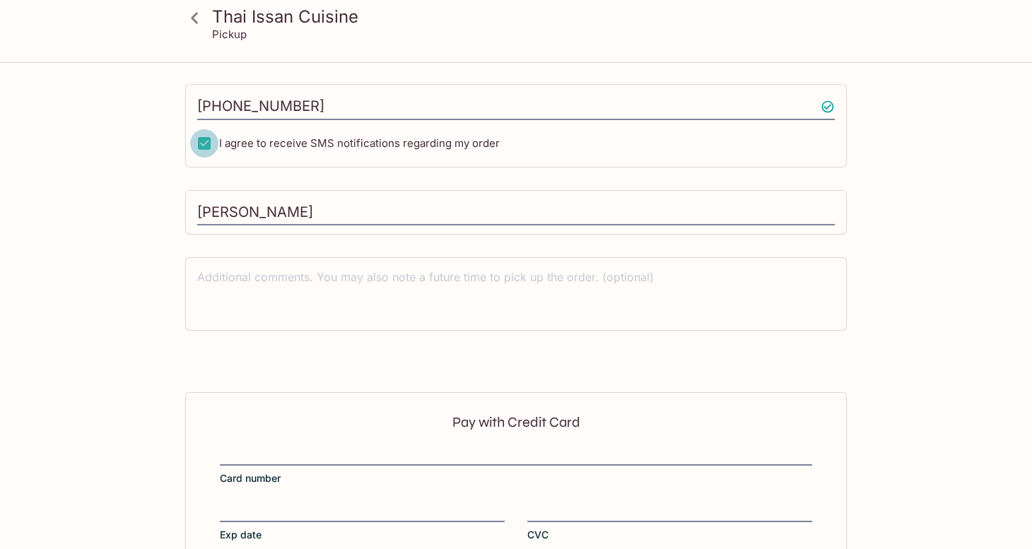
click at [210, 143] on input "I agree to receive SMS notifications regarding my order" at bounding box center [204, 143] width 28 height 28
click at [205, 143] on input "I agree to receive SMS notifications regarding my order" at bounding box center [204, 143] width 28 height 28
checkbox input "true"
drag, startPoint x: 278, startPoint y: 206, endPoint x: 188, endPoint y: 192, distance: 91.6
click at [188, 192] on div "[PERSON_NAME]" at bounding box center [516, 212] width 662 height 45
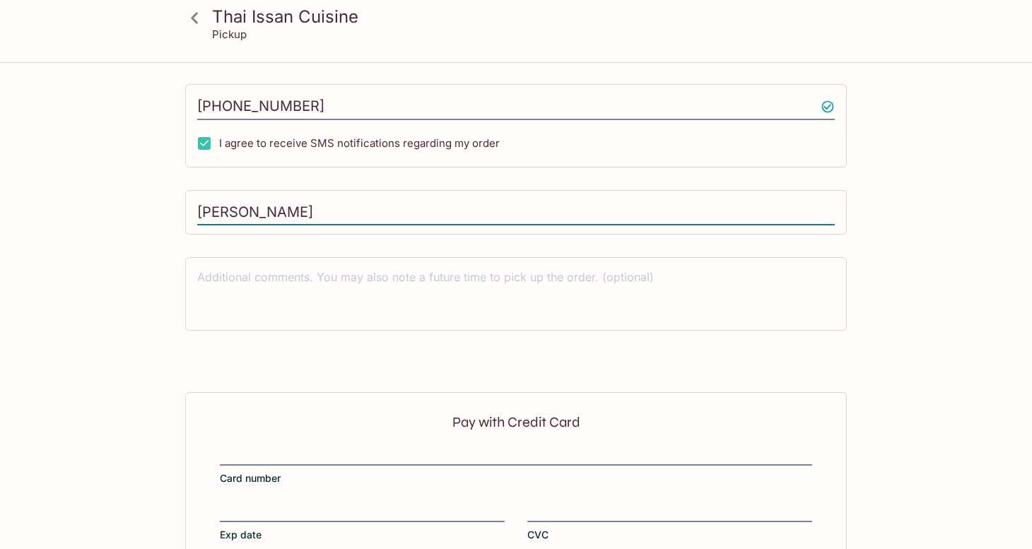
type input "[PERSON_NAME]"
click at [387, 243] on div "Thai Issan Cuisine [STREET_ADDRESS] Your Order Pickup Day [DATE] [DATE] Pickup …" at bounding box center [516, 59] width 679 height 1162
click at [392, 245] on div "Thai Issan Cuisine [STREET_ADDRESS] Your Order Pickup Day [DATE] [DATE] Pickup …" at bounding box center [516, 59] width 679 height 1162
click at [878, 264] on div "Thai Issan Cuisine Pickup Thai Issan Cuisine [STREET_ADDRESS] Your Order Pickup…" at bounding box center [516, 59] width 905 height 1162
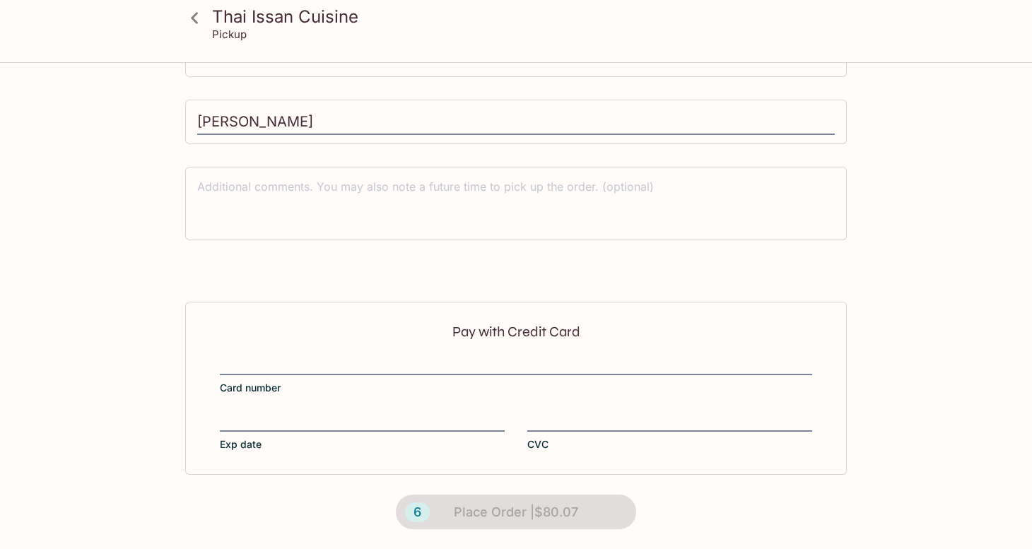
scroll to position [676, 0]
click at [559, 503] on div "6 Place Order | $80.07" at bounding box center [516, 513] width 280 height 75
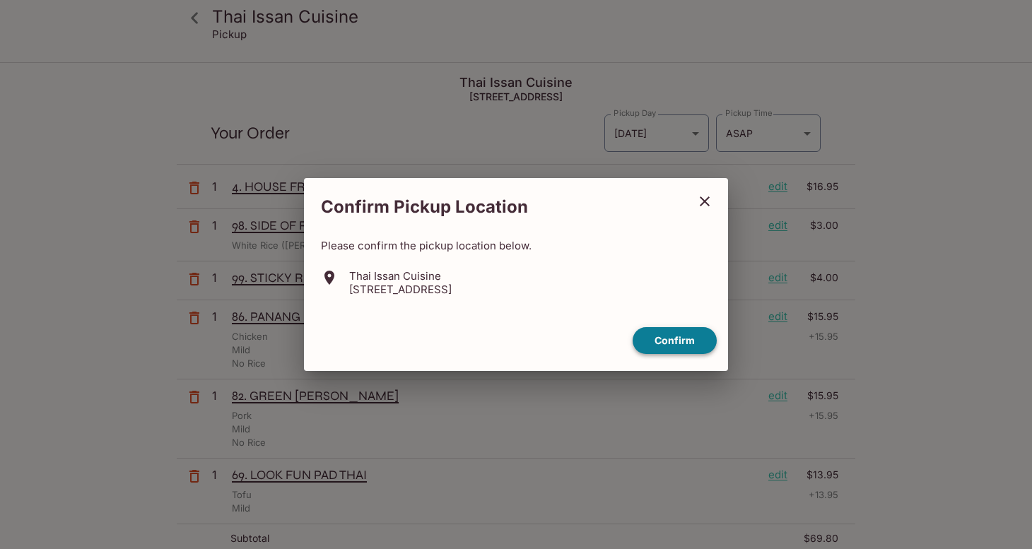
click at [671, 335] on button "Confirm" at bounding box center [675, 341] width 84 height 28
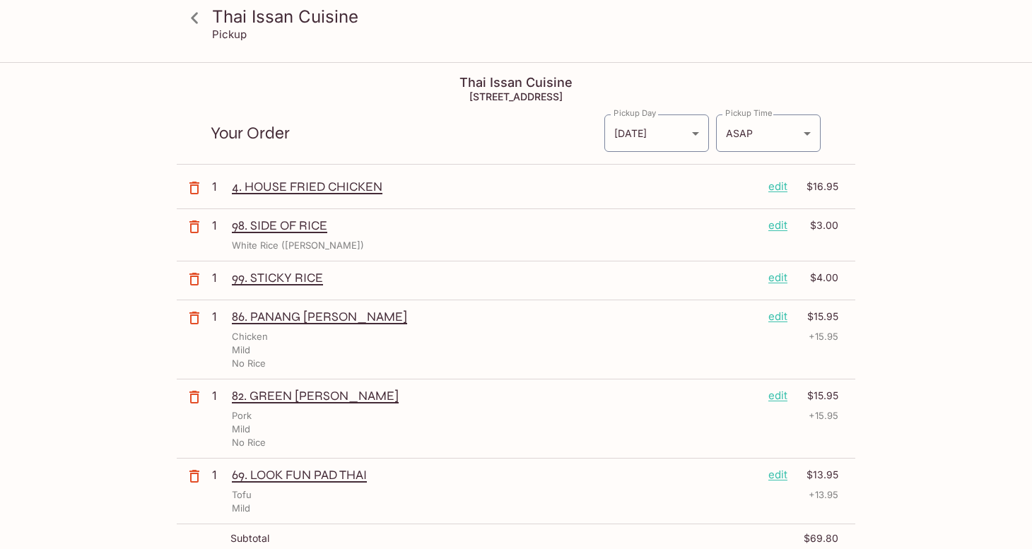
click at [936, 208] on div "Thai Issan Cuisine Pickup Thai Issan Cuisine 2929 Kapiolani Blvd, Honolulu, HI …" at bounding box center [516, 539] width 905 height 950
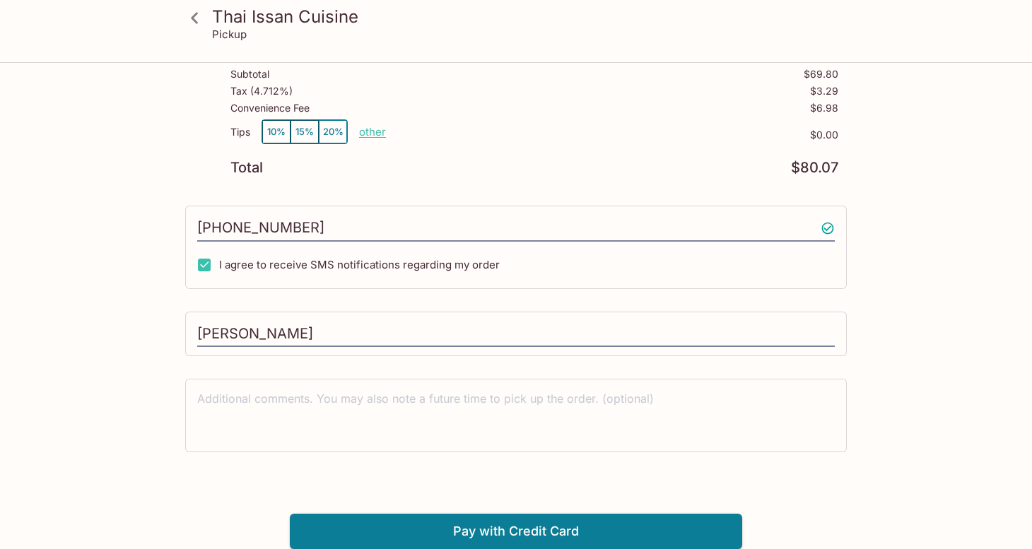
scroll to position [464, 0]
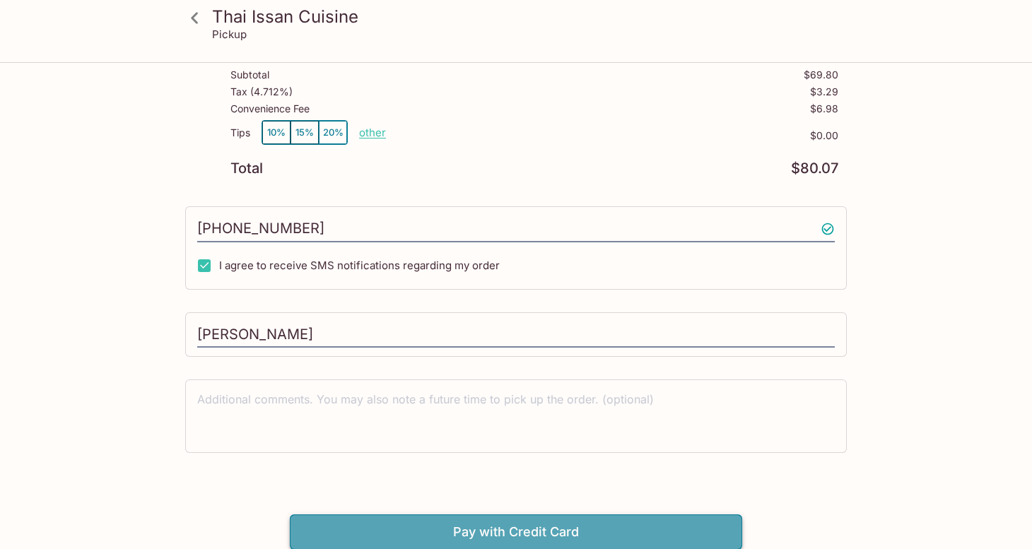
click at [537, 532] on button "Pay with Credit Card" at bounding box center [516, 532] width 452 height 35
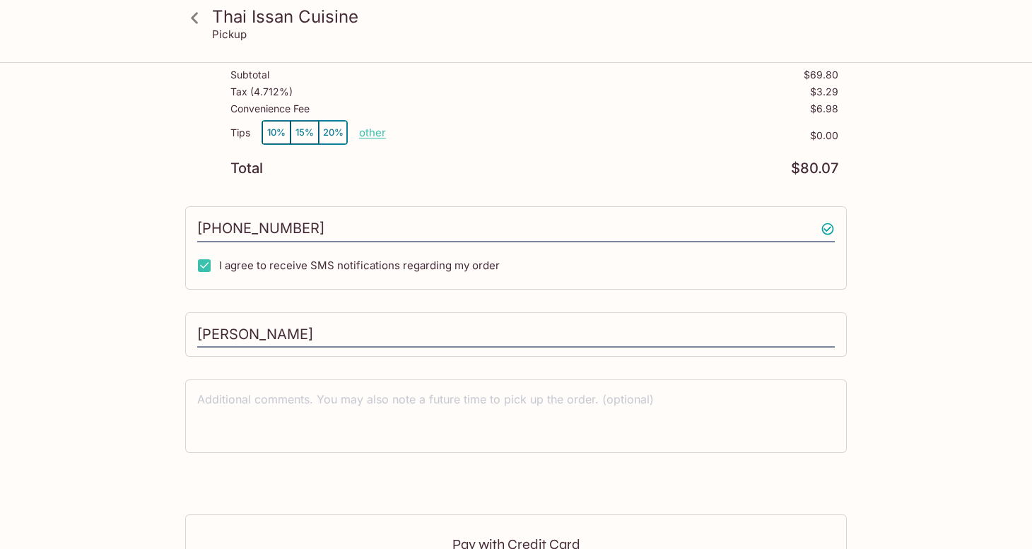
scroll to position [676, 0]
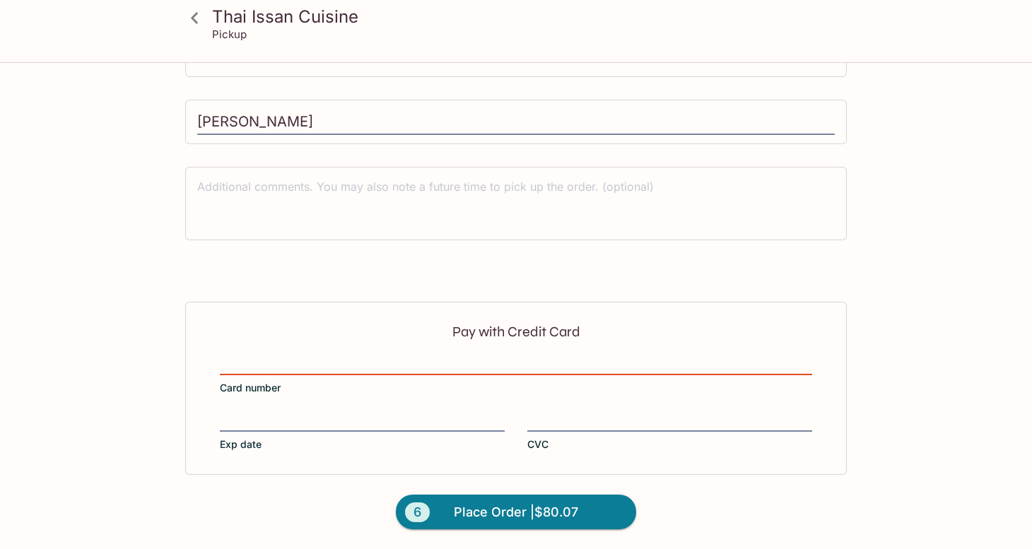
click at [266, 385] on span "Card number" at bounding box center [250, 388] width 61 height 14
click at [266, 357] on input "Card number" at bounding box center [516, 356] width 592 height 1
click at [438, 390] on label "Card number" at bounding box center [516, 376] width 592 height 40
click at [438, 357] on input "Card number" at bounding box center [516, 356] width 592 height 1
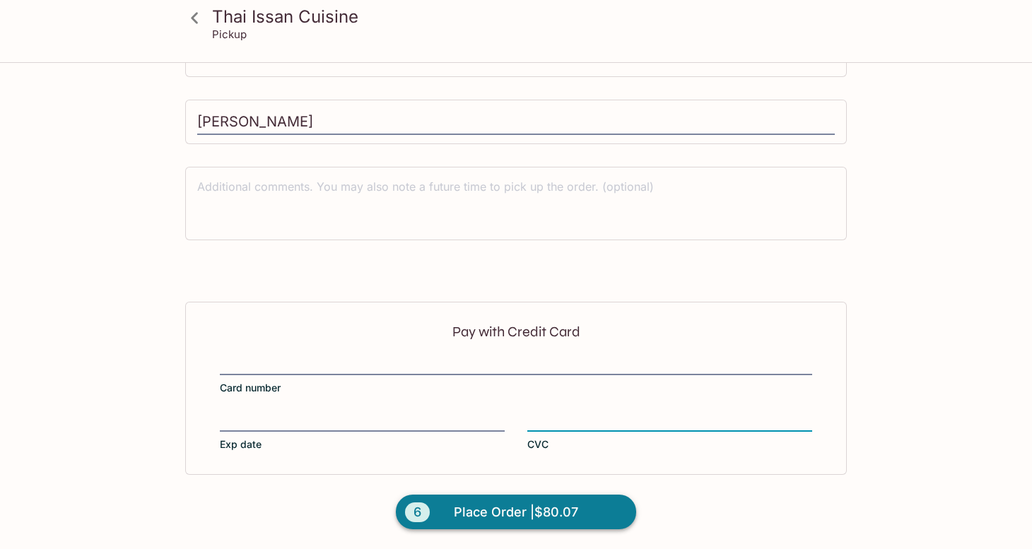
click at [522, 502] on span "Place Order | $80.07" at bounding box center [516, 512] width 124 height 23
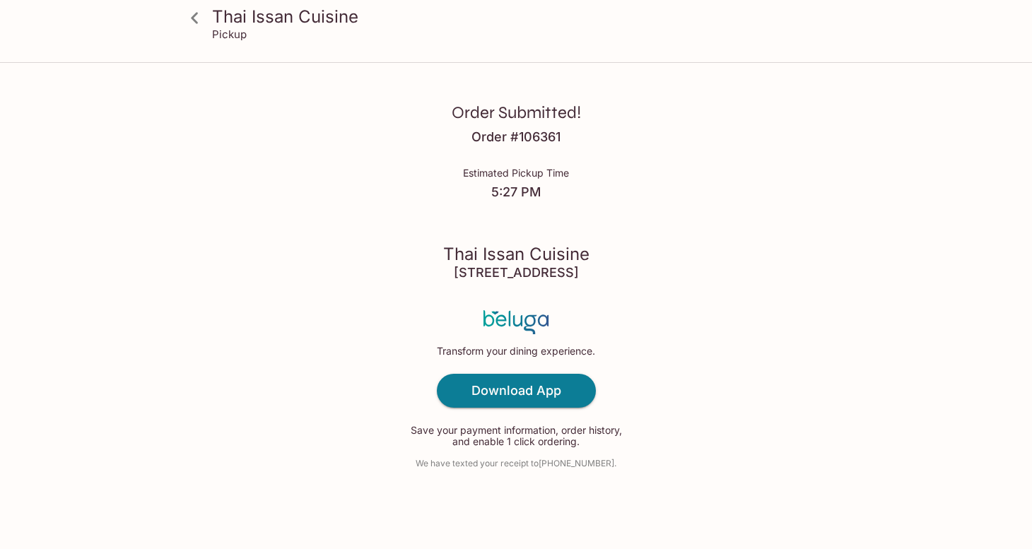
click at [852, 176] on div "Order Submitted! Order # 106361 Estimated Pickup Time 5:27 PM Thai Issan Cuisin…" at bounding box center [516, 274] width 905 height 549
